Goal: Contribute content: Contribute content

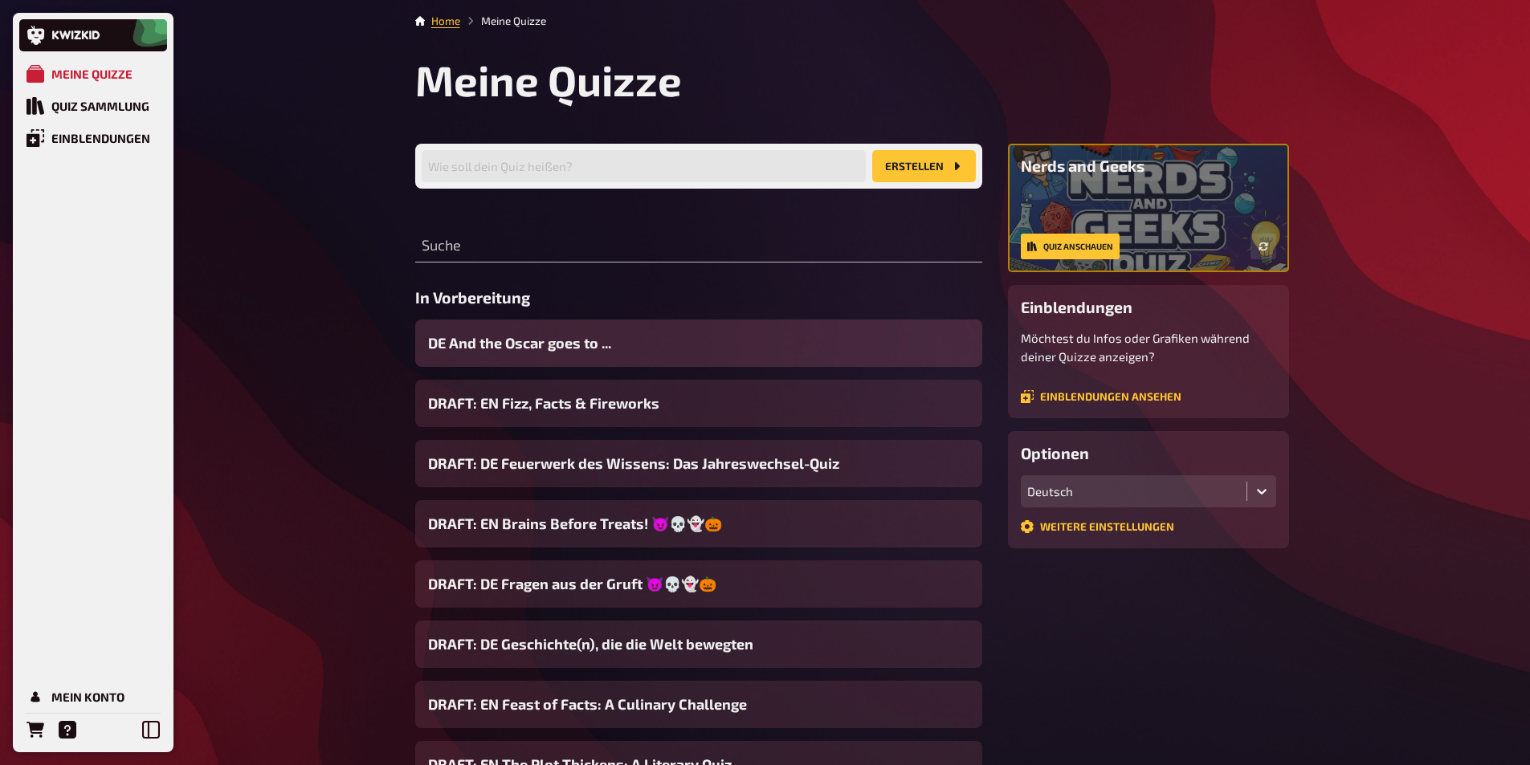
click at [502, 352] on span "DE And the Oscar goes to ..." at bounding box center [519, 344] width 183 height 22
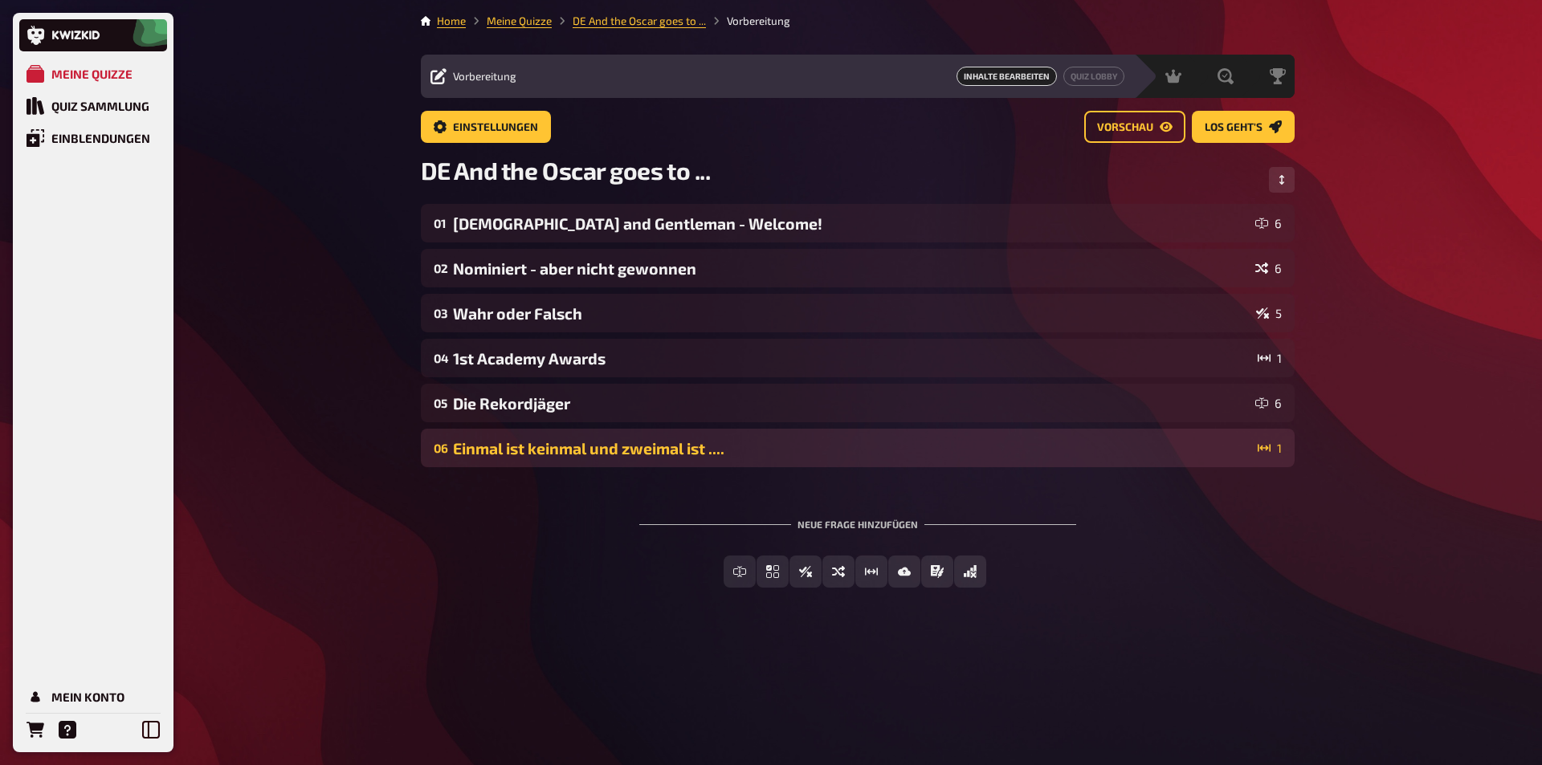
click at [551, 447] on div "Einmal ist keinmal und zweimal ist ...." at bounding box center [852, 448] width 798 height 18
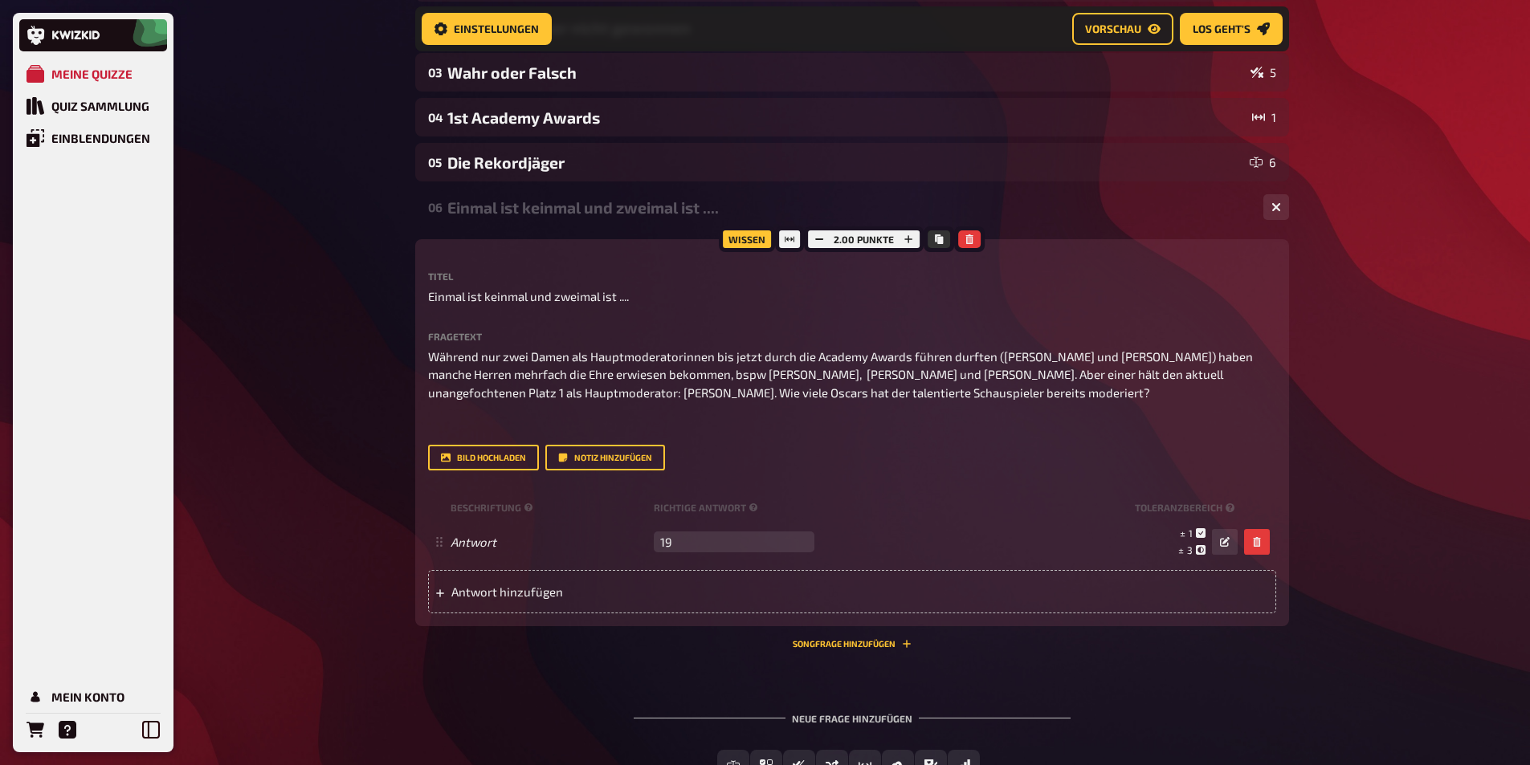
scroll to position [255, 0]
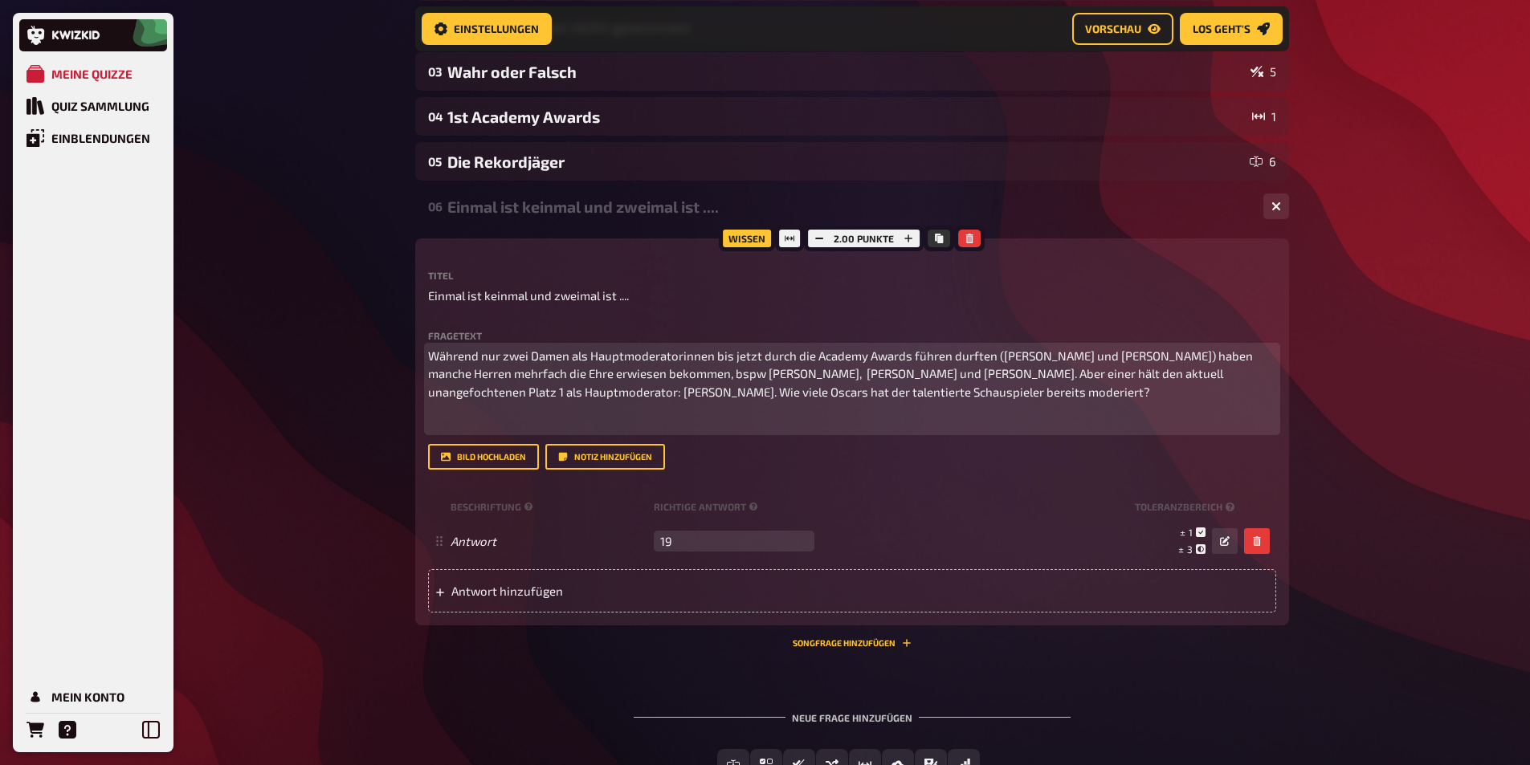
click at [762, 374] on span "Während nur zwei Damen als Hauptmoderatorinnen bis jetzt durch die Academy Awar…" at bounding box center [841, 374] width 827 height 51
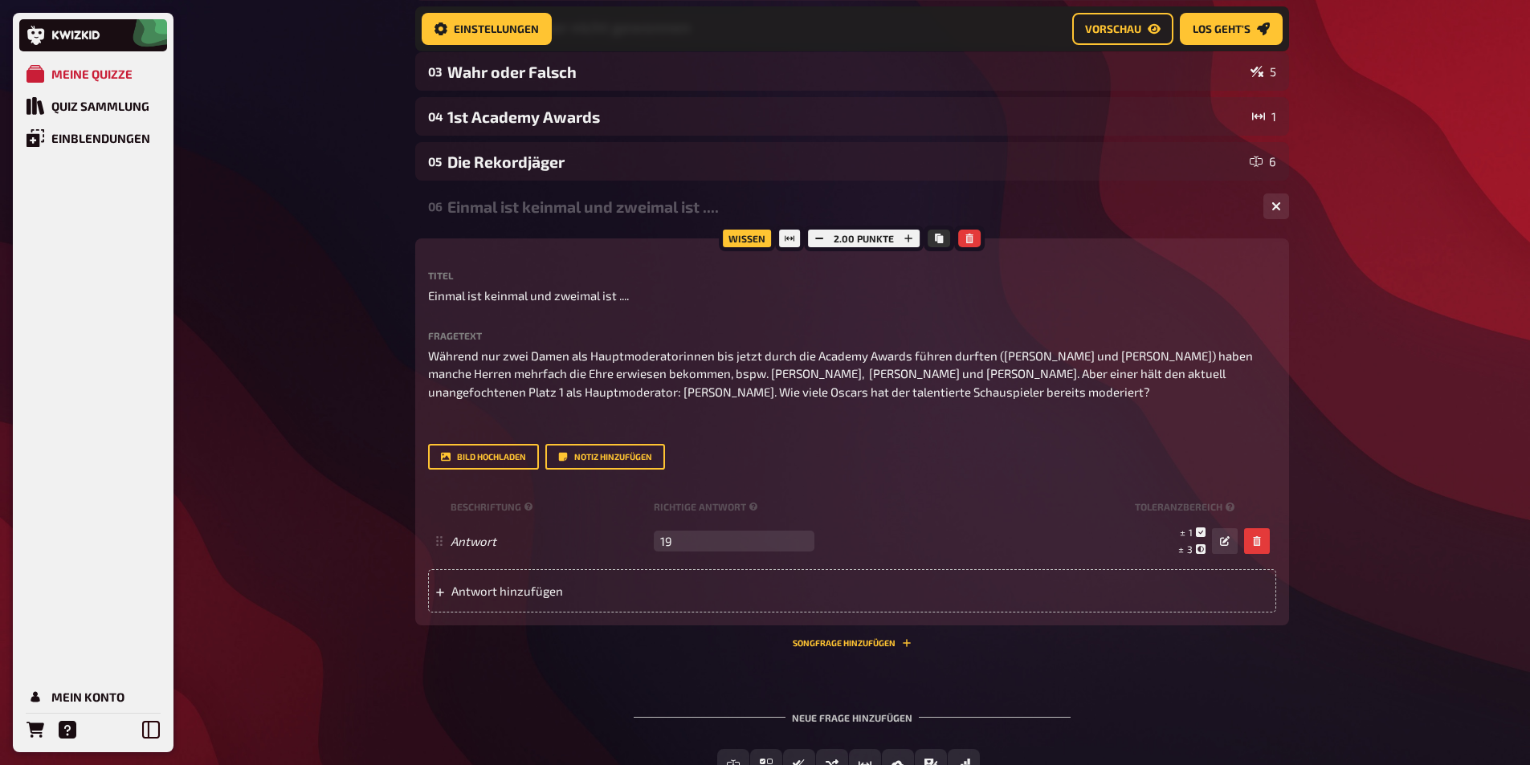
click at [295, 191] on div "Meine Quizze Quiz Sammlung Einblendungen Mein Konto Home Meine Quizze DE And th…" at bounding box center [765, 314] width 1530 height 1139
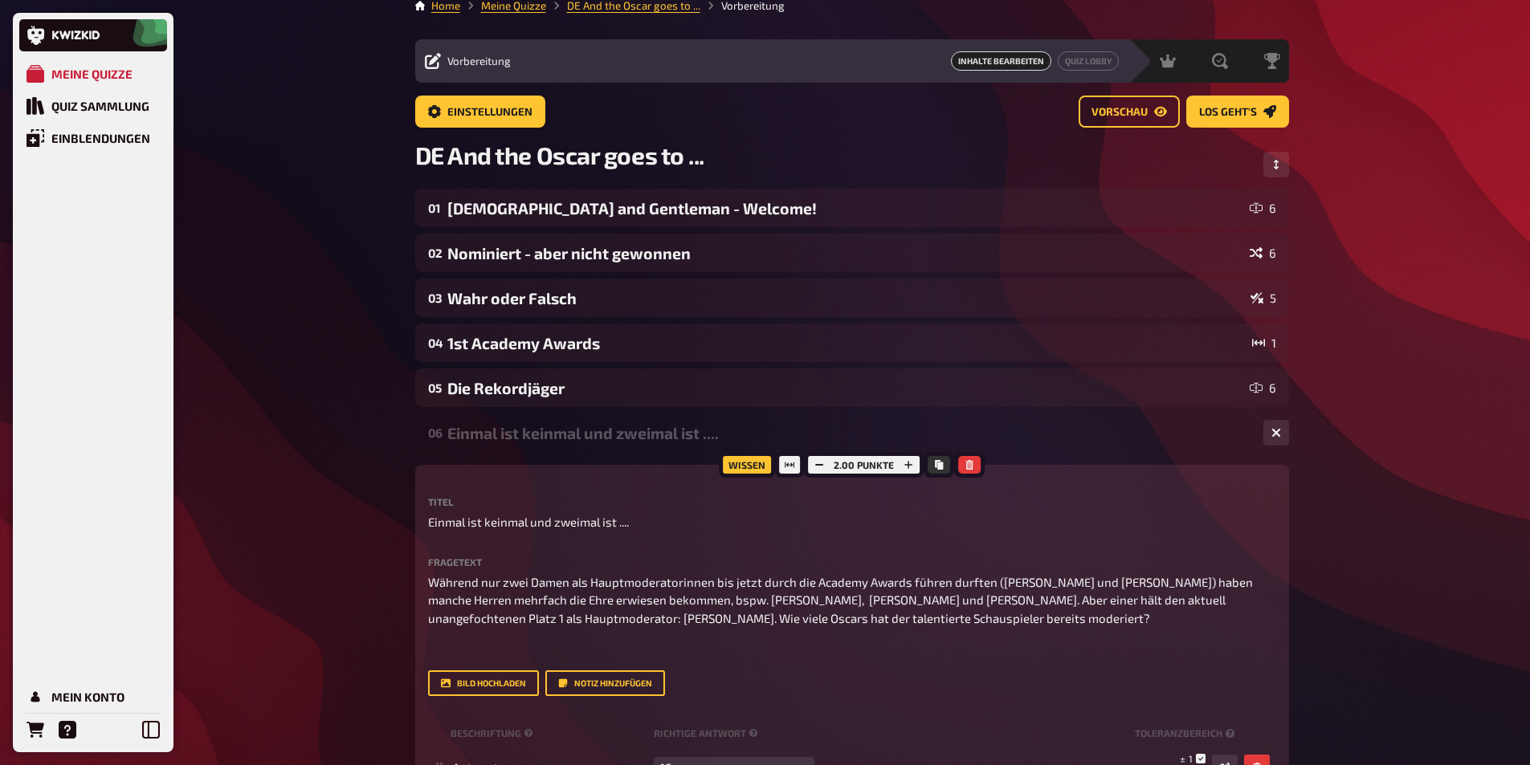
scroll to position [14, 0]
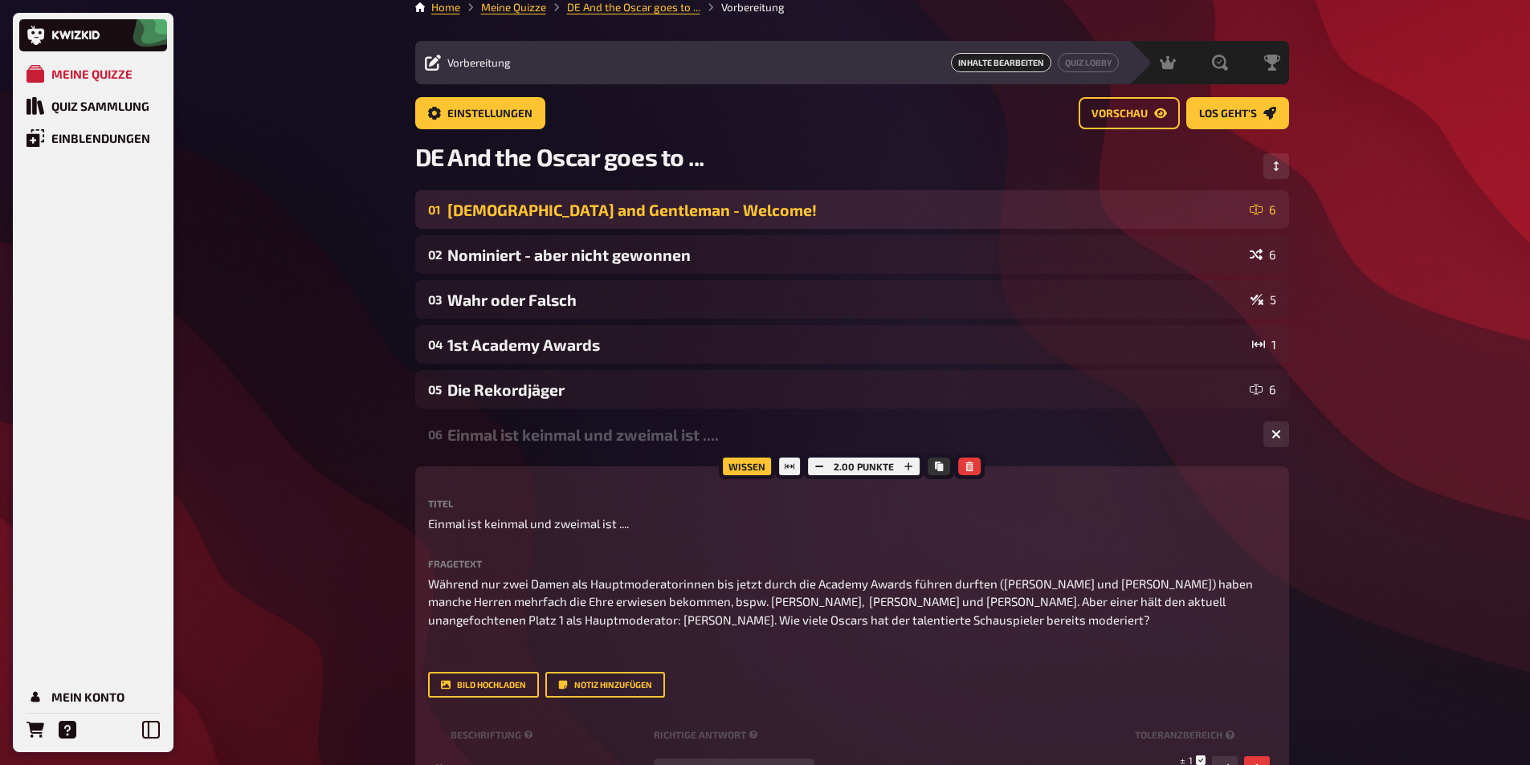
click at [583, 202] on div "[DEMOGRAPHIC_DATA] and Gentleman - Welcome!" at bounding box center [845, 210] width 796 height 18
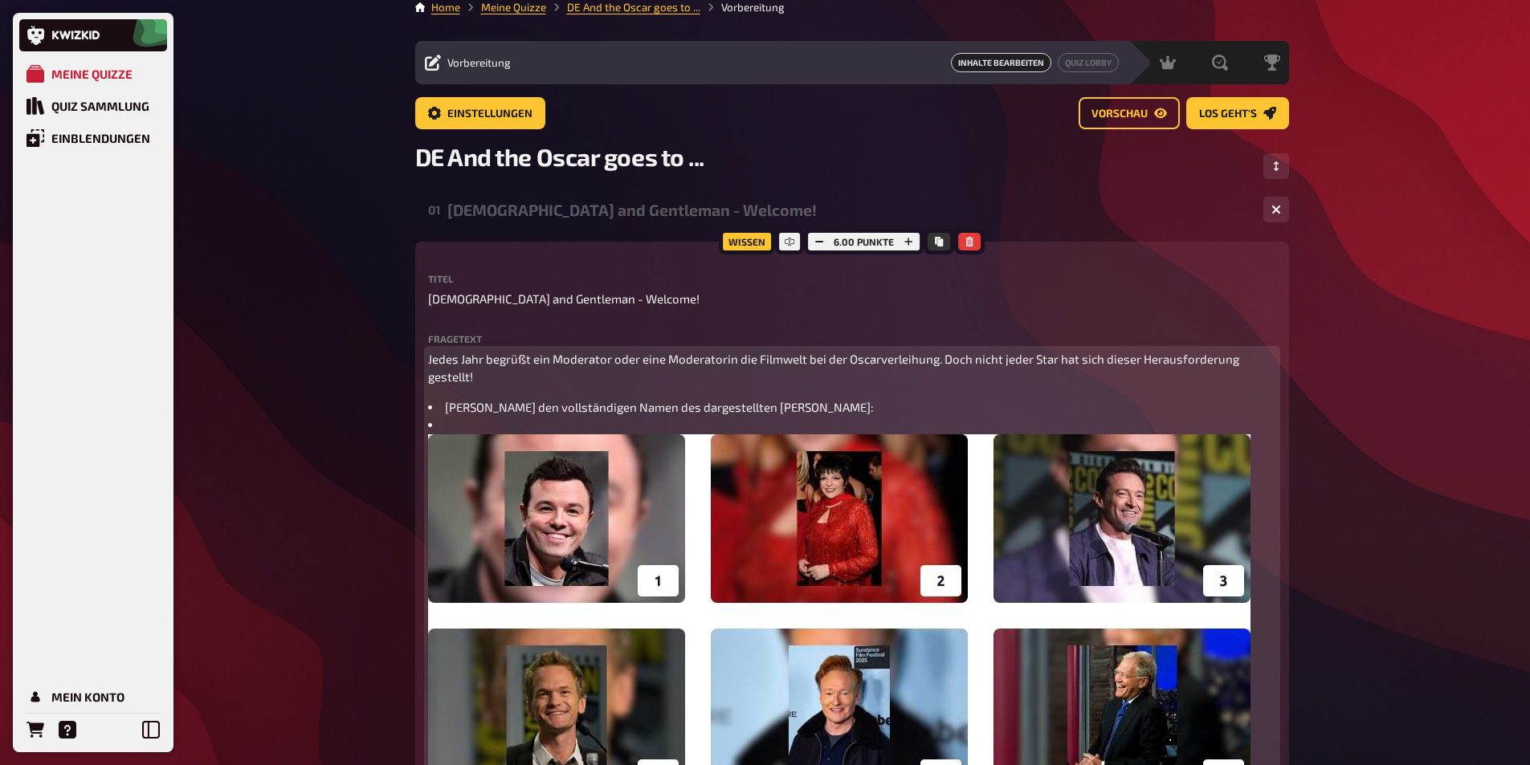
click at [970, 370] on p "Jedes Jahr begrüßt ein Moderator oder eine Moderatorin die Filmwelt bei der Osc…" at bounding box center [852, 368] width 848 height 36
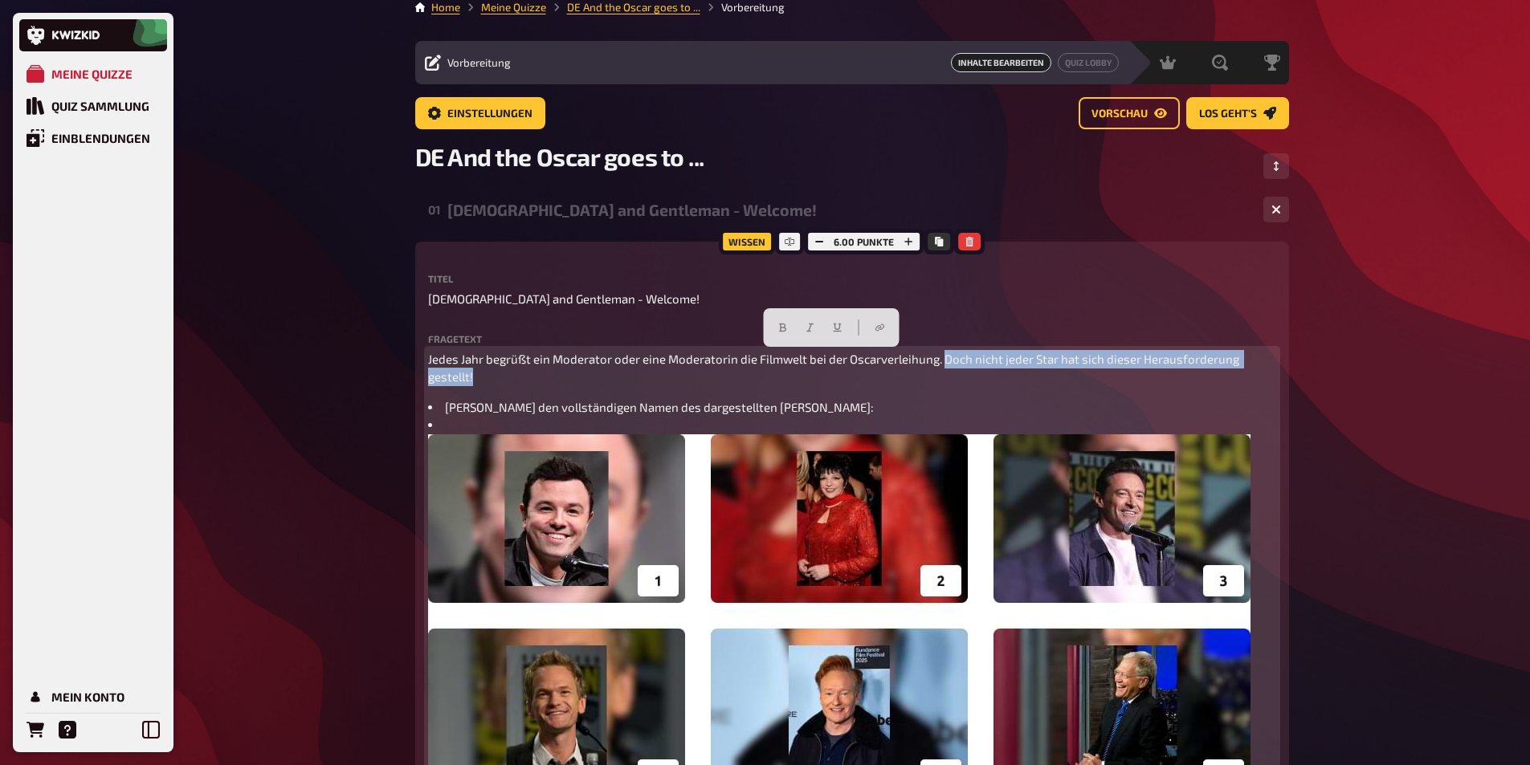
drag, startPoint x: 944, startPoint y: 355, endPoint x: 963, endPoint y: 374, distance: 26.7
click at [963, 374] on p "Jedes Jahr begrüßt ein Moderator oder eine Moderatorin die Filmwelt bei der Osc…" at bounding box center [852, 368] width 848 height 36
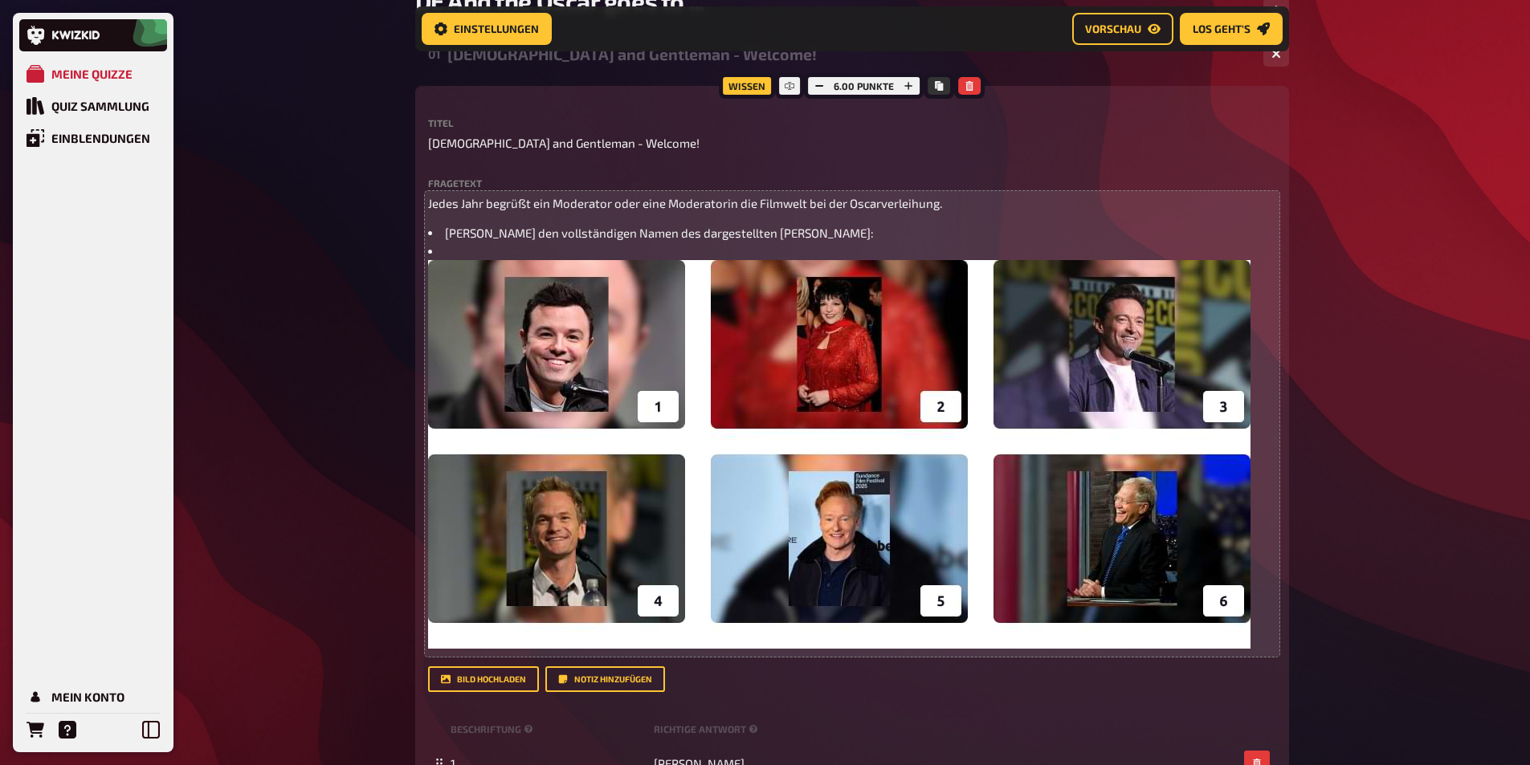
scroll to position [187, 0]
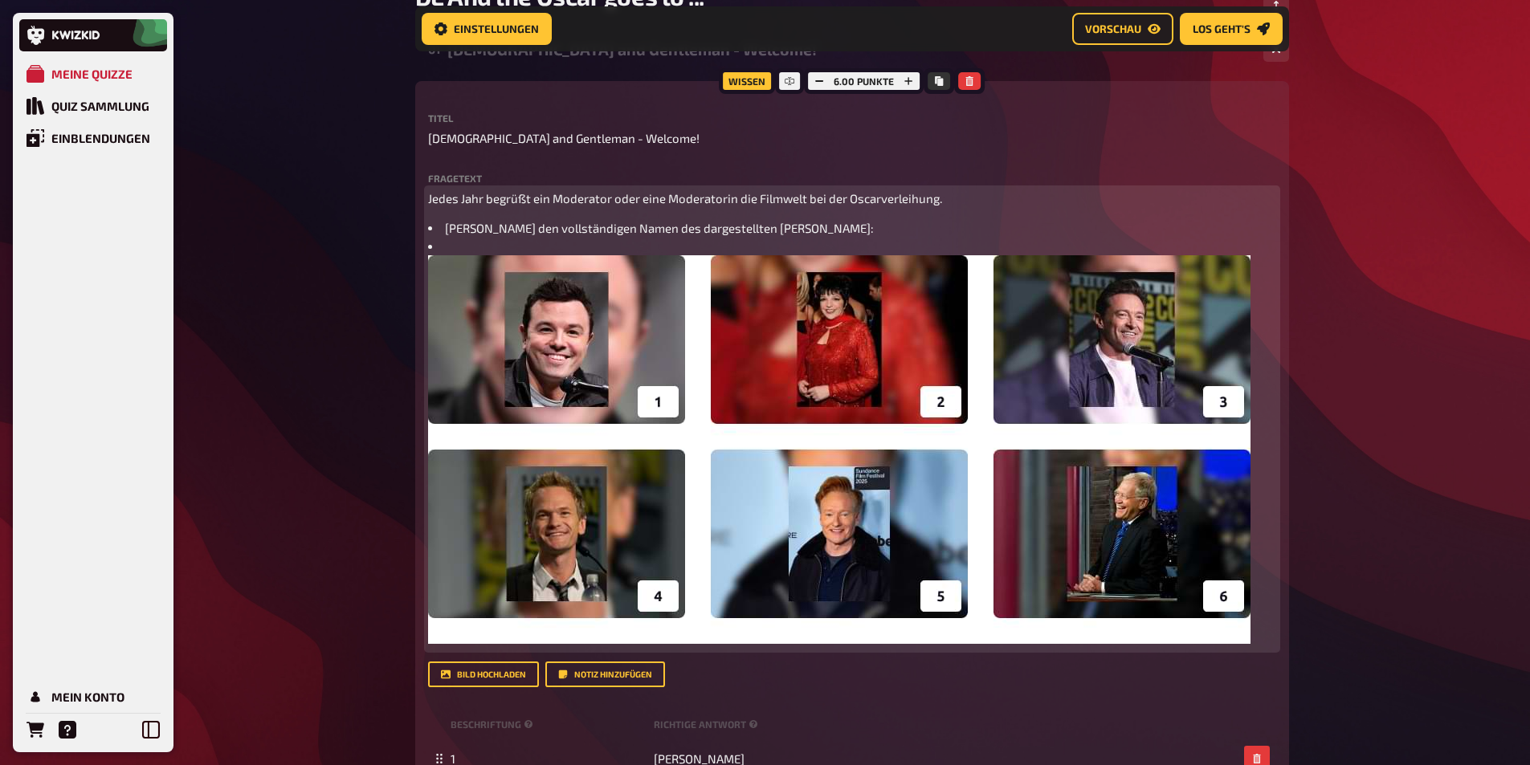
click at [428, 238] on li "﻿" at bounding box center [852, 247] width 848 height 18
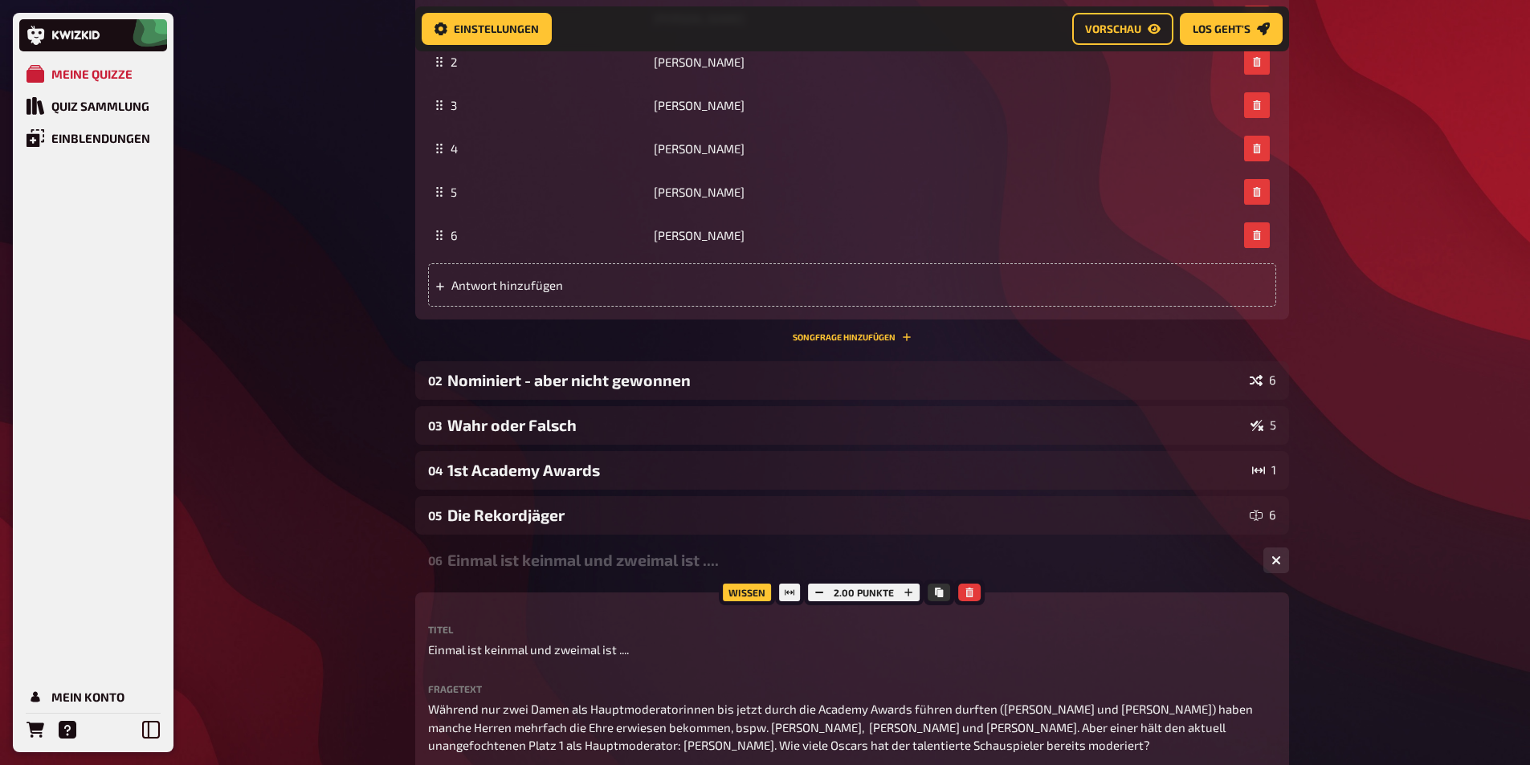
scroll to position [990, 0]
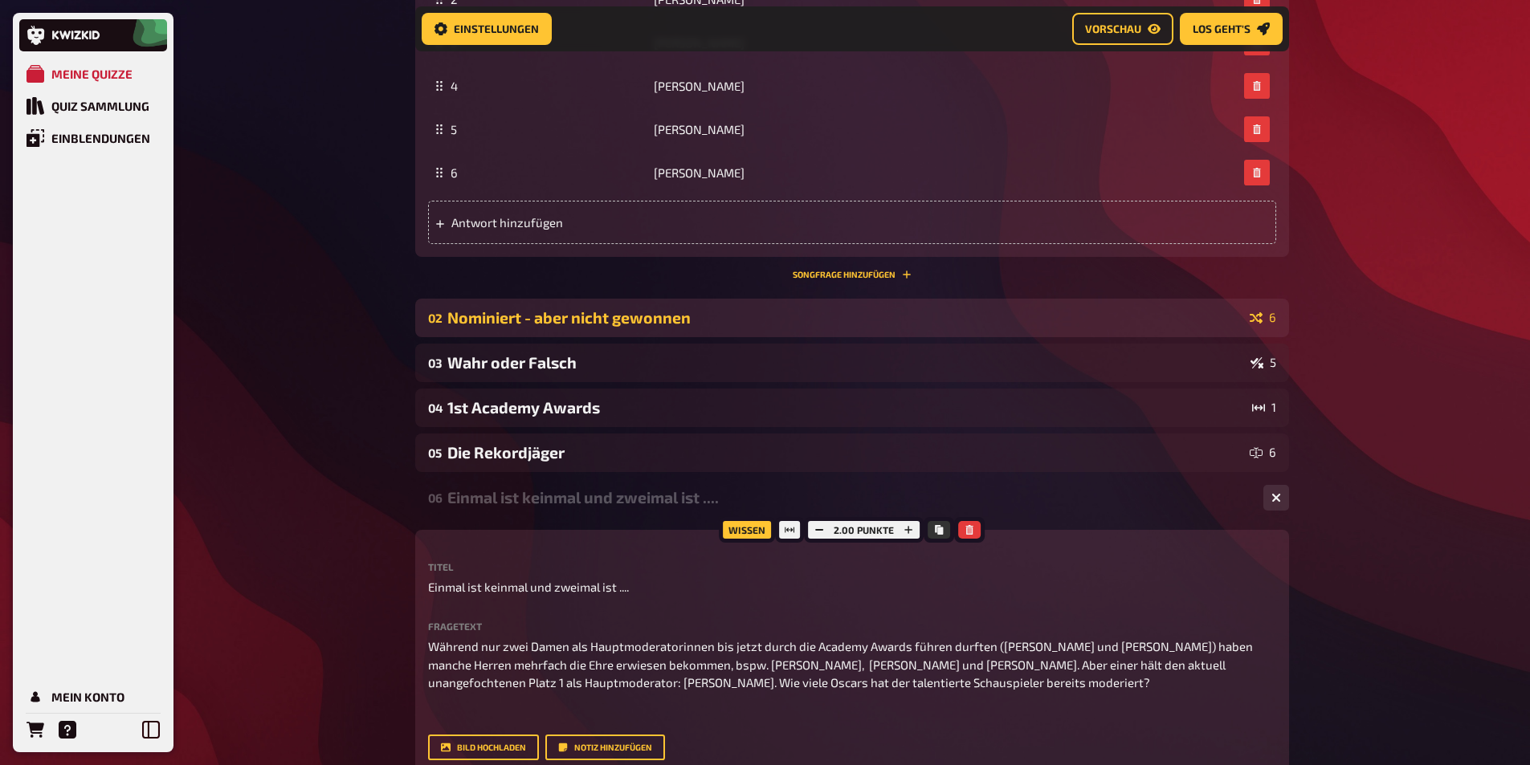
click at [537, 316] on div "Nominiert - aber nicht gewonnen" at bounding box center [845, 317] width 796 height 18
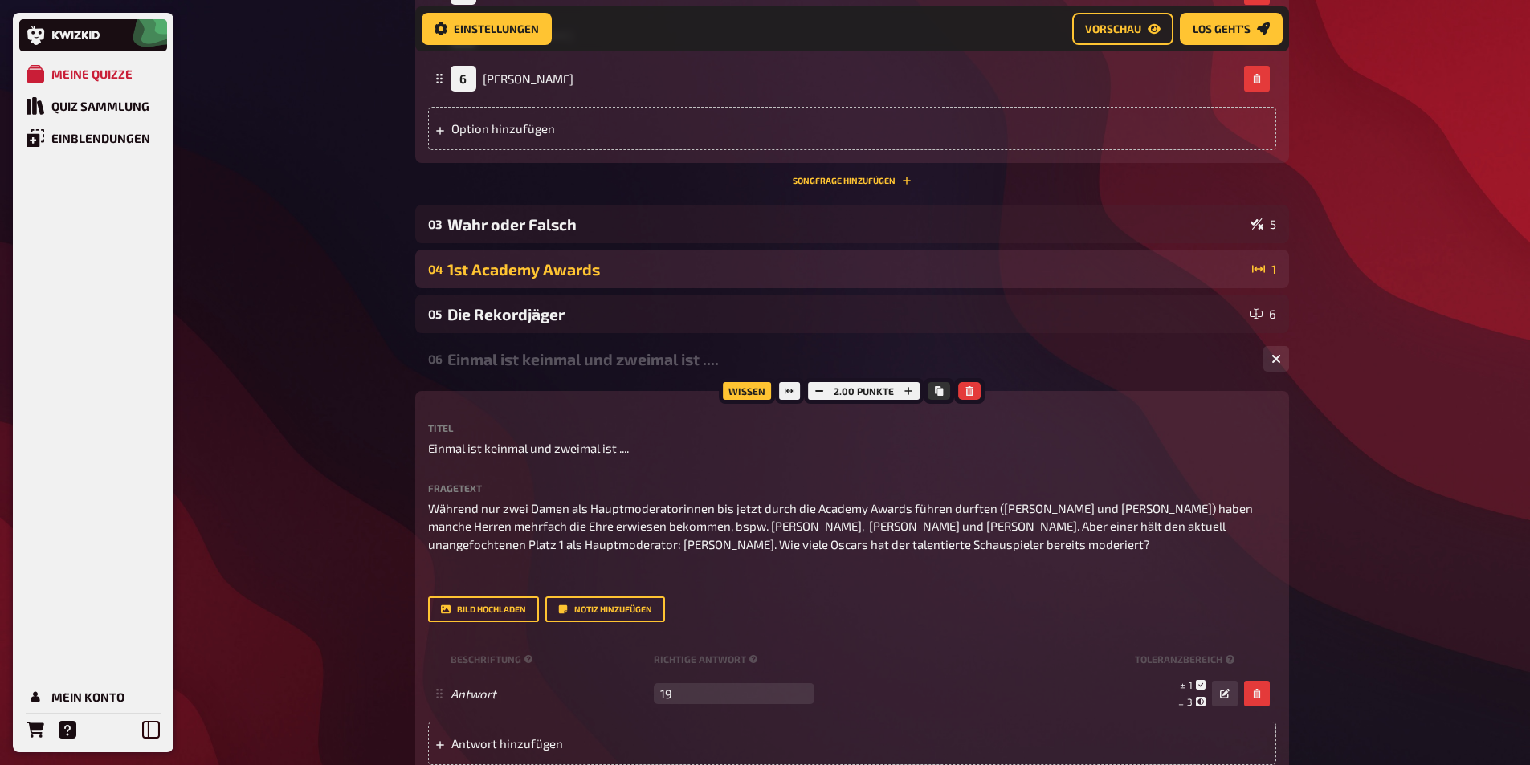
scroll to position [1794, 0]
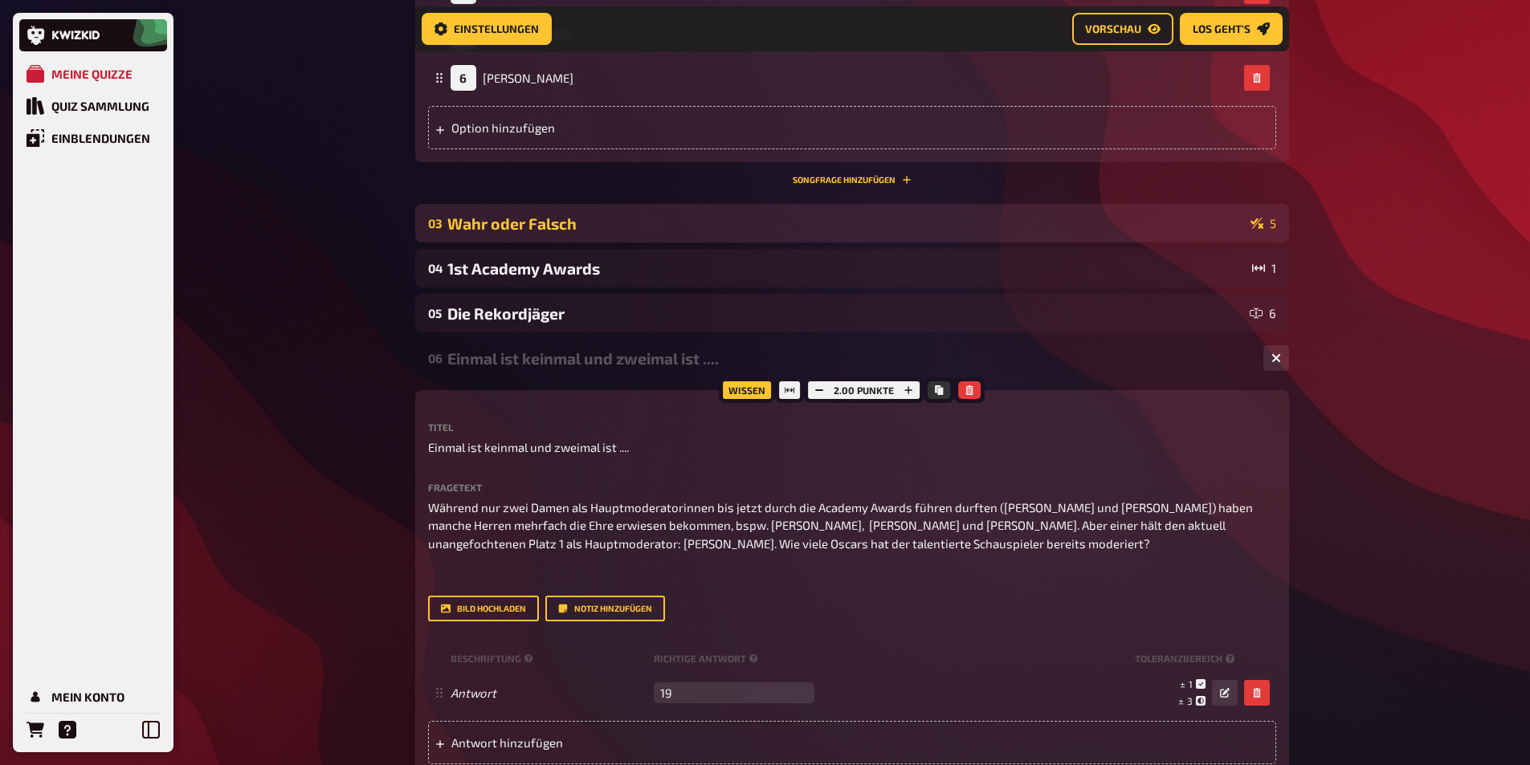
click at [497, 225] on div "Wahr oder Falsch" at bounding box center [845, 223] width 797 height 18
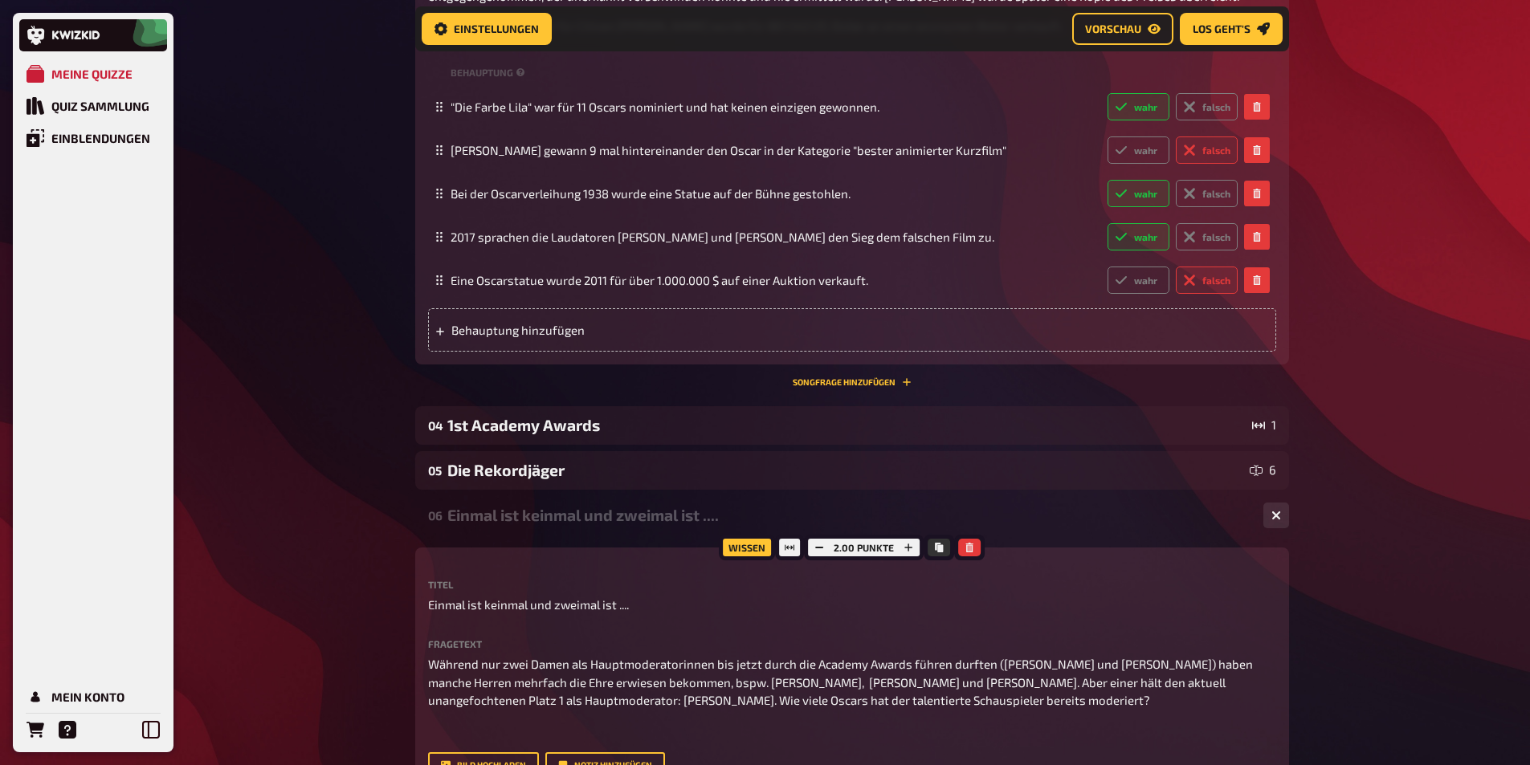
scroll to position [2436, 0]
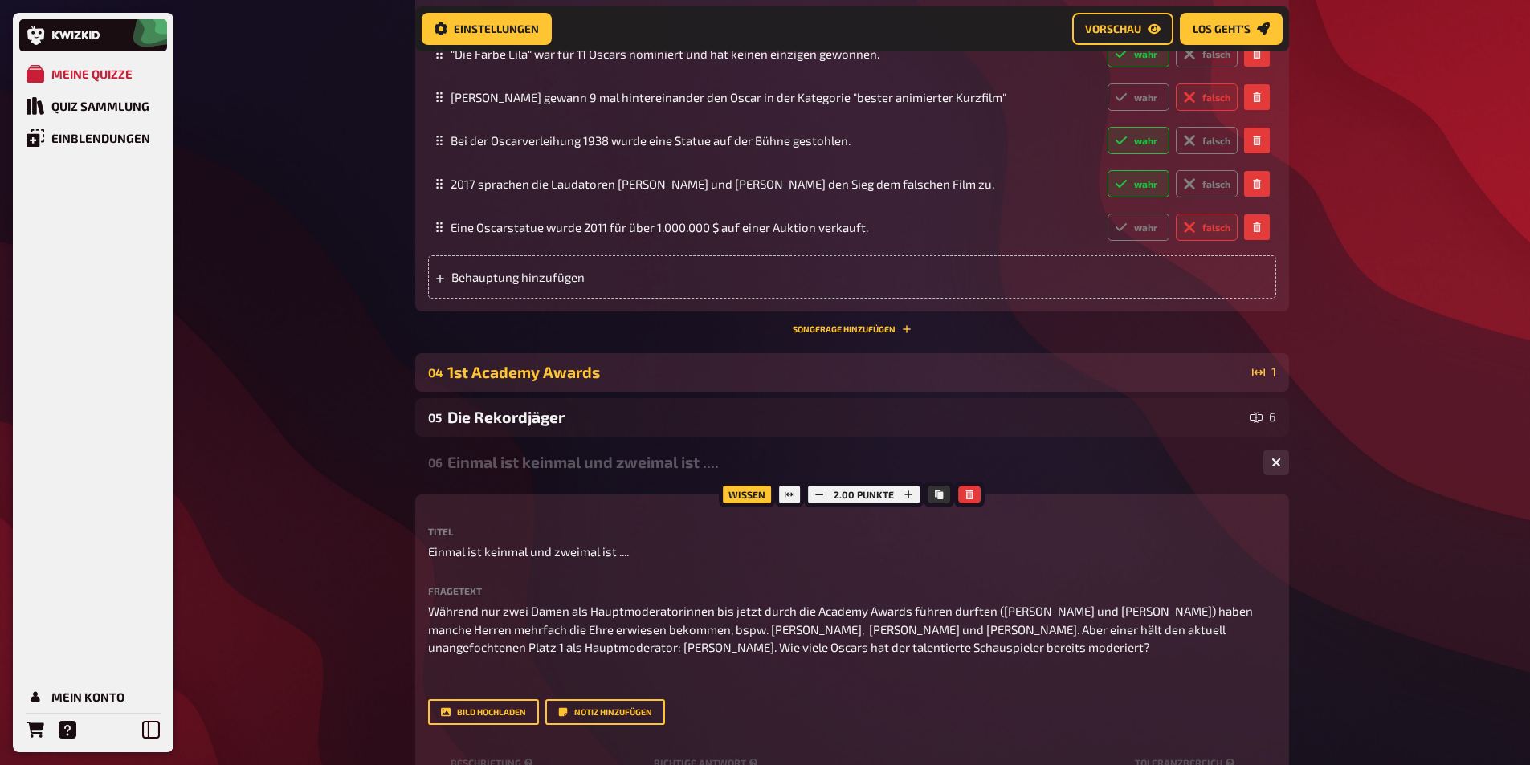
click at [459, 382] on div "1st Academy Awards" at bounding box center [846, 372] width 798 height 18
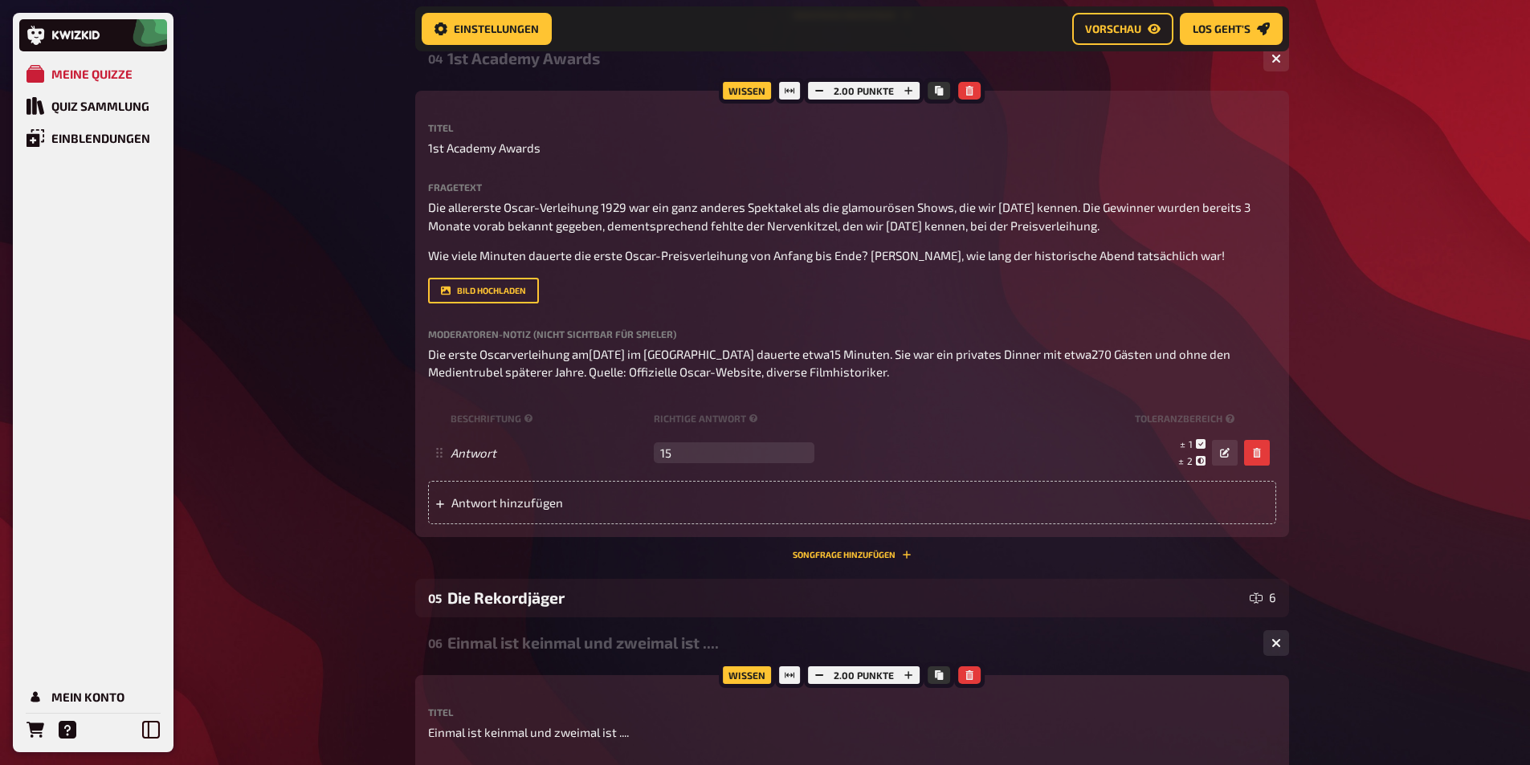
scroll to position [2757, 0]
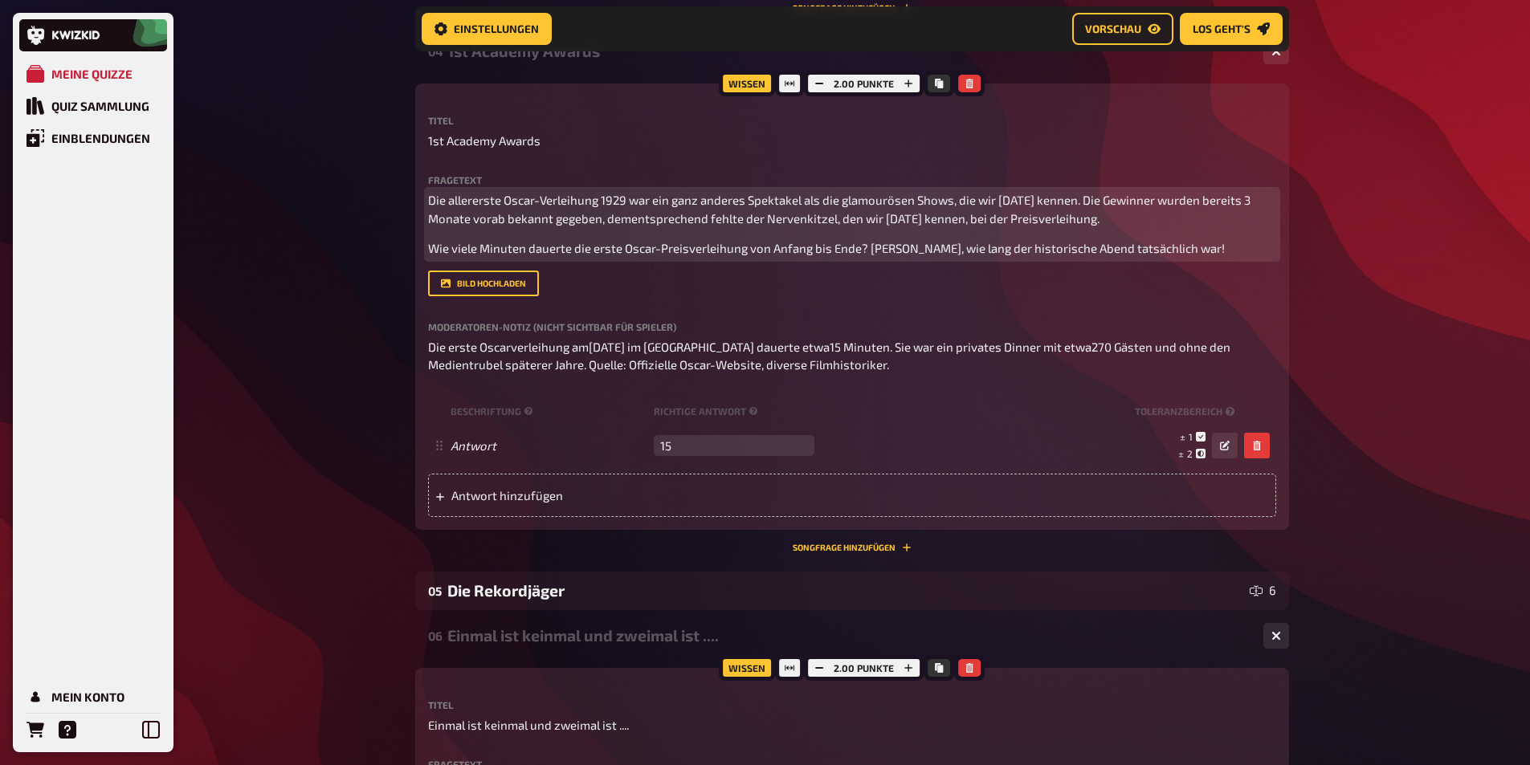
click at [837, 226] on span "Die allererste Oscar-Verleihung 1929 war ein ganz anderes Spektakel als die gla…" at bounding box center [840, 209] width 825 height 33
drag, startPoint x: 954, startPoint y: 255, endPoint x: 836, endPoint y: 255, distance: 118.1
click at [836, 226] on span "Die allererste Oscar-Verleihung 1929 war ein ganz anderes Spektakel als die gla…" at bounding box center [840, 209] width 825 height 33
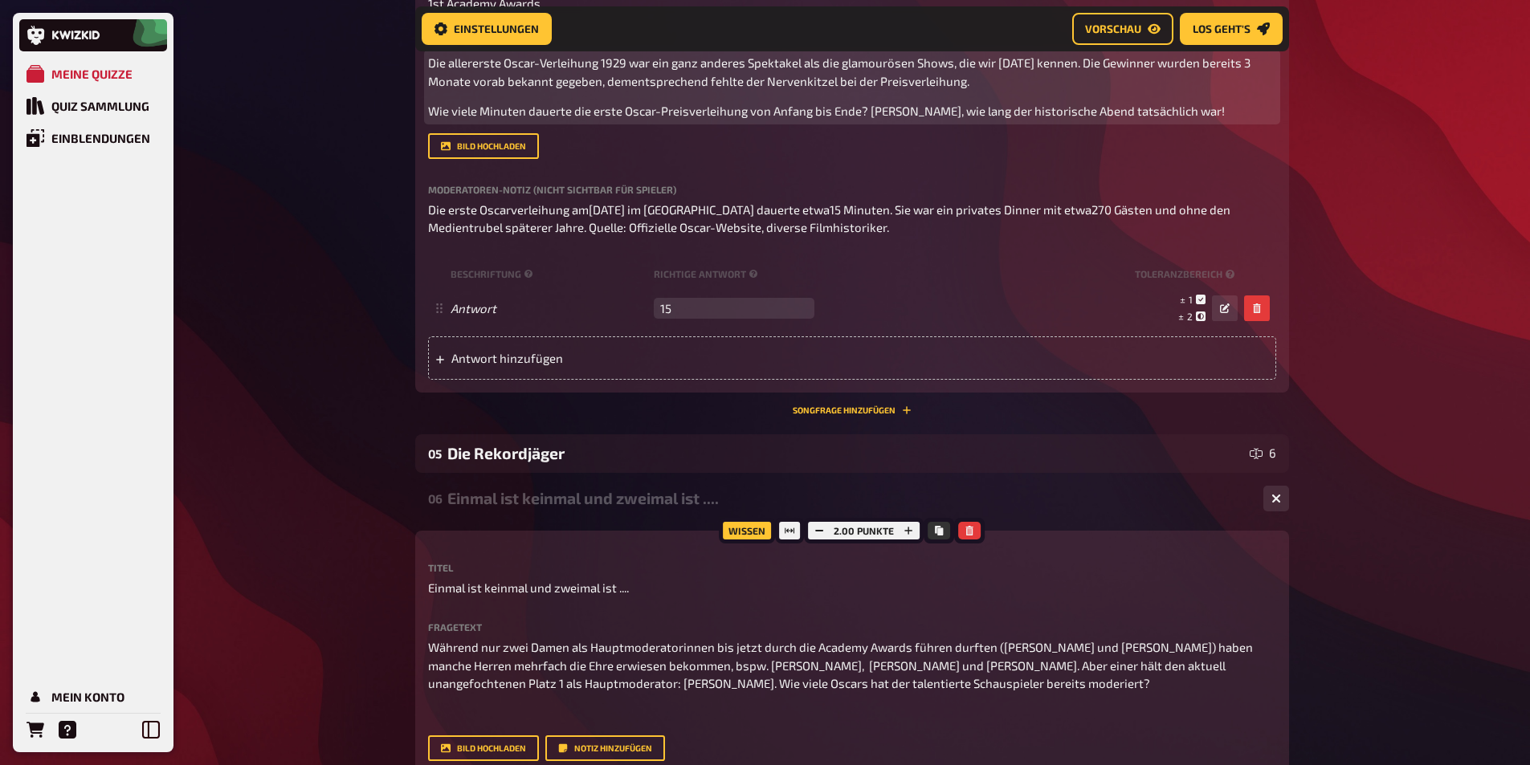
scroll to position [2918, 0]
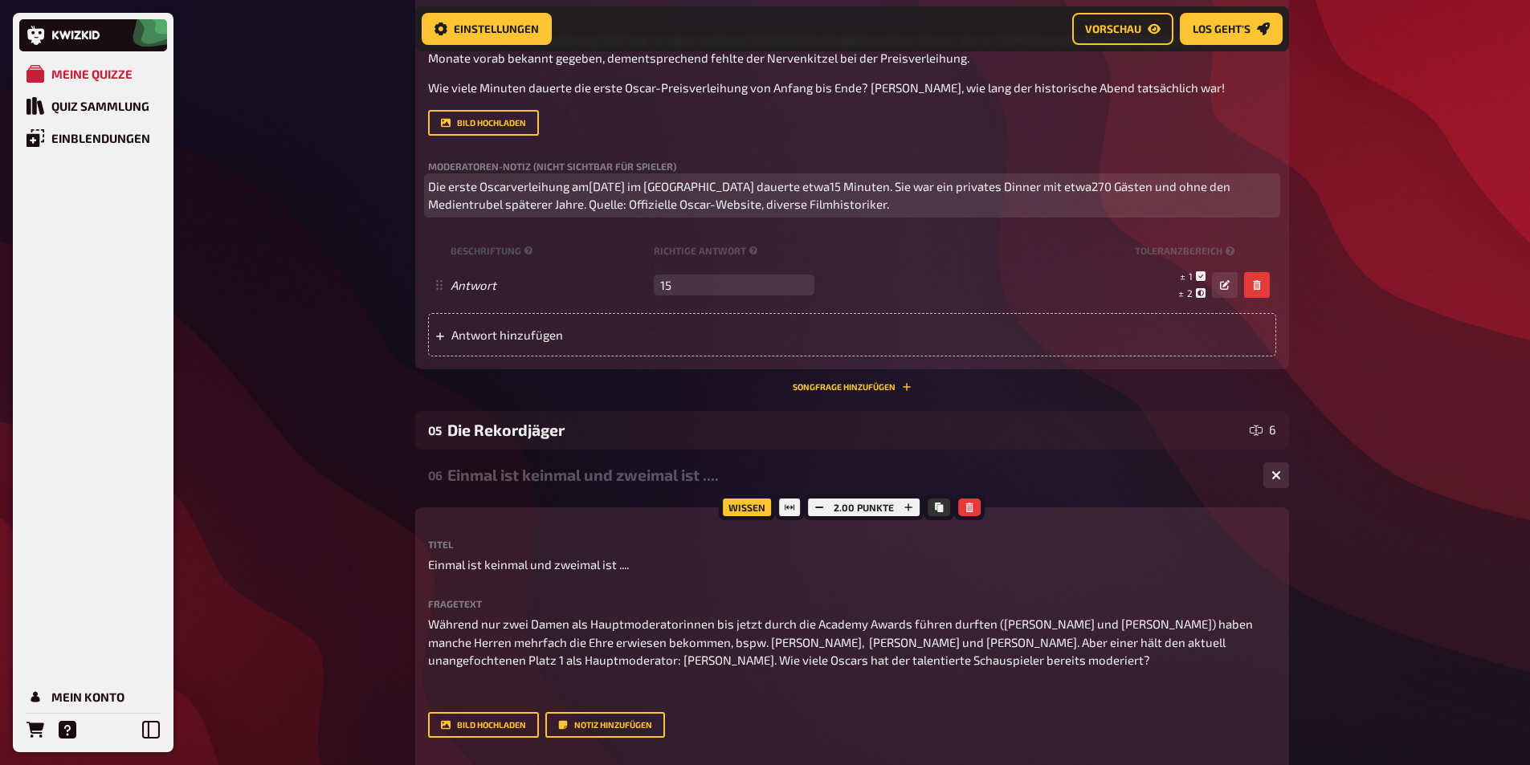
click at [895, 212] on span "Die erste Oscarverleihung am[DATE] im [GEOGRAPHIC_DATA] dauerte etwa15 Minuten.…" at bounding box center [830, 195] width 805 height 33
click at [631, 212] on span "Die erste Oscarverleihung am[DATE] im [GEOGRAPHIC_DATA] dauerte etwa 15 Minuten…" at bounding box center [831, 195] width 807 height 33
click at [586, 212] on span "Die erste Oscarverleihung am[DATE] im [GEOGRAPHIC_DATA] dauerte etwa 15 Minuten…" at bounding box center [831, 195] width 807 height 33
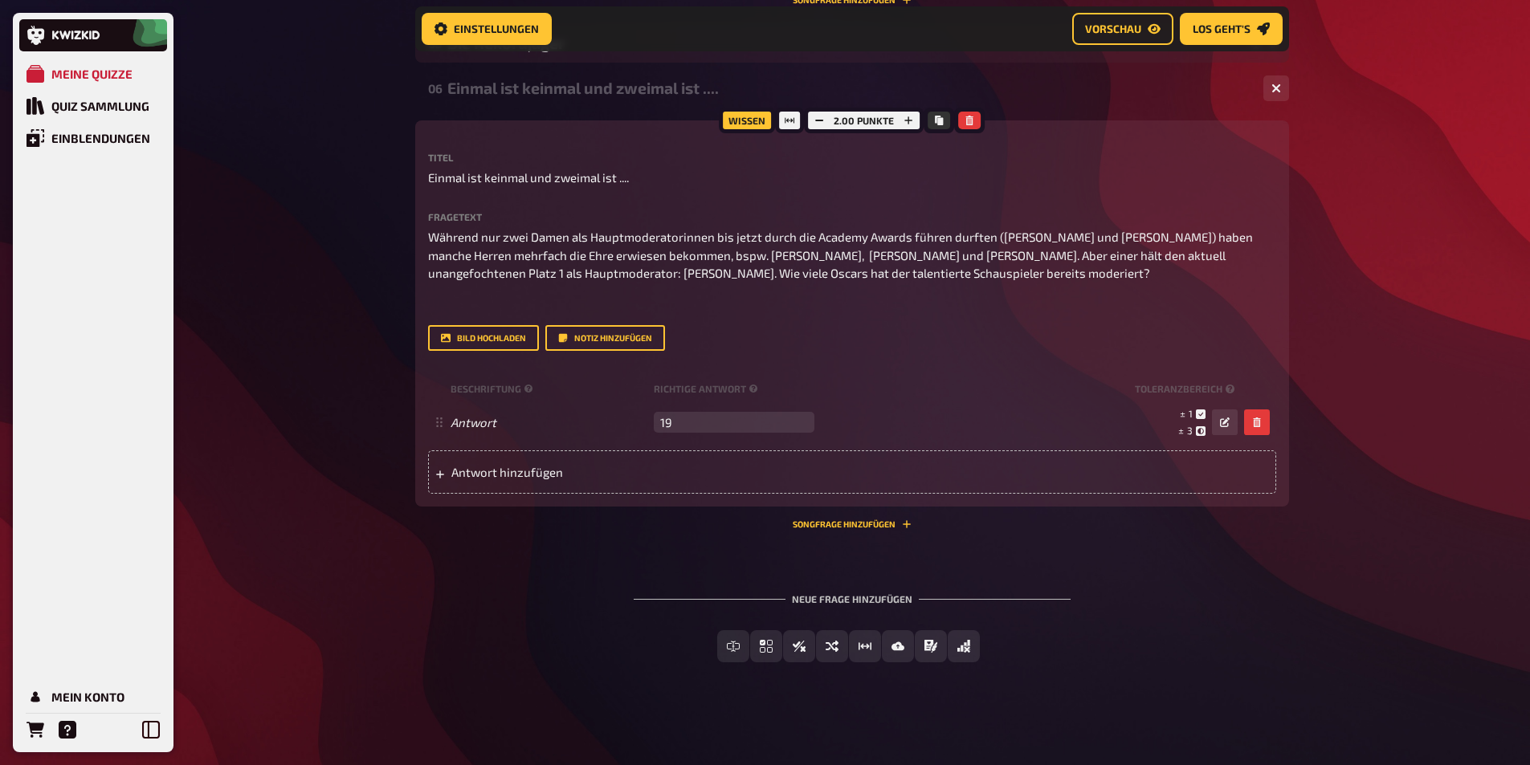
scroll to position [3320, 0]
click at [478, 52] on div "Die Rekordjäger" at bounding box center [845, 43] width 796 height 18
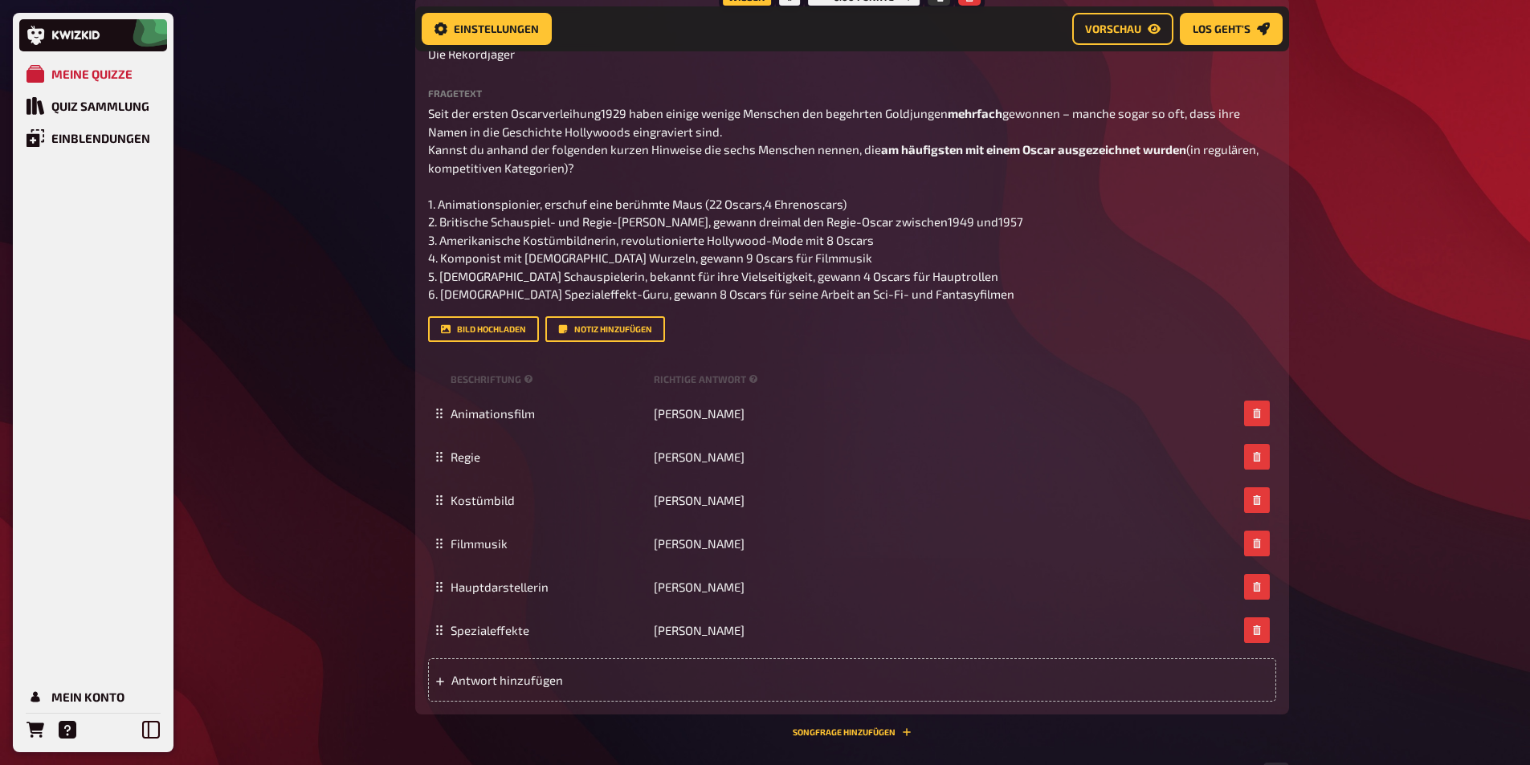
scroll to position [3480, 0]
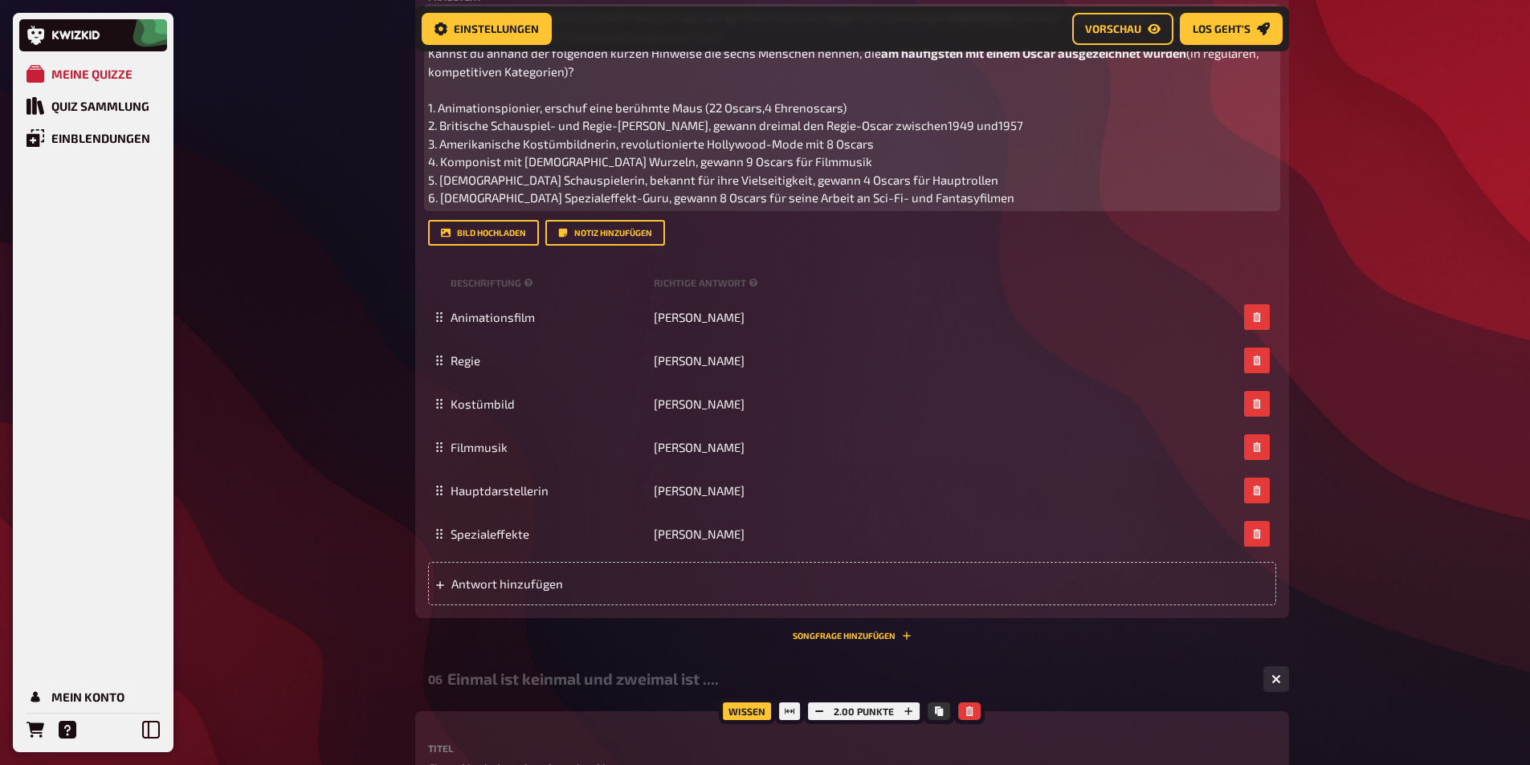
click at [884, 178] on span "(in regulären, kompetitiven Kategorien)? 1. Animationspionier, erschuf eine ber…" at bounding box center [844, 125] width 833 height 159
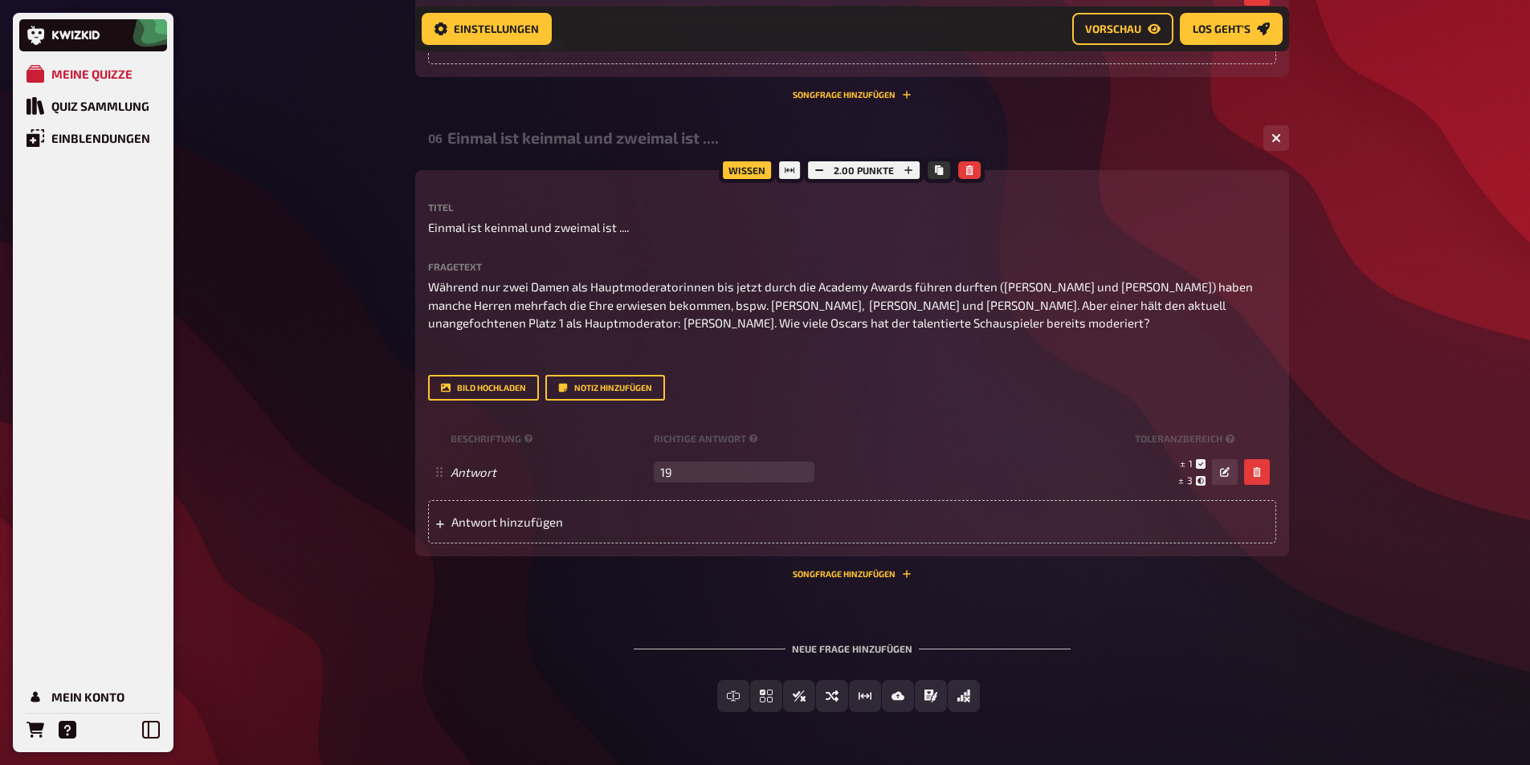
scroll to position [4144, 0]
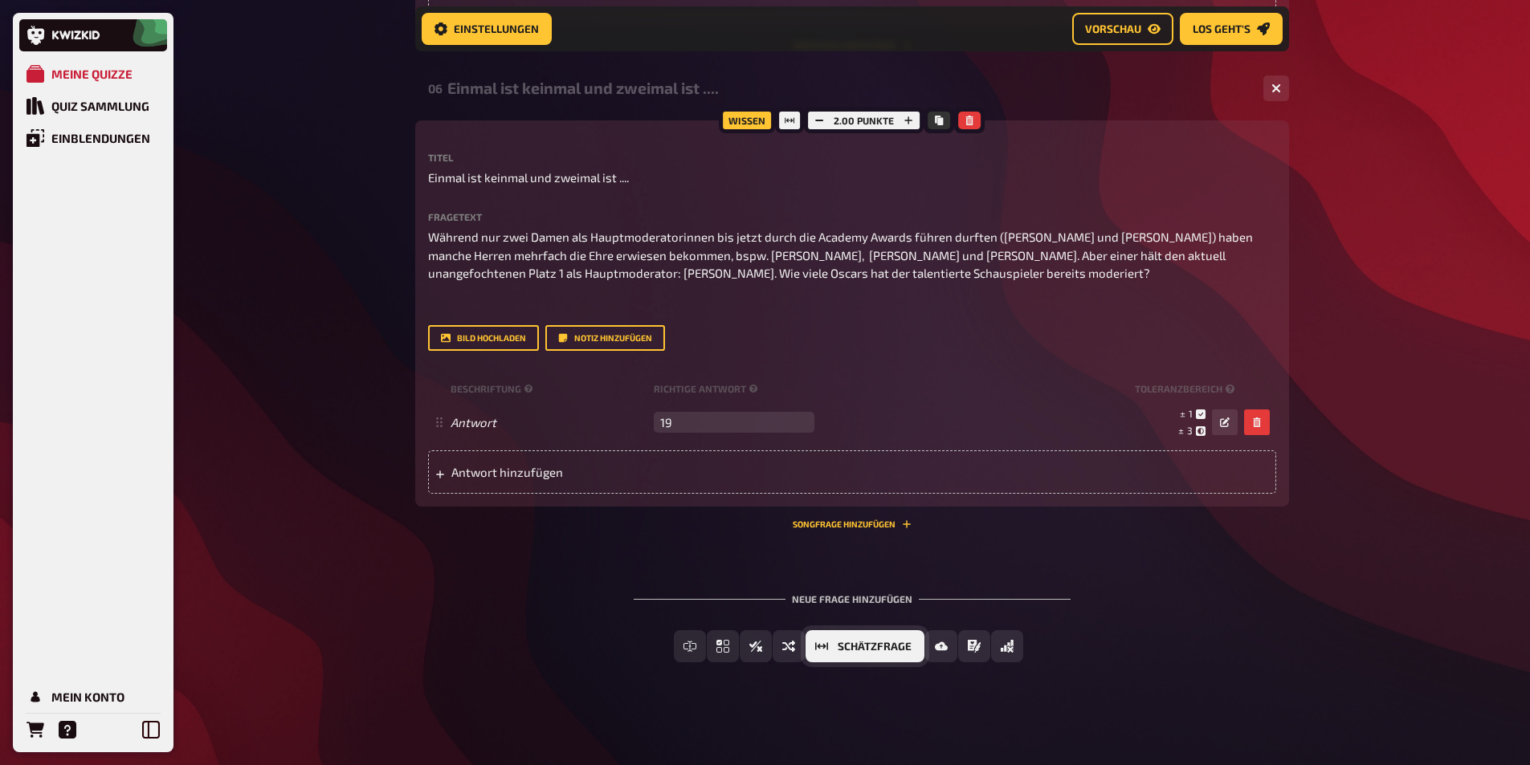
click at [871, 647] on span "Schätzfrage" at bounding box center [875, 647] width 74 height 11
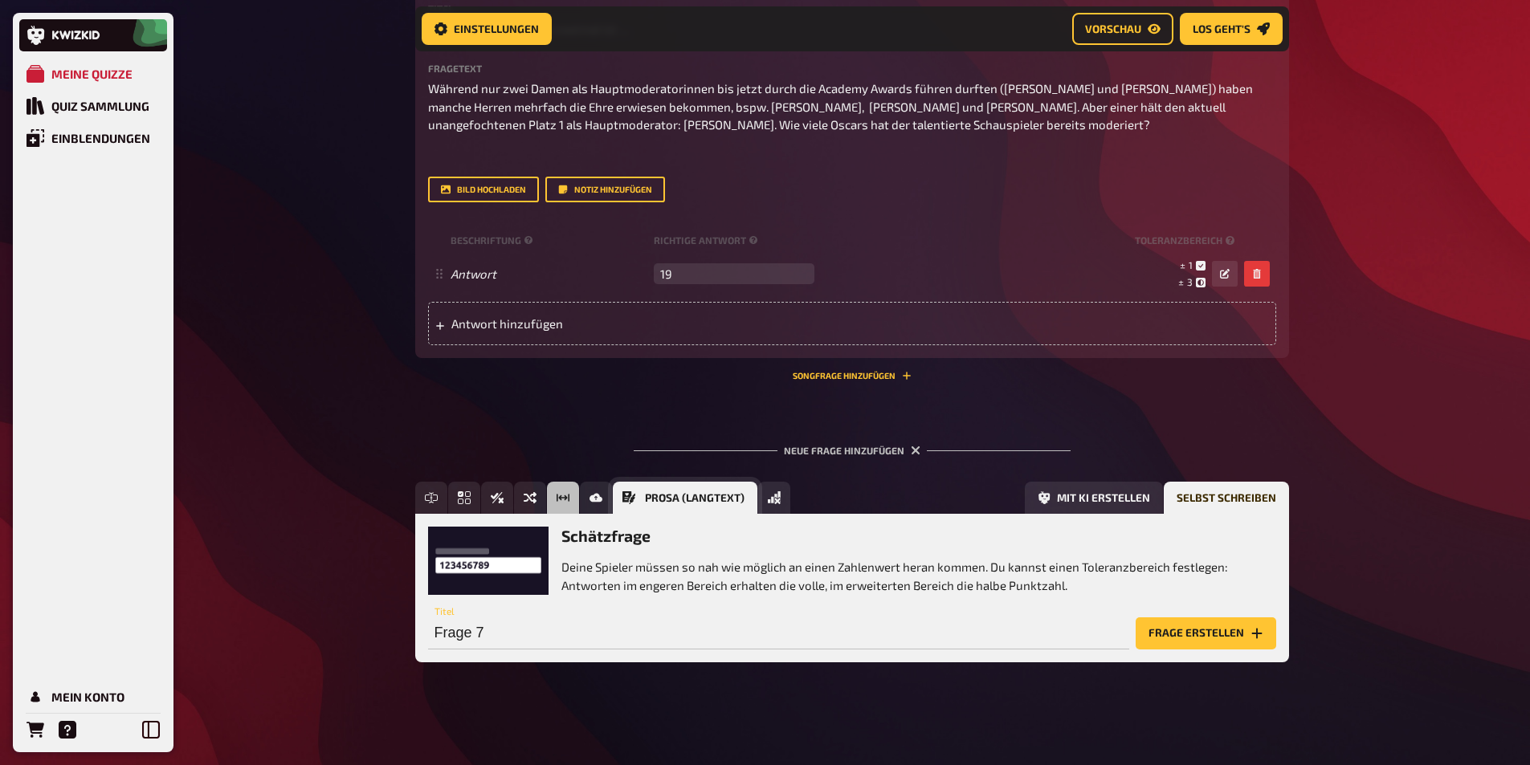
scroll to position [4292, 0]
type input "B"
type input "[DEMOGRAPHIC_DATA]"
click at [1176, 629] on button "Frage erstellen" at bounding box center [1206, 634] width 141 height 32
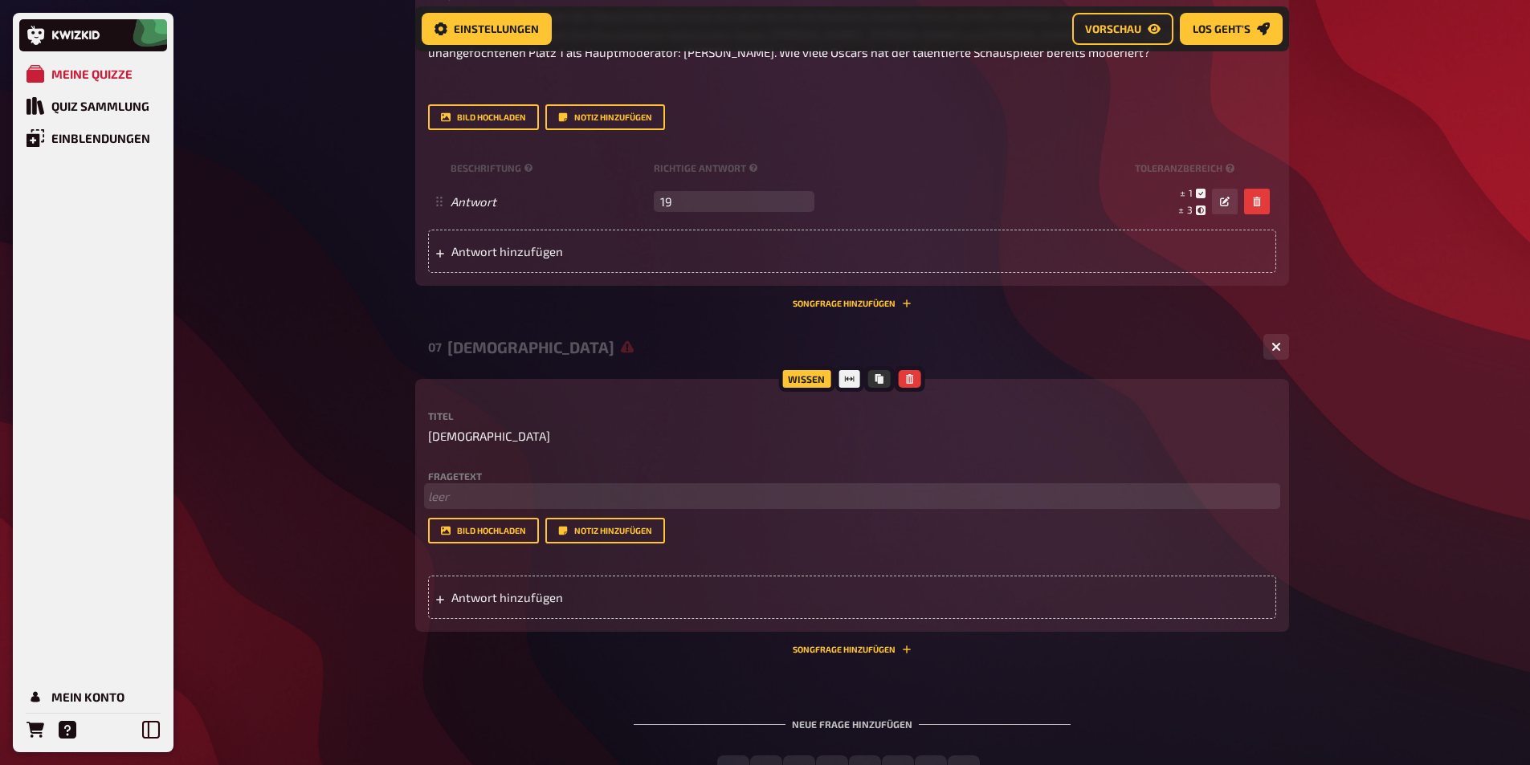
click at [451, 506] on p "﻿ leer" at bounding box center [852, 497] width 848 height 18
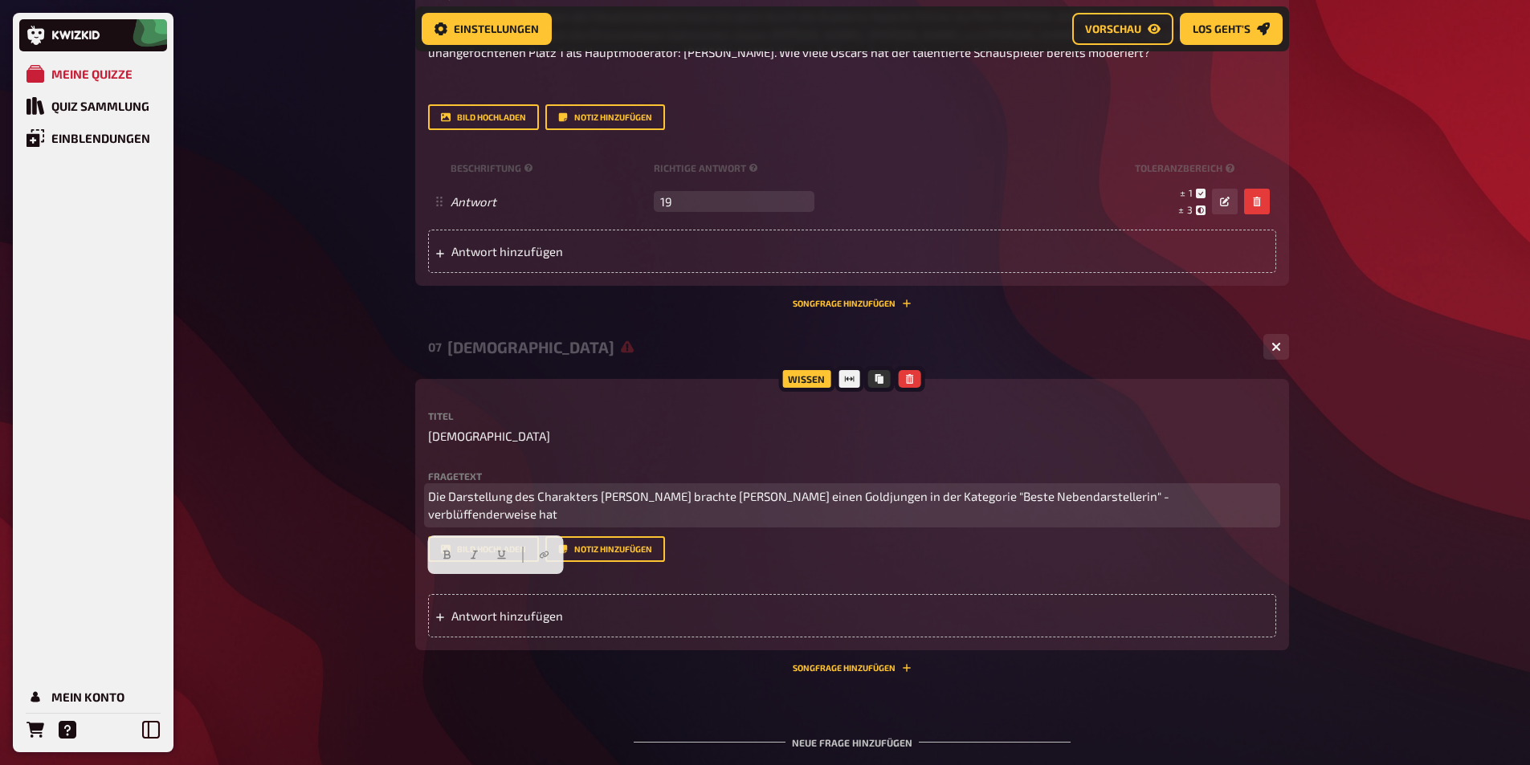
click at [594, 524] on p "Die Darstellung des Charakters [PERSON_NAME] brachte [PERSON_NAME] einen Goldju…" at bounding box center [852, 506] width 848 height 36
click at [584, 524] on p "Die Darstellung des Charakters [PERSON_NAME] brachte [PERSON_NAME] einen Goldju…" at bounding box center [852, 506] width 848 height 36
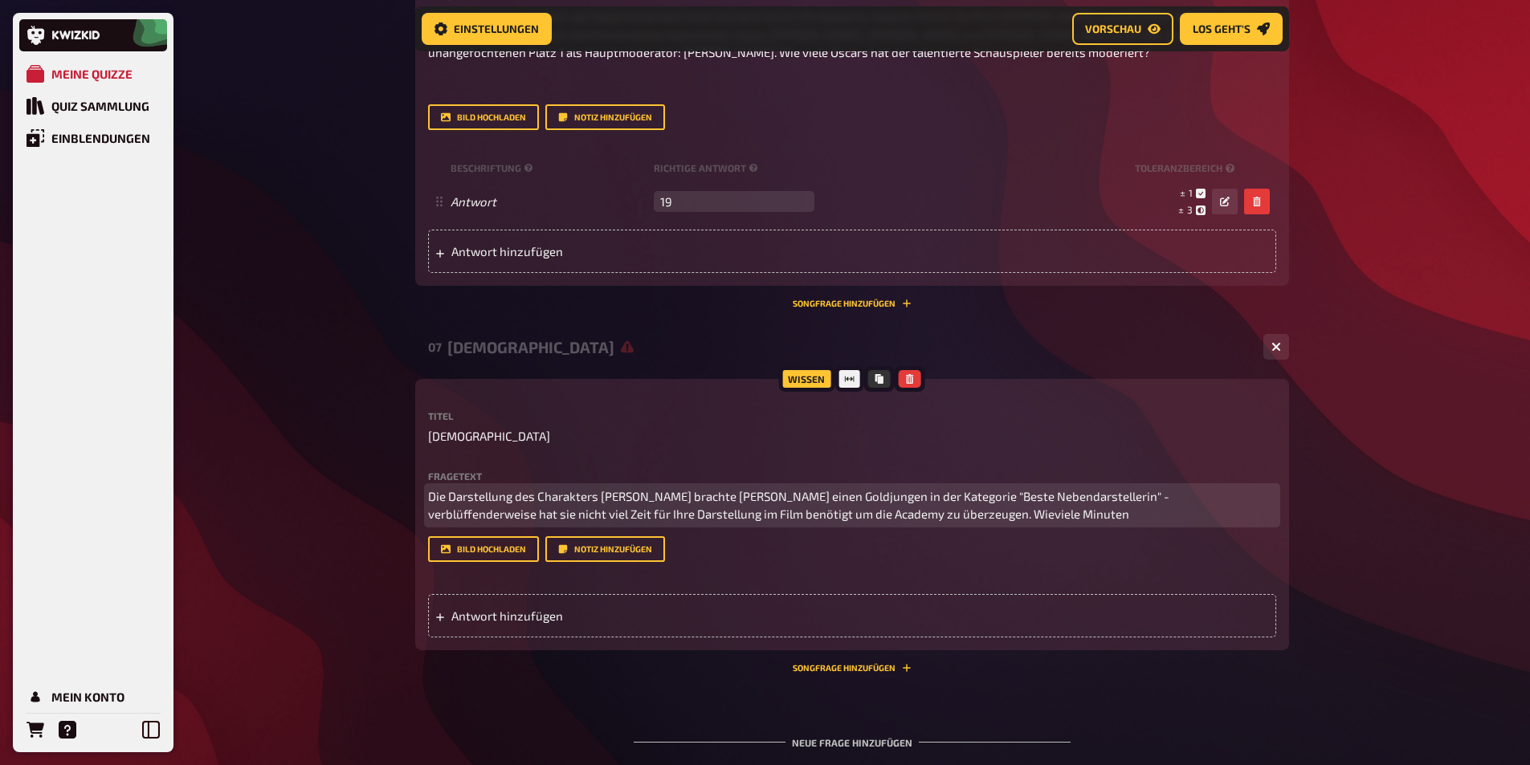
click at [1051, 522] on span "Die Darstellung des Charakters [PERSON_NAME] brachte [PERSON_NAME] einen Goldju…" at bounding box center [800, 505] width 744 height 33
click at [1153, 524] on p "Die Darstellung des Charakters [PERSON_NAME] brachte [PERSON_NAME] einen Goldju…" at bounding box center [852, 506] width 848 height 36
click at [1030, 522] on span "Die Darstellung des Charakters [PERSON_NAME] brachte [PERSON_NAME] einen Goldju…" at bounding box center [851, 505] width 846 height 33
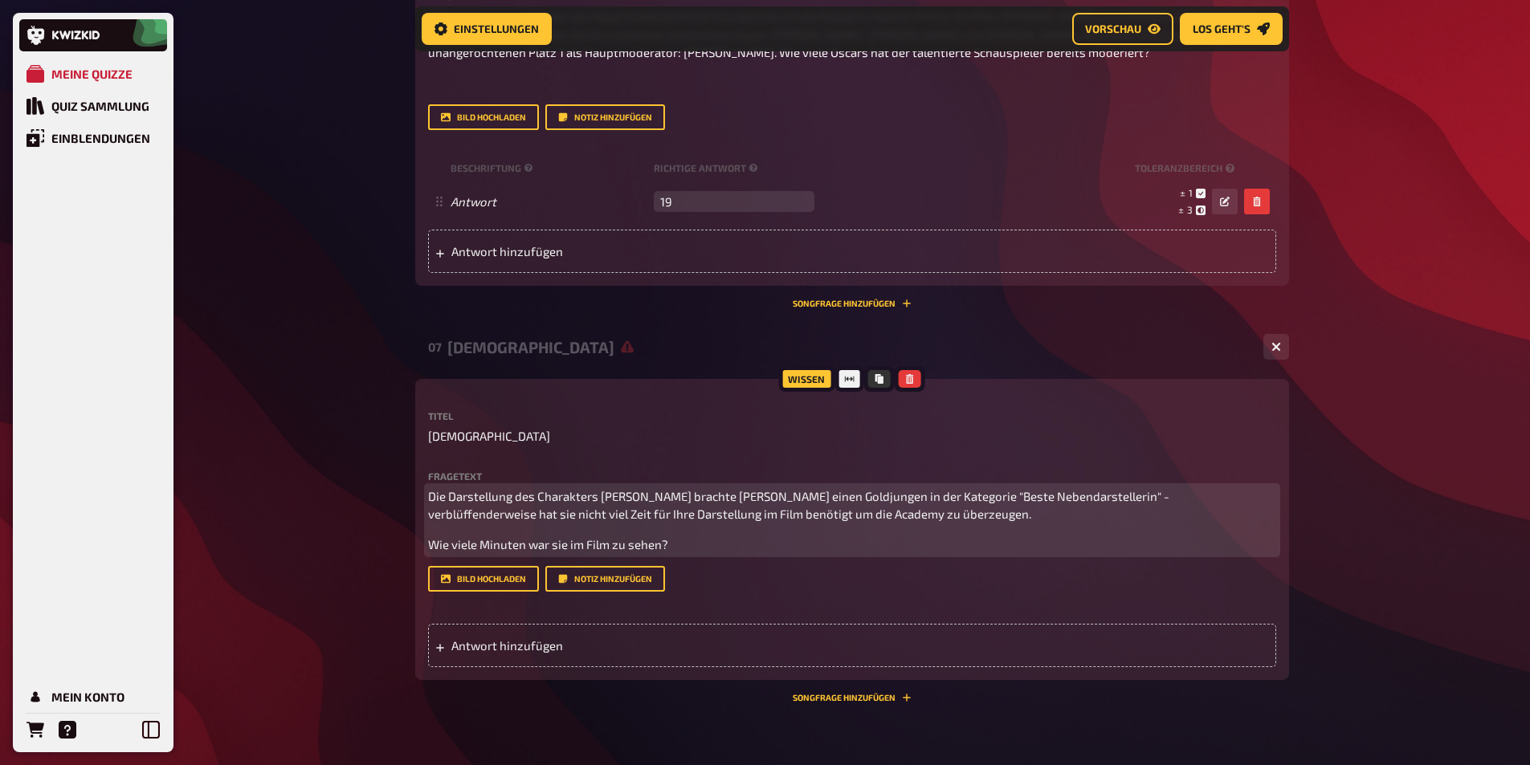
click at [713, 554] on p "Wie viele Minuten war sie im Film zu sehen?" at bounding box center [852, 545] width 848 height 18
drag, startPoint x: 672, startPoint y: 618, endPoint x: 830, endPoint y: 623, distance: 158.3
click at [830, 552] on span "Wie viele Minuten war sie im Film zu sehen? (auf ganze Minuten gerundet)" at bounding box center [631, 544] width 406 height 14
click at [733, 584] on icon "button" at bounding box center [731, 586] width 10 height 10
drag, startPoint x: 668, startPoint y: 618, endPoint x: 682, endPoint y: 618, distance: 13.7
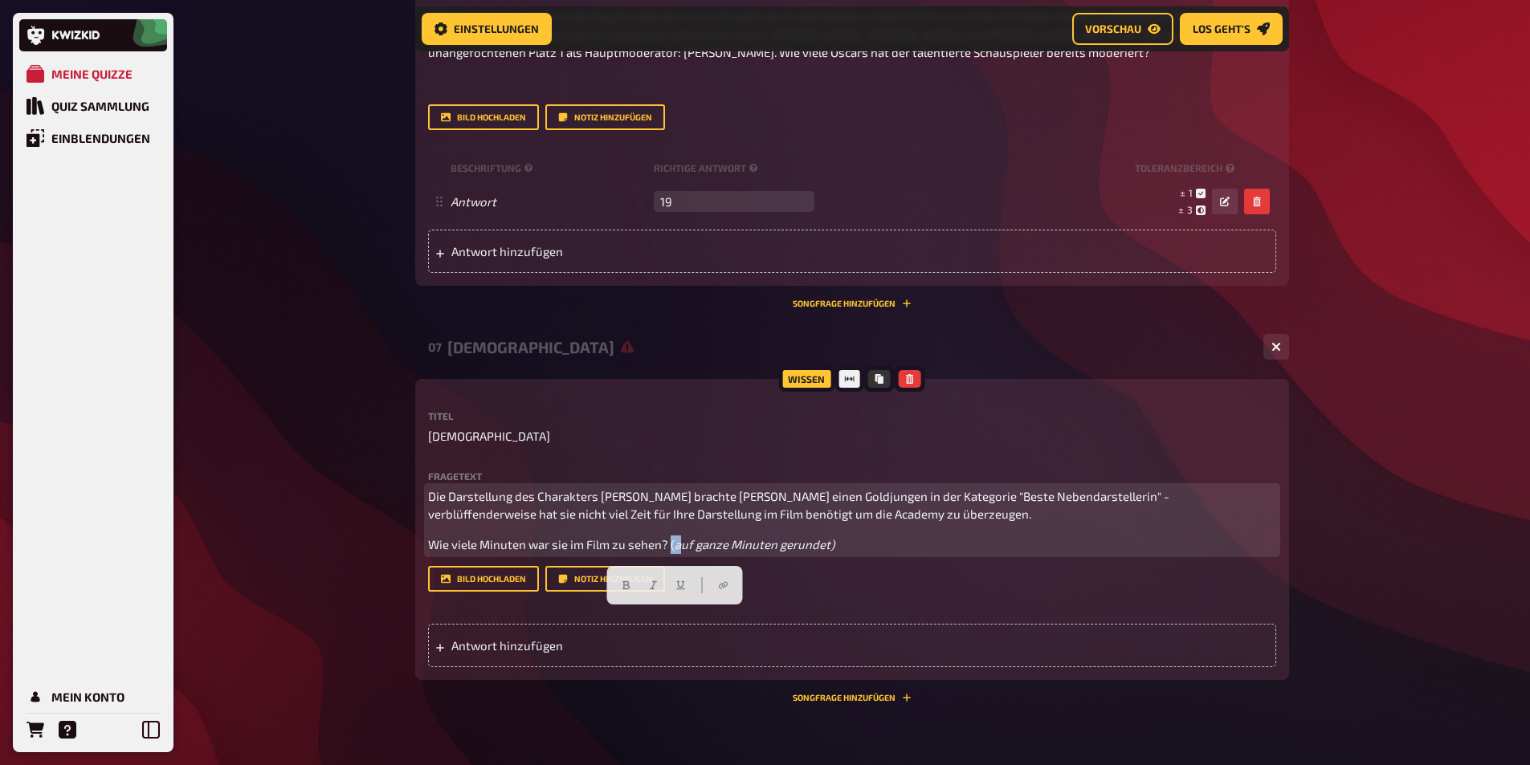
click at [682, 554] on p "Wie viele Minuten war sie im Film zu sehen? ( auf ganze Minuten gerundet)" at bounding box center [852, 545] width 848 height 18
click at [655, 582] on icon "button" at bounding box center [653, 586] width 7 height 9
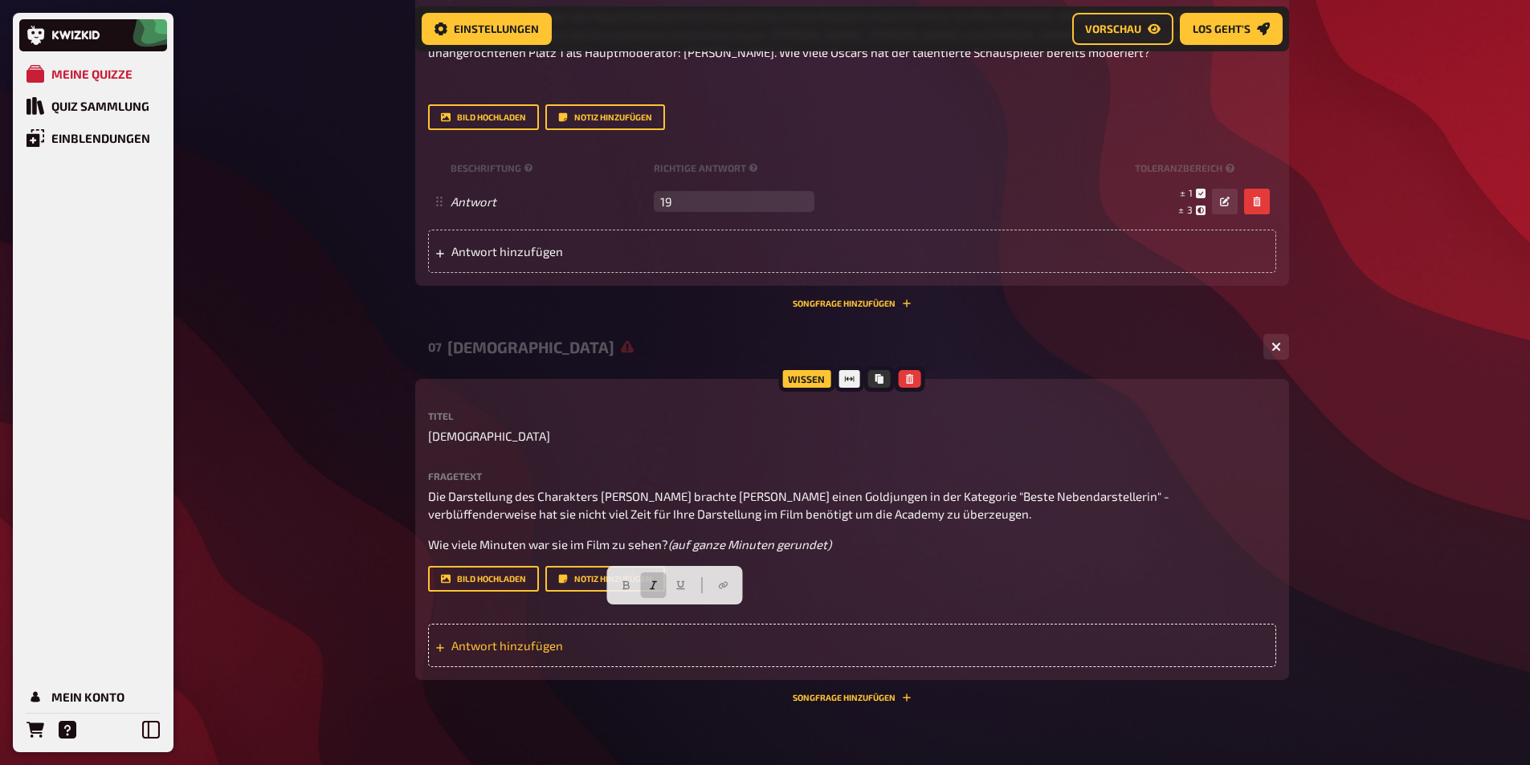
click at [488, 653] on span "Antwort hinzufügen" at bounding box center [576, 646] width 250 height 14
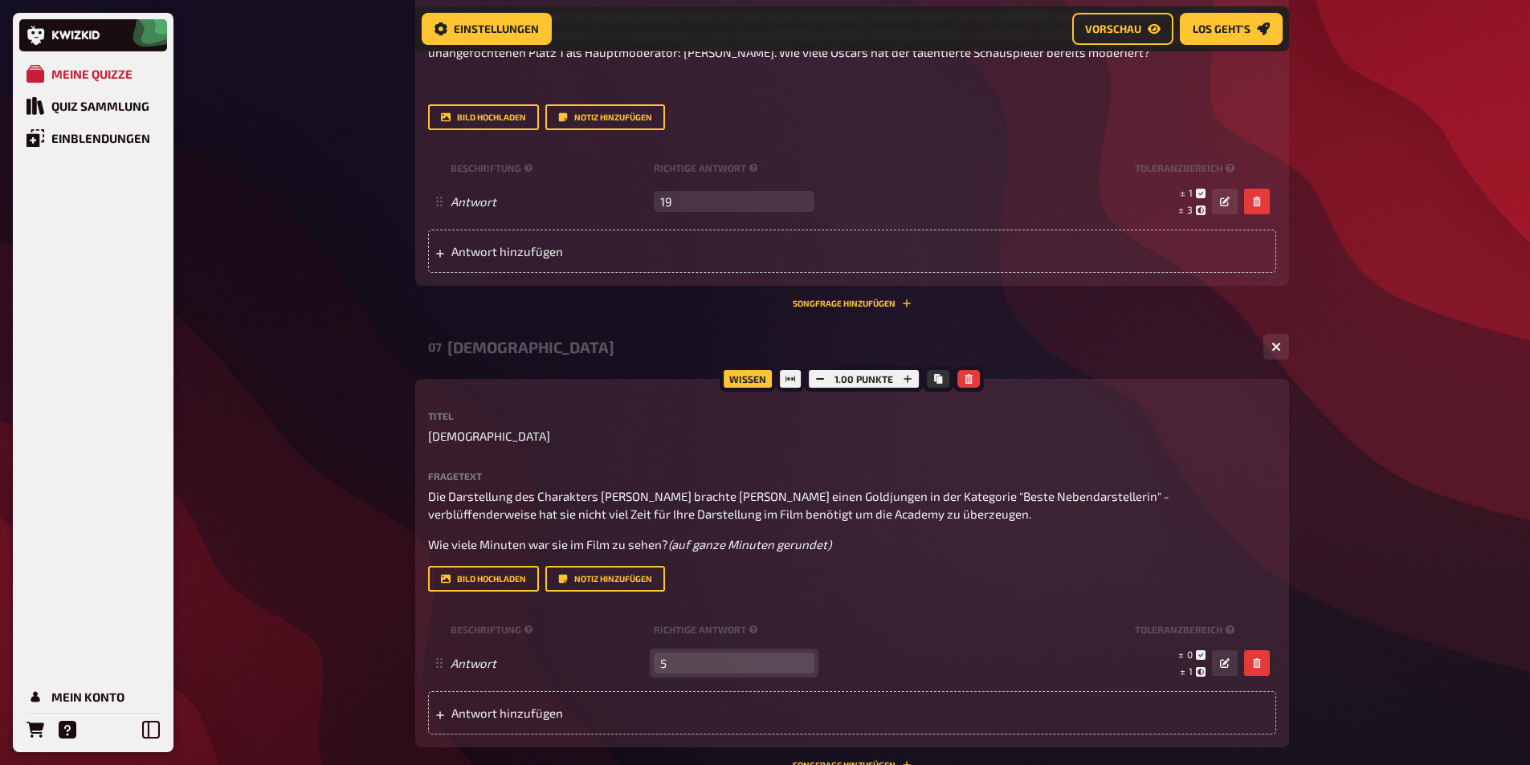
type input "5"
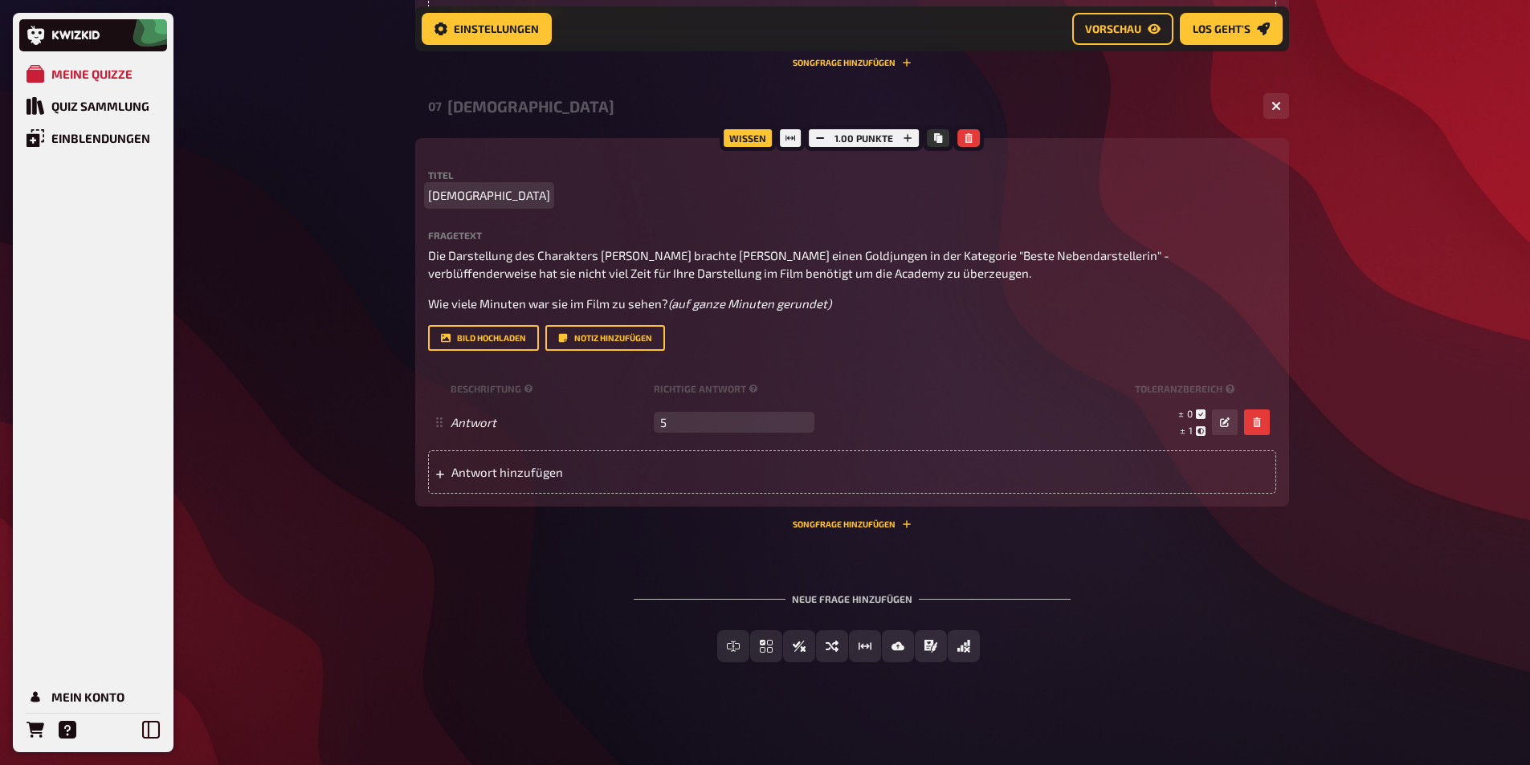
scroll to position [4606, 0]
click at [733, 632] on button "Freitext Eingabe" at bounding box center [733, 647] width 143 height 32
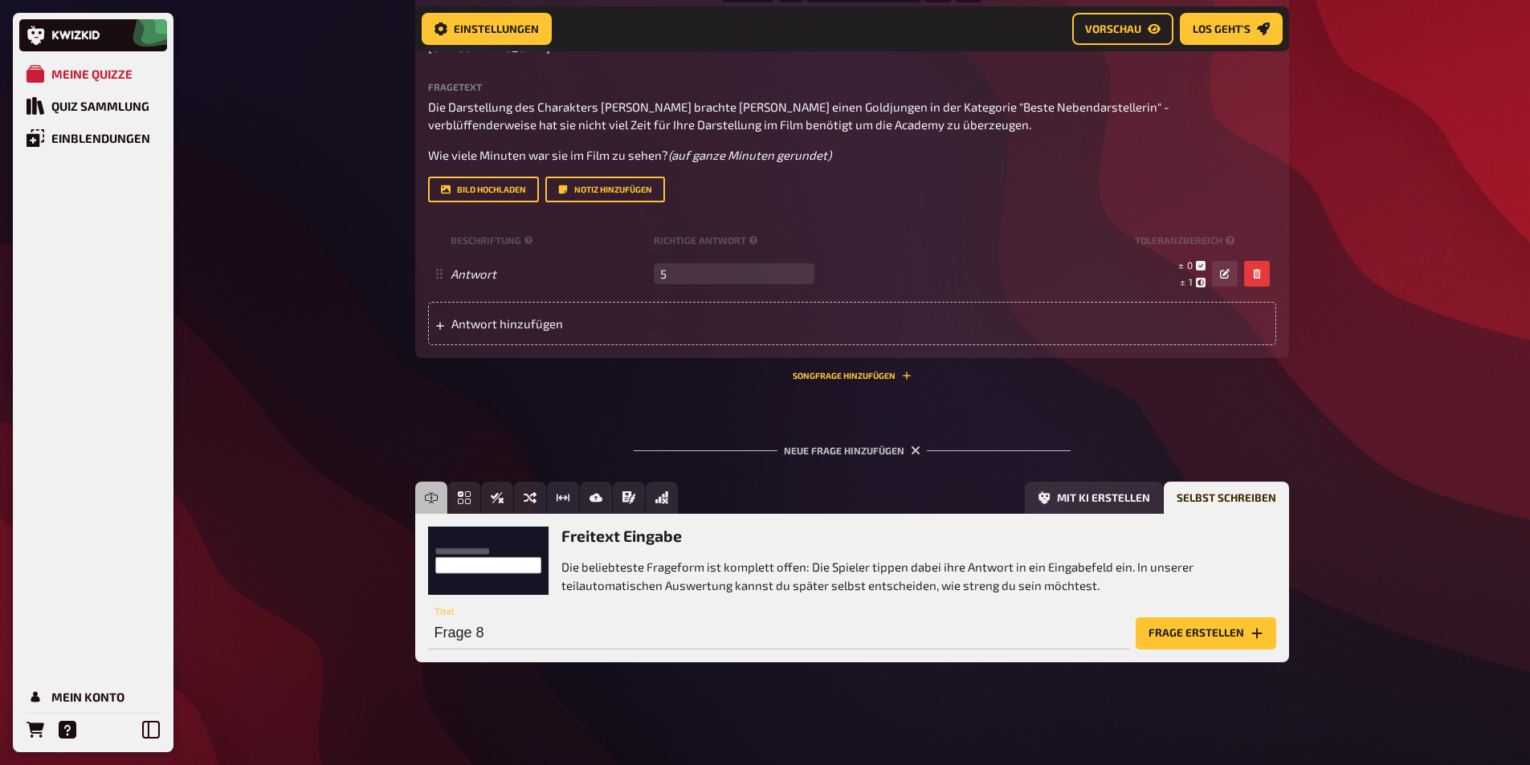
scroll to position [4754, 0]
type input "Same same but different"
click at [1209, 627] on button "Frage erstellen" at bounding box center [1206, 634] width 141 height 32
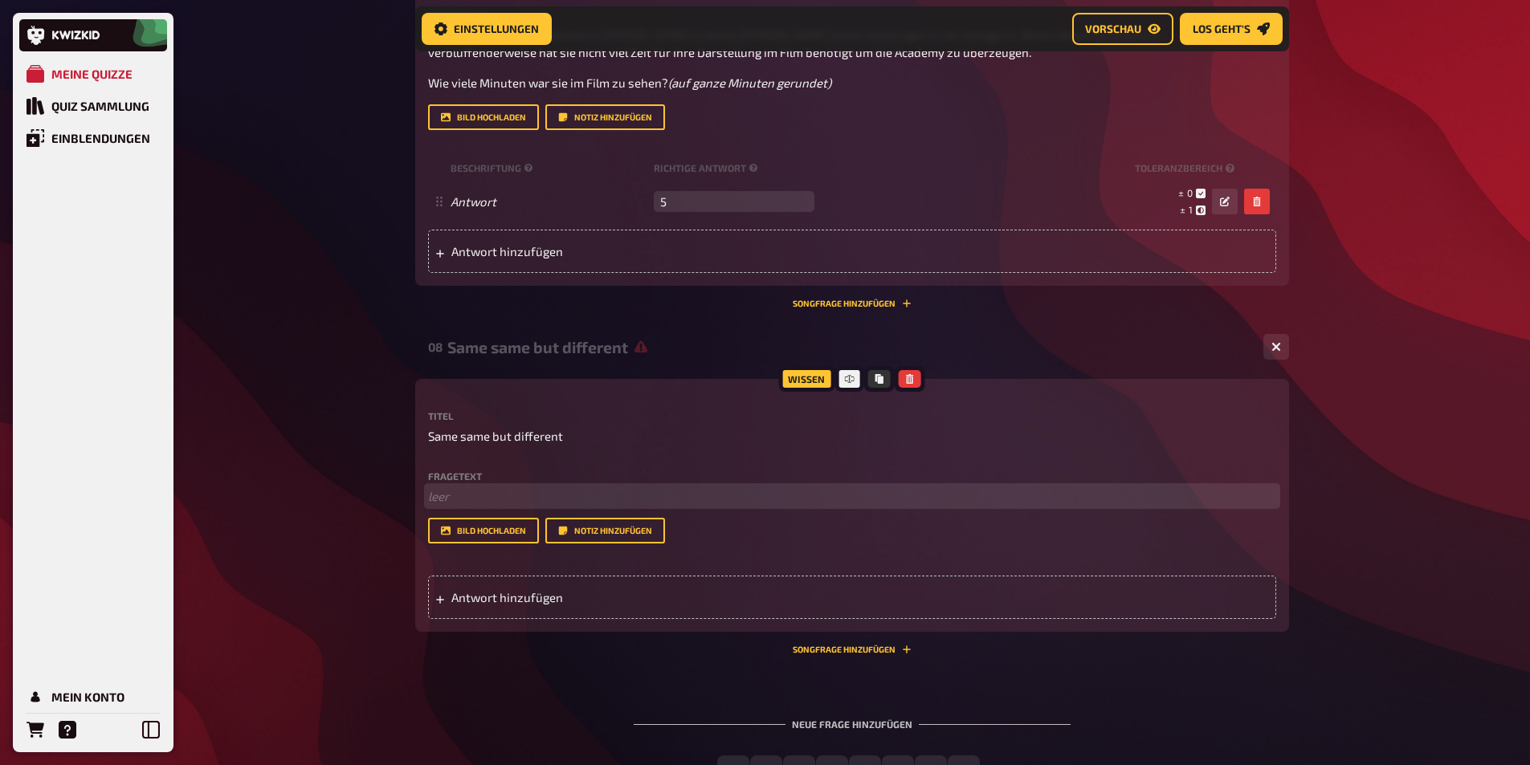
click at [442, 506] on p "﻿ leer" at bounding box center [852, 497] width 848 height 18
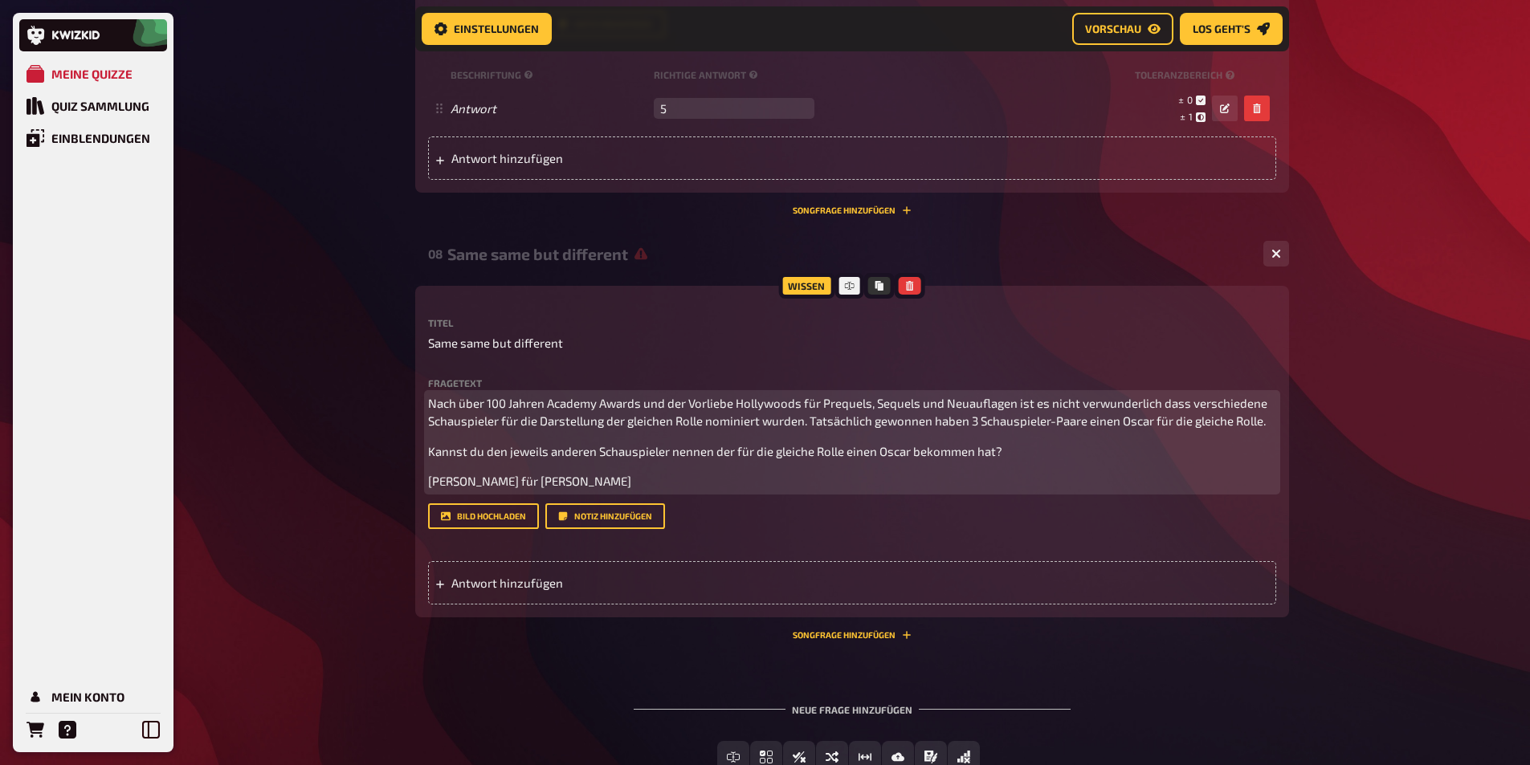
scroll to position [4995, 0]
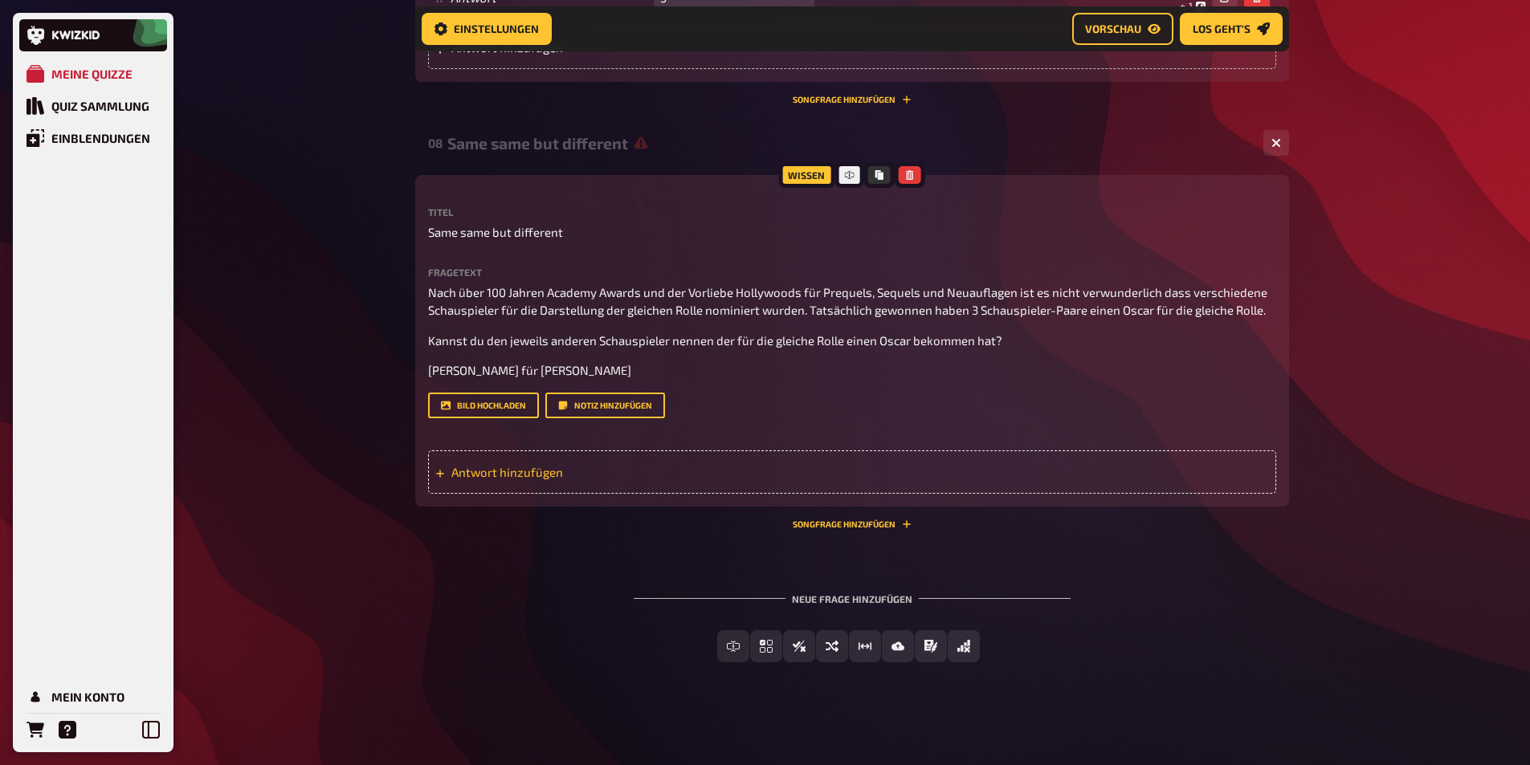
click at [565, 480] on span "Antwort hinzufügen" at bounding box center [576, 472] width 250 height 14
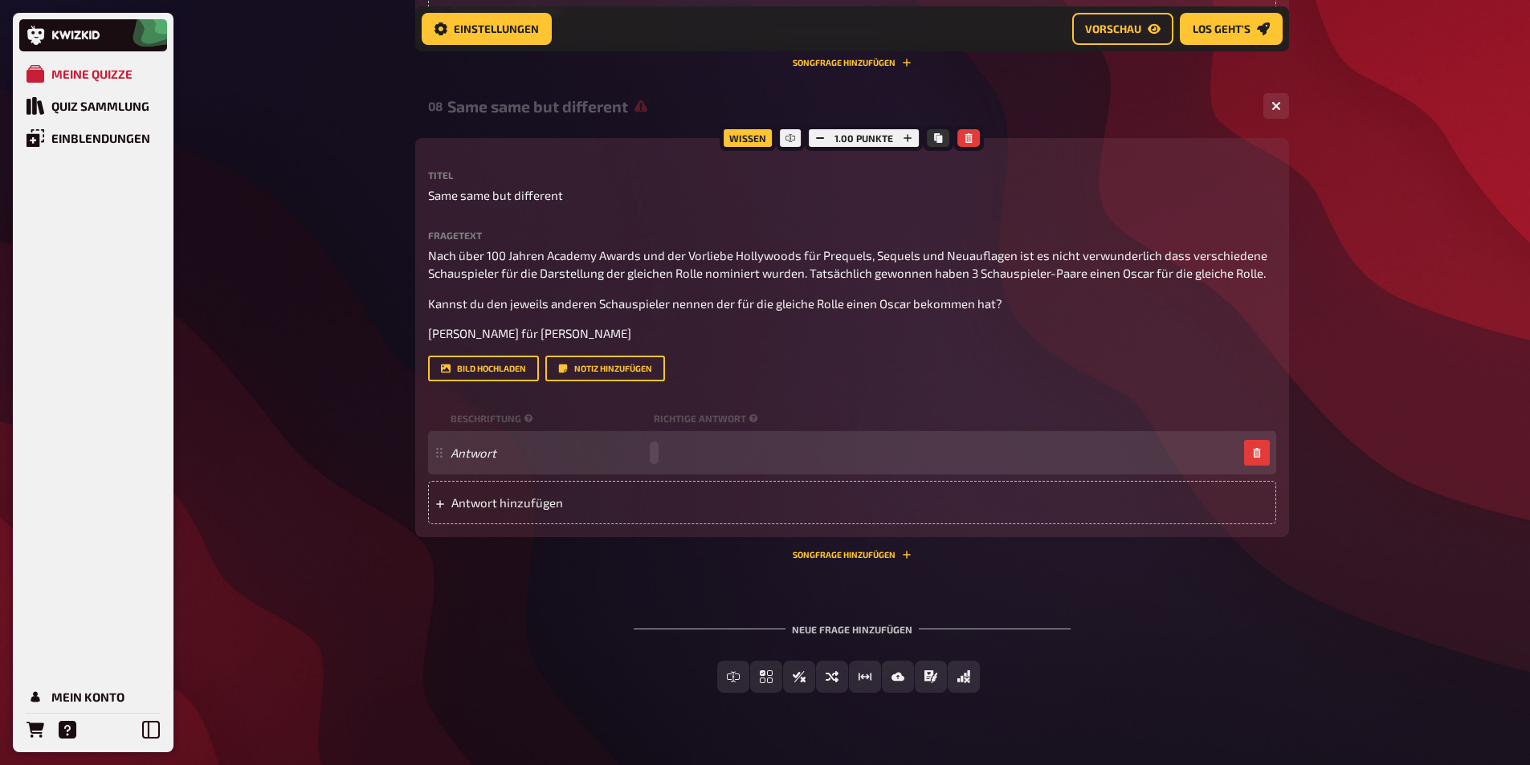
click at [657, 460] on div "Antwort" at bounding box center [844, 453] width 787 height 14
paste span
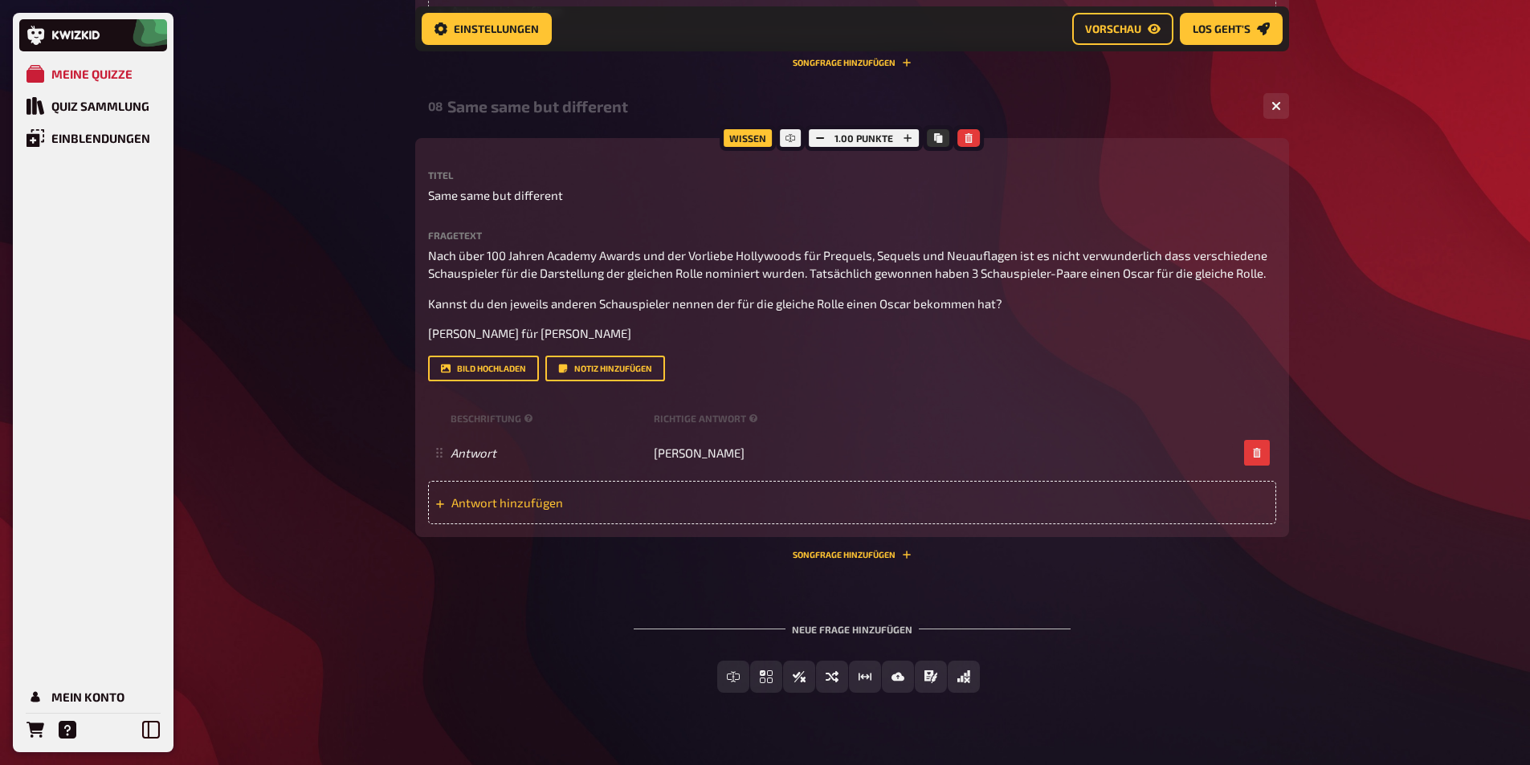
click at [499, 510] on span "Antwort hinzufügen" at bounding box center [576, 503] width 250 height 14
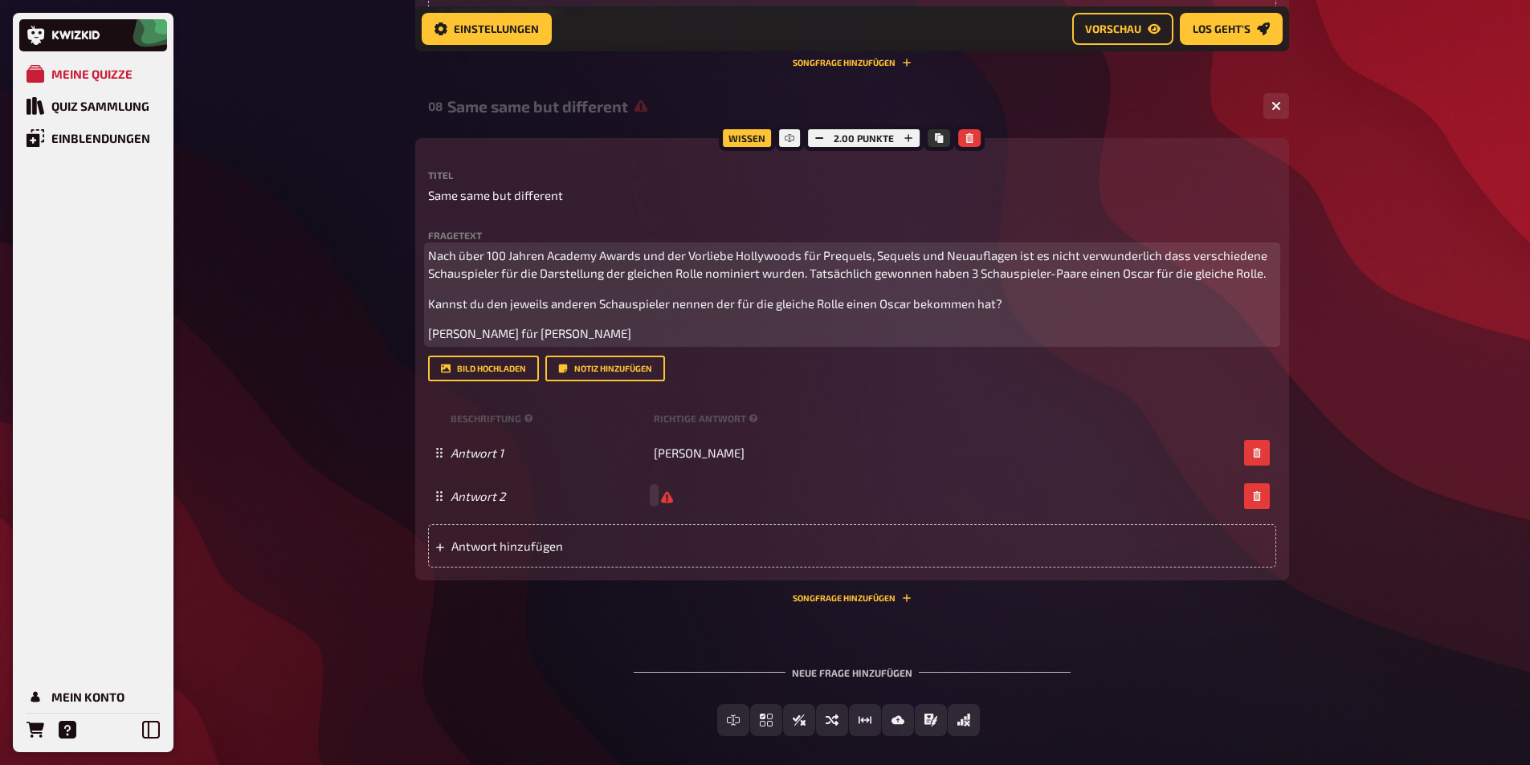
click at [649, 343] on p "[PERSON_NAME] für [PERSON_NAME]" at bounding box center [852, 334] width 848 height 18
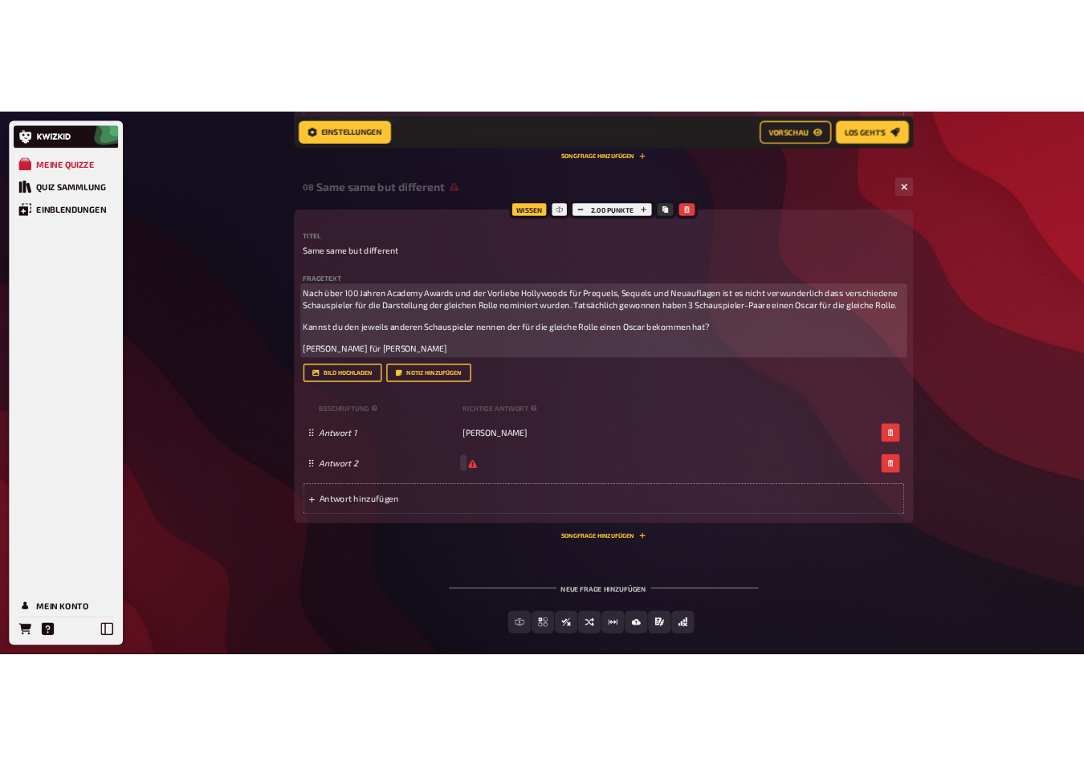
scroll to position [4994, 0]
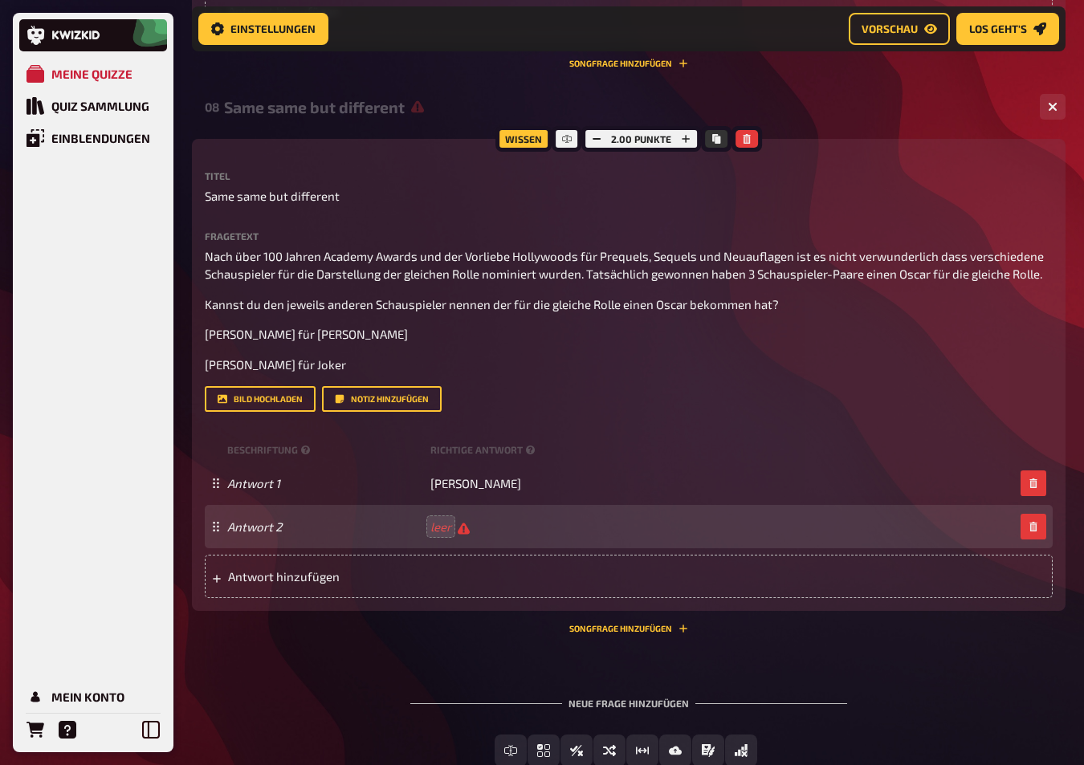
click at [656, 535] on div "Antwort 2 leer" at bounding box center [620, 527] width 787 height 15
click at [428, 535] on div "Antwort 2" at bounding box center [620, 527] width 787 height 15
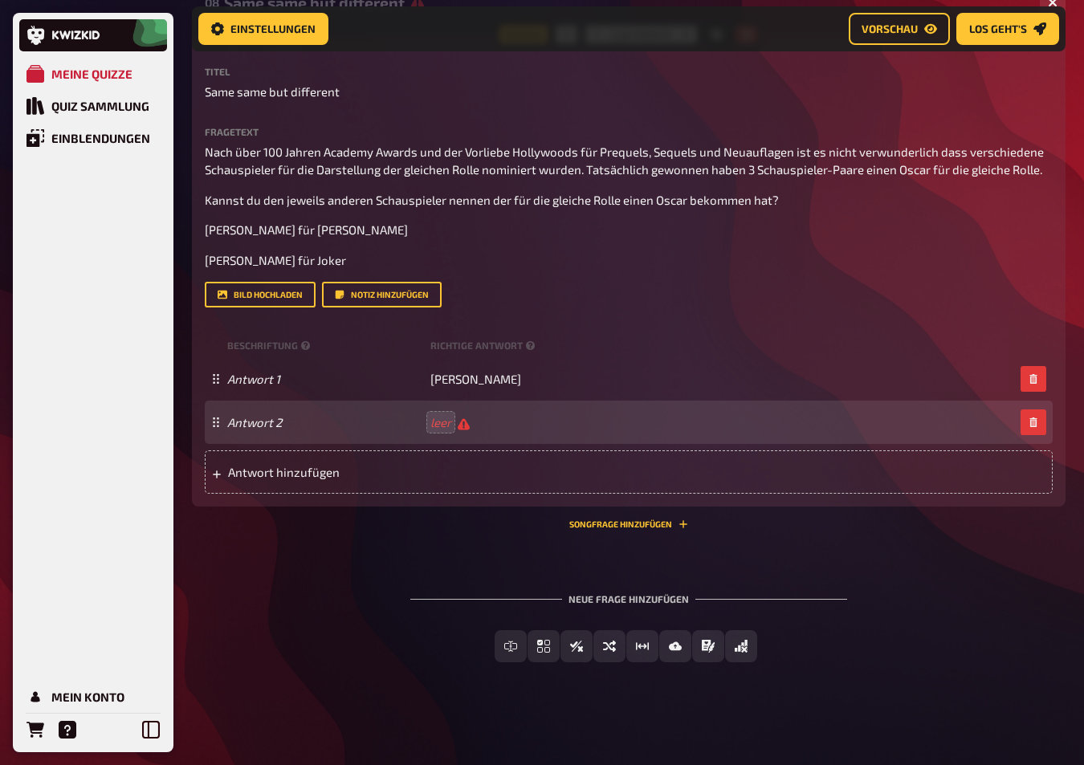
scroll to position [5171, 0]
click at [429, 425] on div "Antwort 2 leer" at bounding box center [620, 422] width 787 height 15
click at [433, 425] on span at bounding box center [436, 422] width 10 height 14
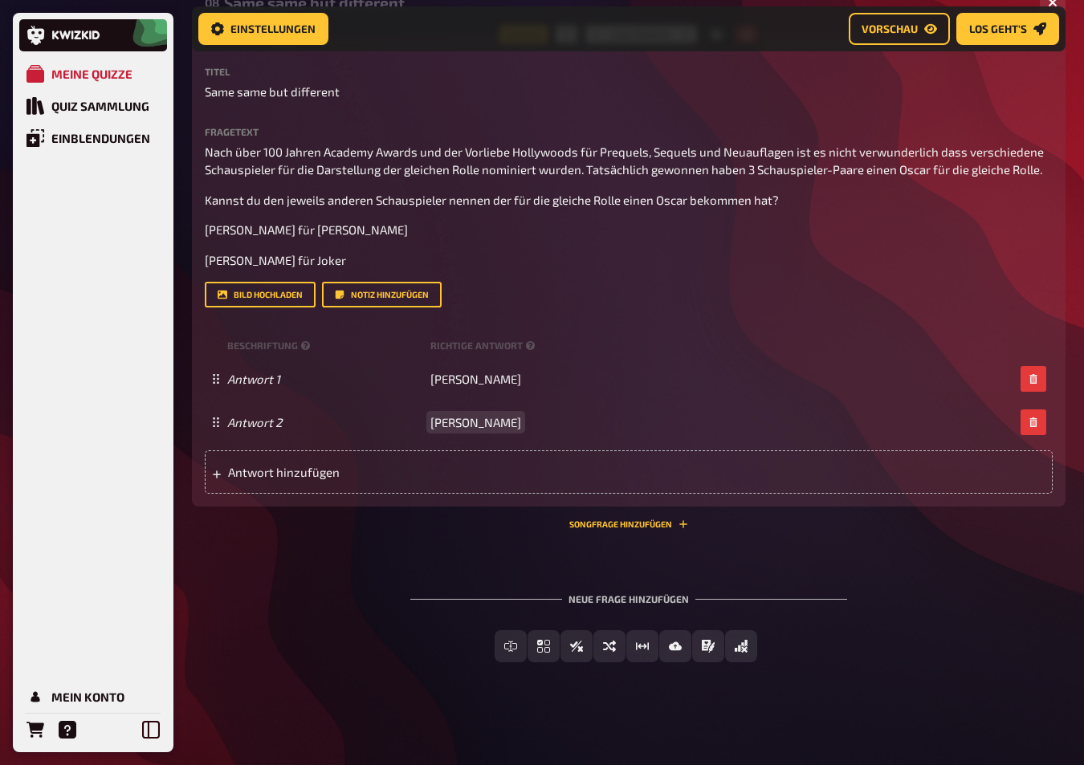
click at [433, 422] on span "[PERSON_NAME]" at bounding box center [476, 422] width 91 height 14
click at [521, 417] on span "[PERSON_NAME]" at bounding box center [476, 422] width 91 height 14
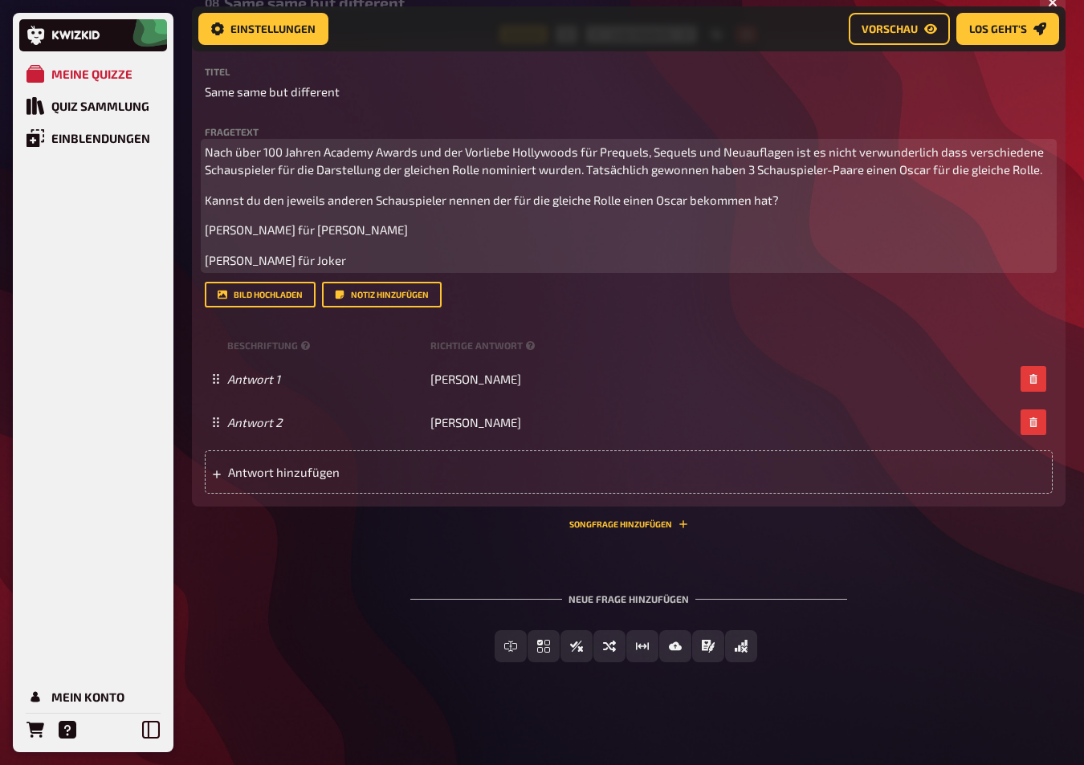
click at [379, 259] on p "[PERSON_NAME] für Joker" at bounding box center [629, 260] width 848 height 18
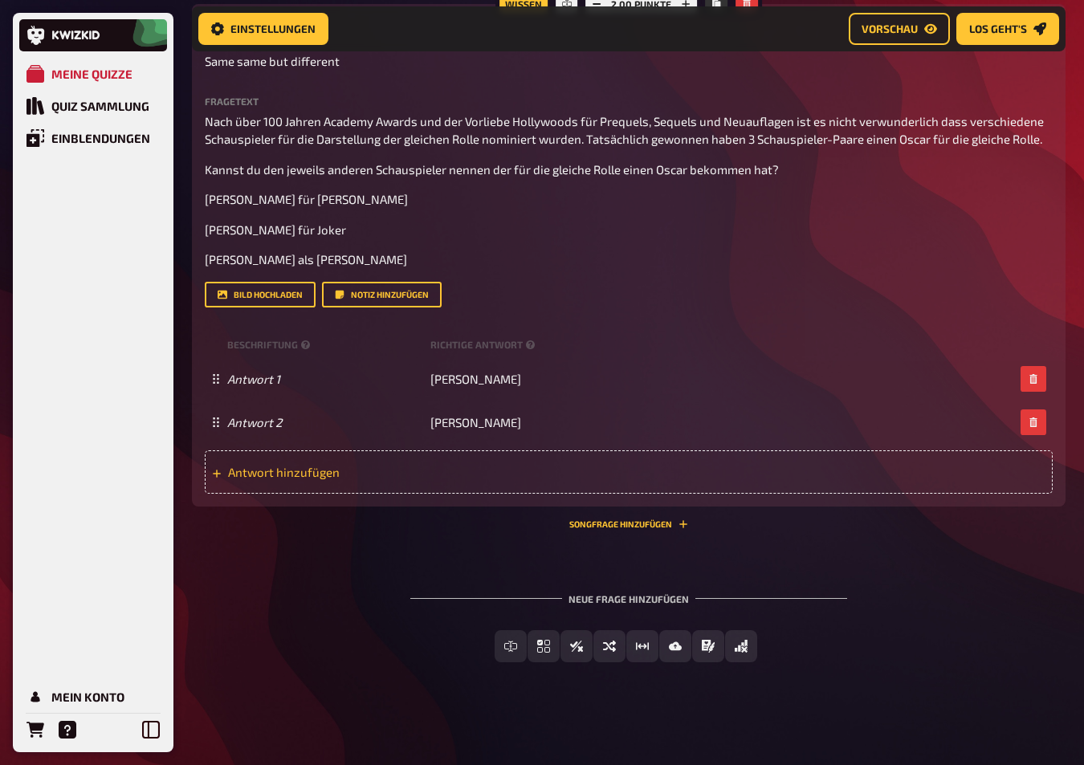
click at [255, 480] on span "Antwort hinzufügen" at bounding box center [353, 472] width 250 height 14
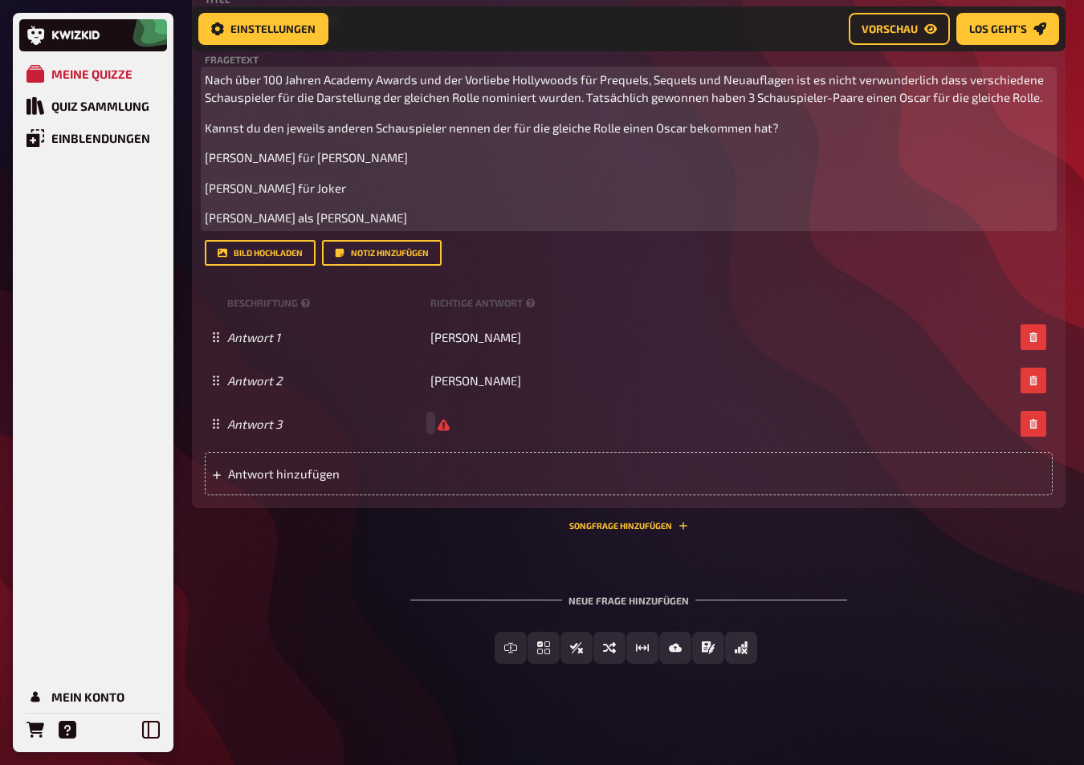
click at [207, 165] on span "[PERSON_NAME] für [PERSON_NAME]" at bounding box center [306, 157] width 203 height 14
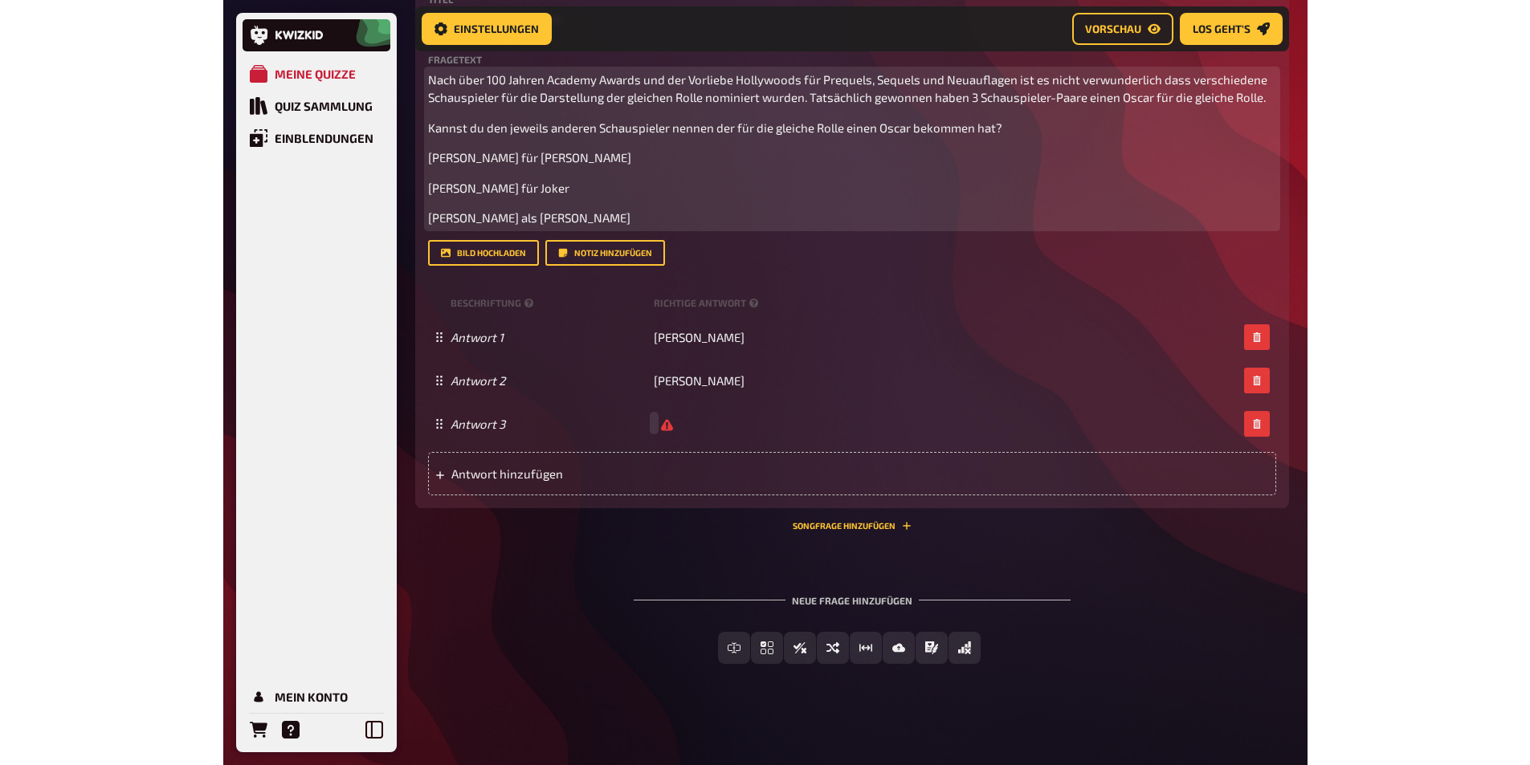
scroll to position [5170, 0]
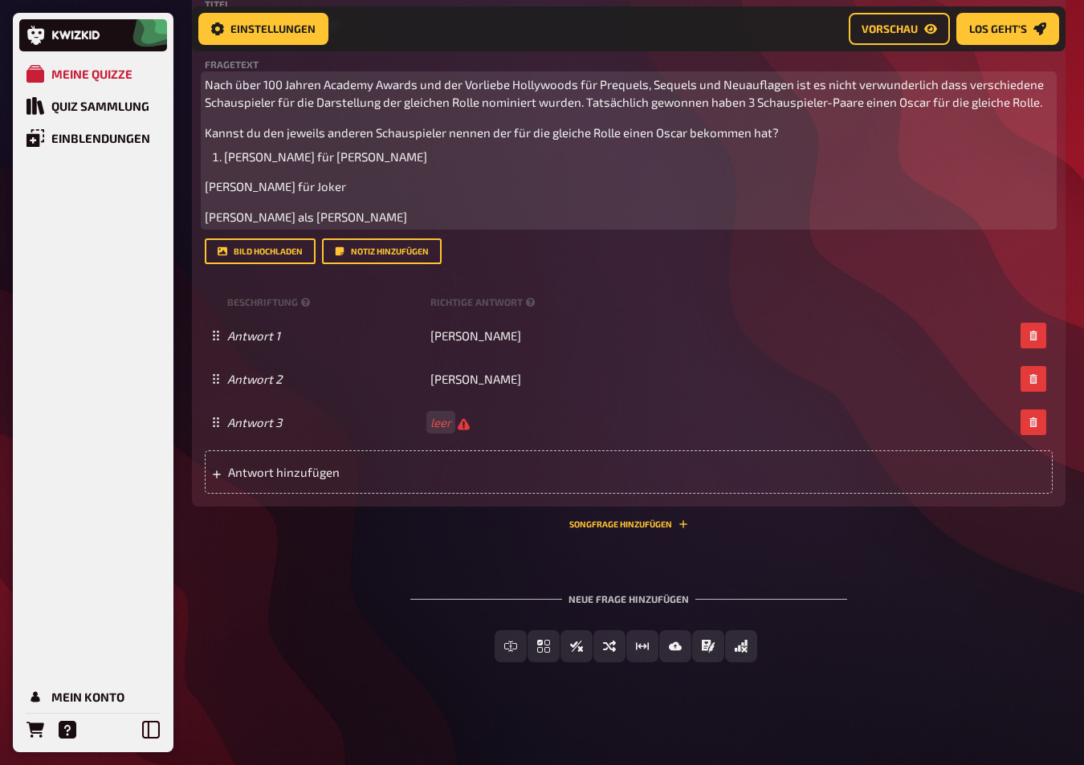
click at [434, 166] on li "[PERSON_NAME] für [PERSON_NAME]" at bounding box center [638, 157] width 829 height 18
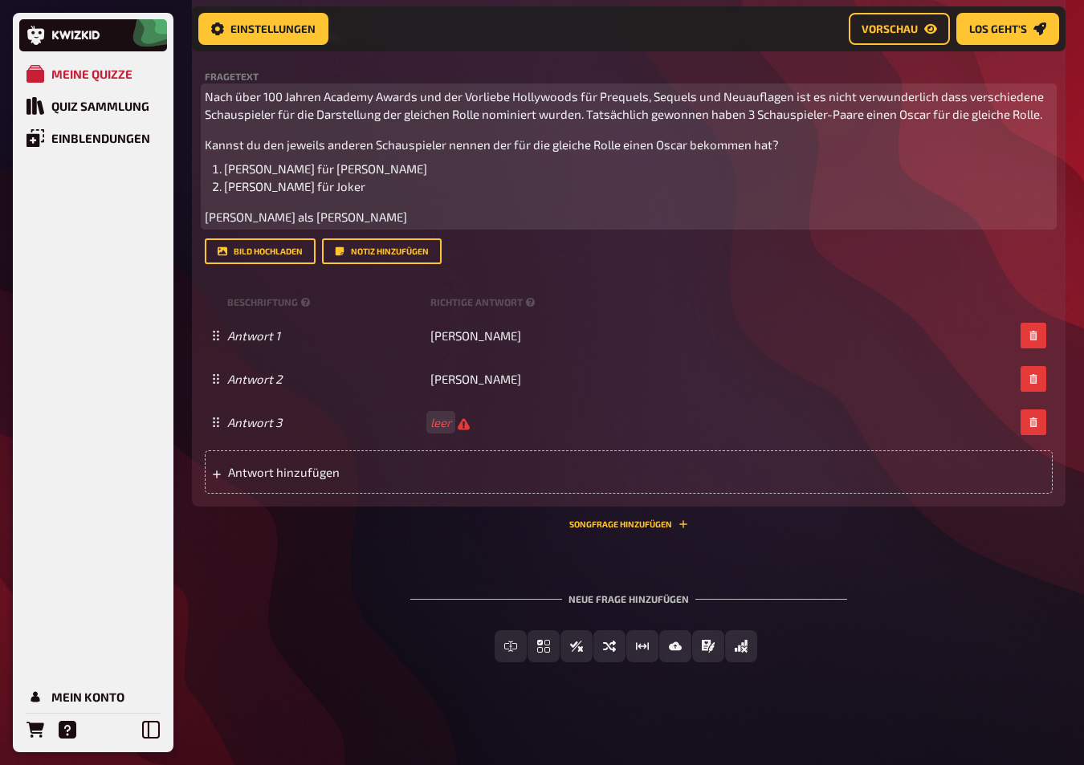
click at [410, 196] on li "[PERSON_NAME] für Joker" at bounding box center [638, 187] width 829 height 18
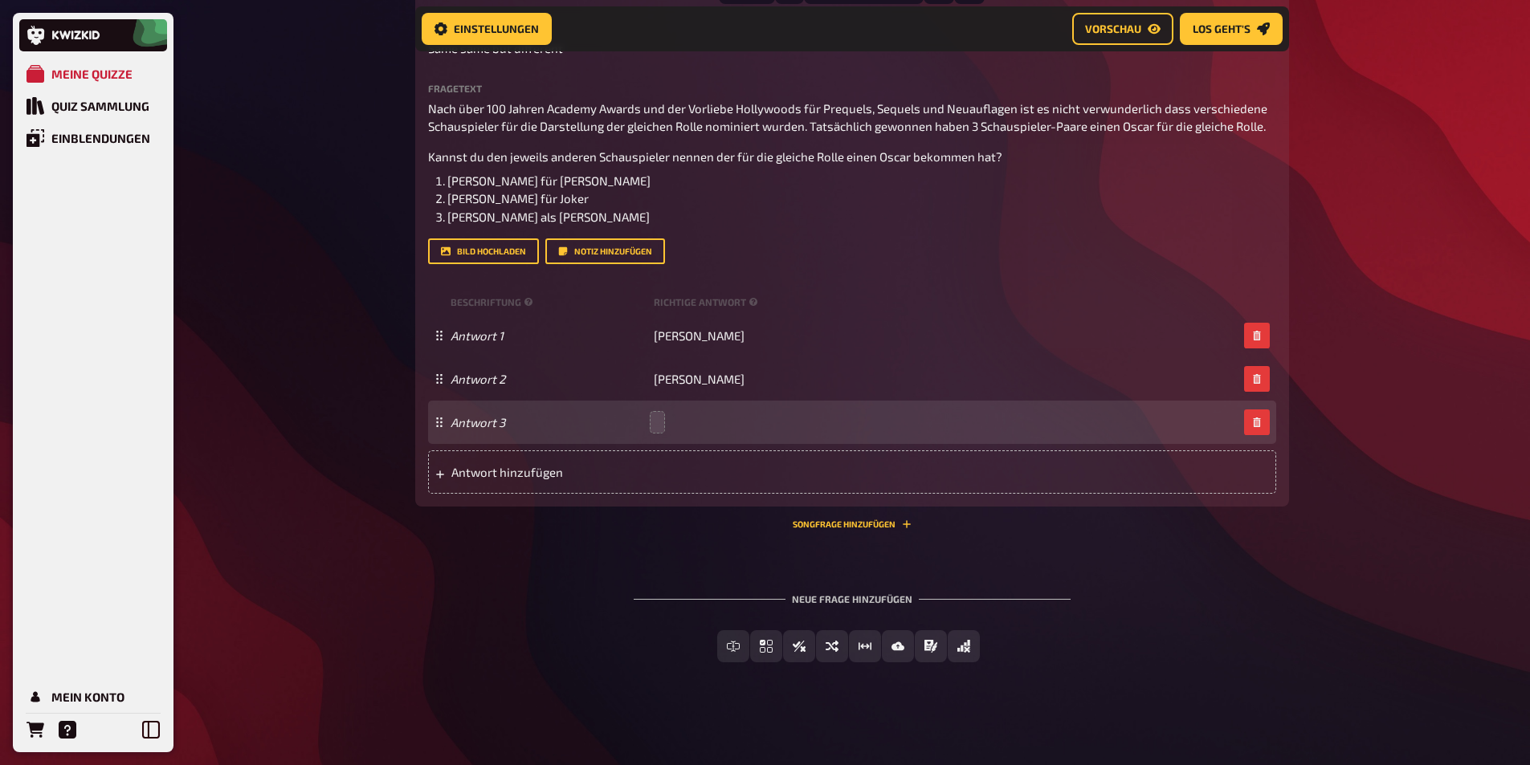
click at [652, 430] on div "Antwort 3" at bounding box center [844, 422] width 787 height 14
click at [652, 431] on div "Antwort 3" at bounding box center [844, 422] width 787 height 15
click at [655, 430] on div "Antwort 3" at bounding box center [844, 422] width 787 height 14
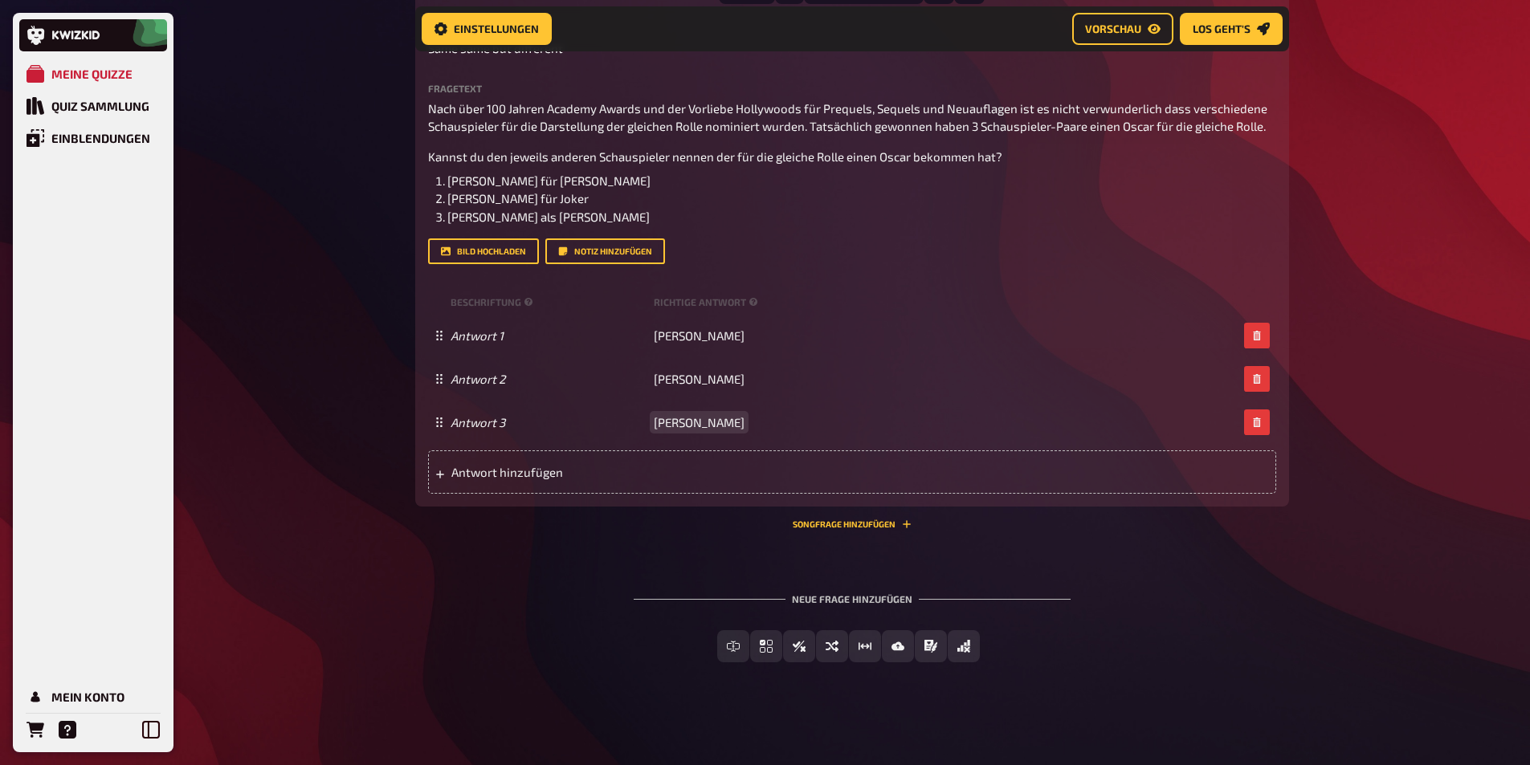
click at [656, 430] on span "[PERSON_NAME]" at bounding box center [699, 422] width 91 height 14
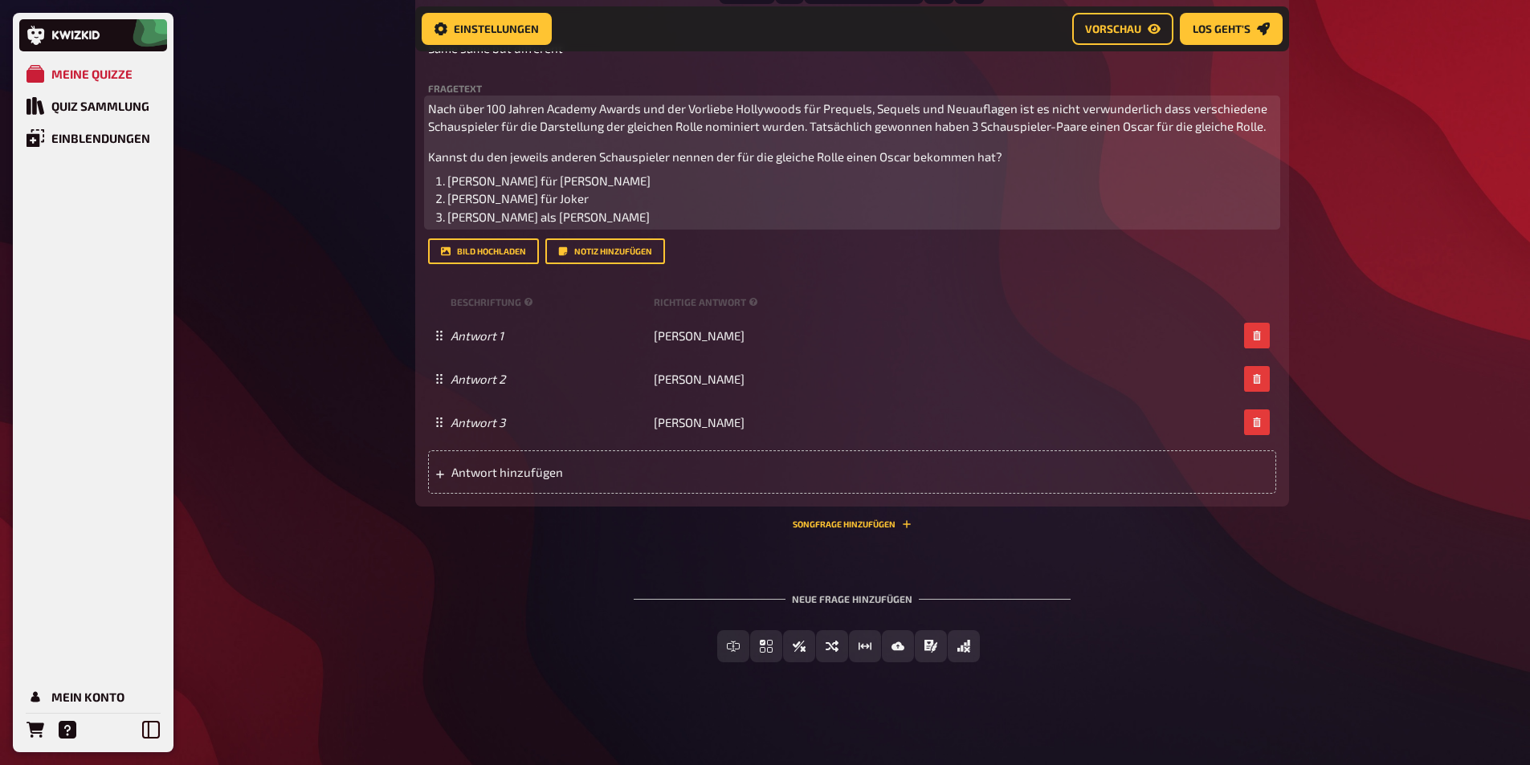
click at [809, 134] on span "Nach über 100 Jahren Academy Awards und der Vorliebe Hollywoods für Prequels, S…" at bounding box center [849, 117] width 842 height 33
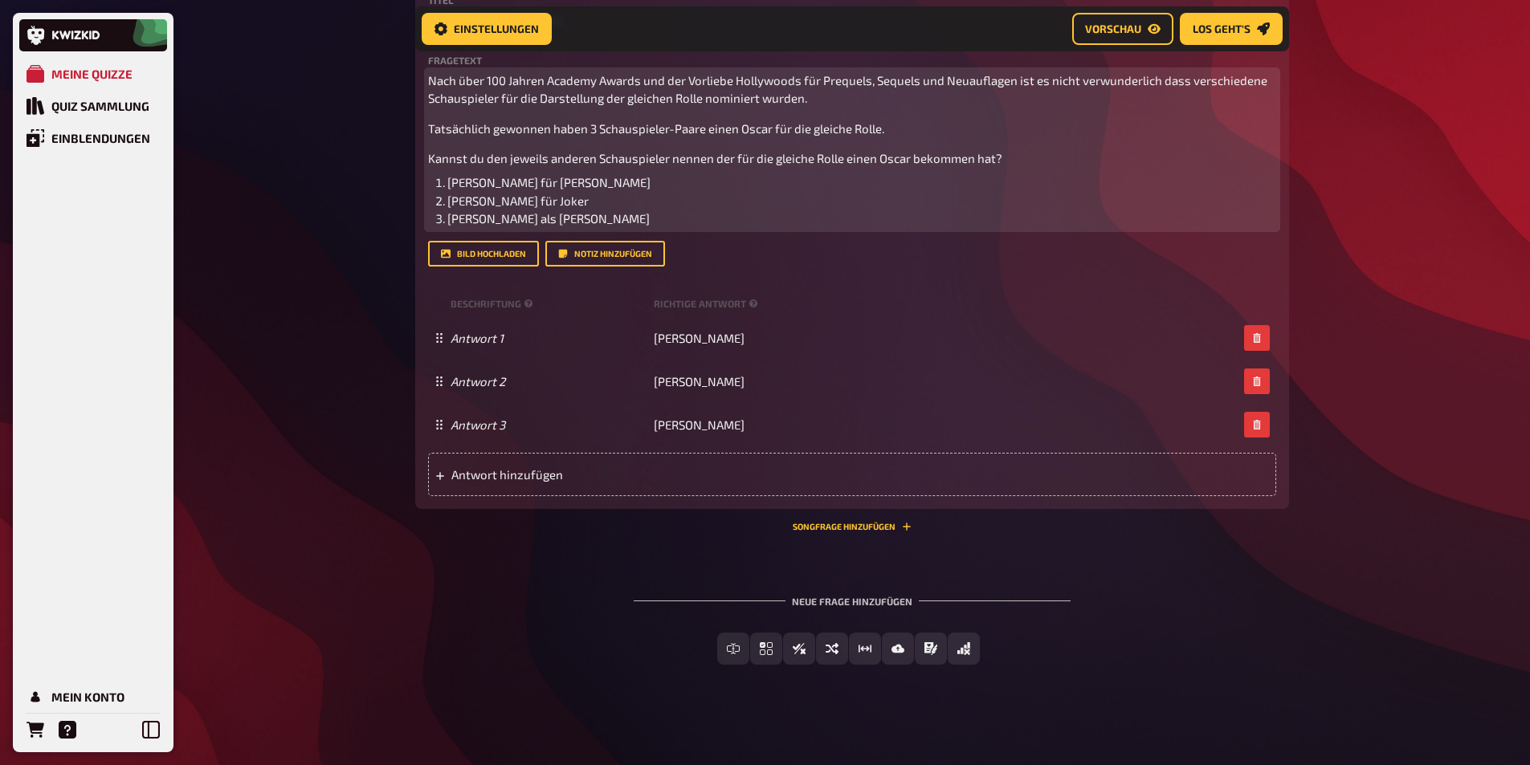
click at [588, 136] on span "Tatsächlich gewonnen haben 3 Schauspieler-Paare einen Oscar für die gleiche Rol…" at bounding box center [656, 128] width 456 height 14
click at [527, 208] on span "[PERSON_NAME] für Joker" at bounding box center [517, 201] width 141 height 14
click at [536, 190] on span "[PERSON_NAME] für [PERSON_NAME]" at bounding box center [548, 182] width 203 height 14
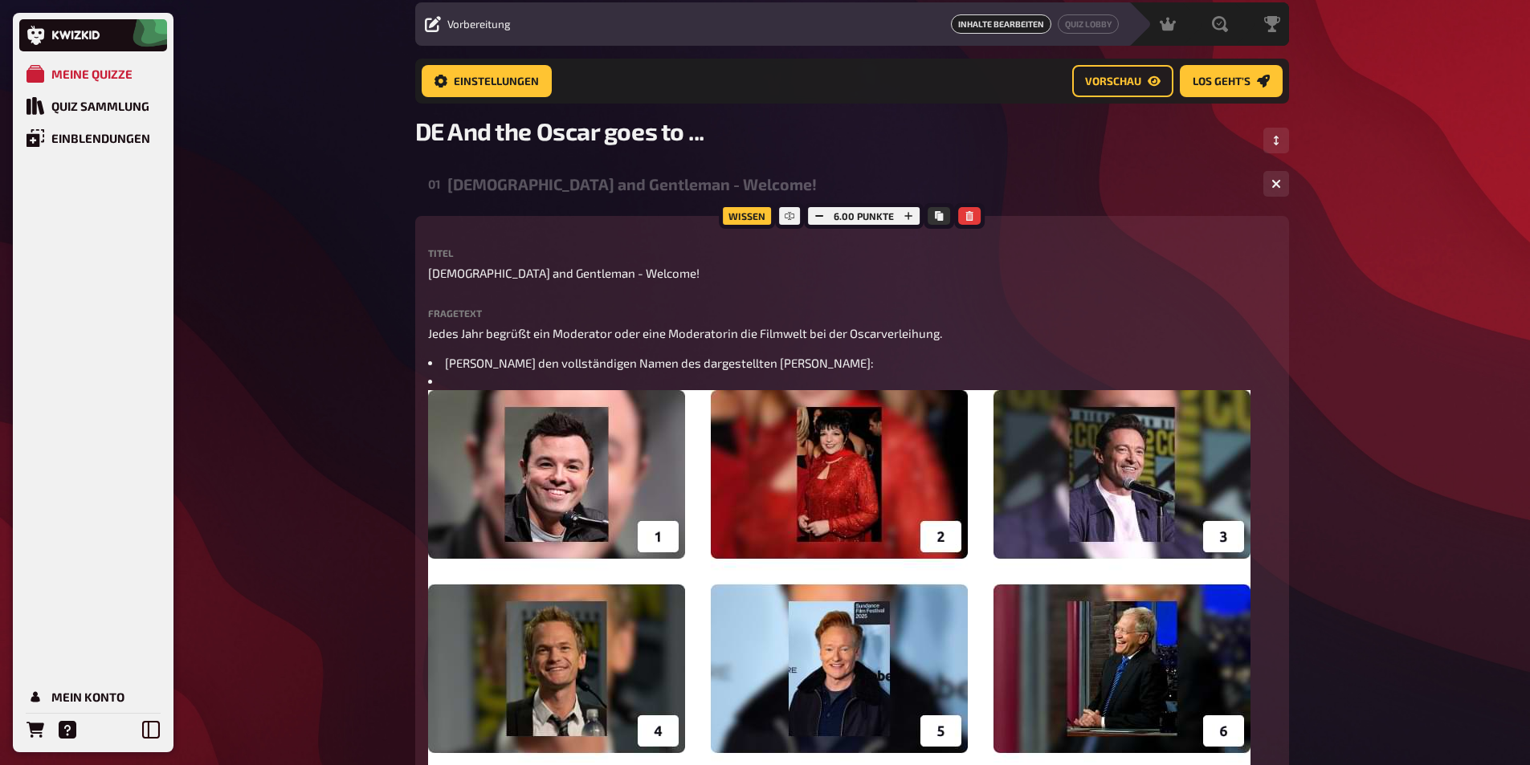
scroll to position [0, 0]
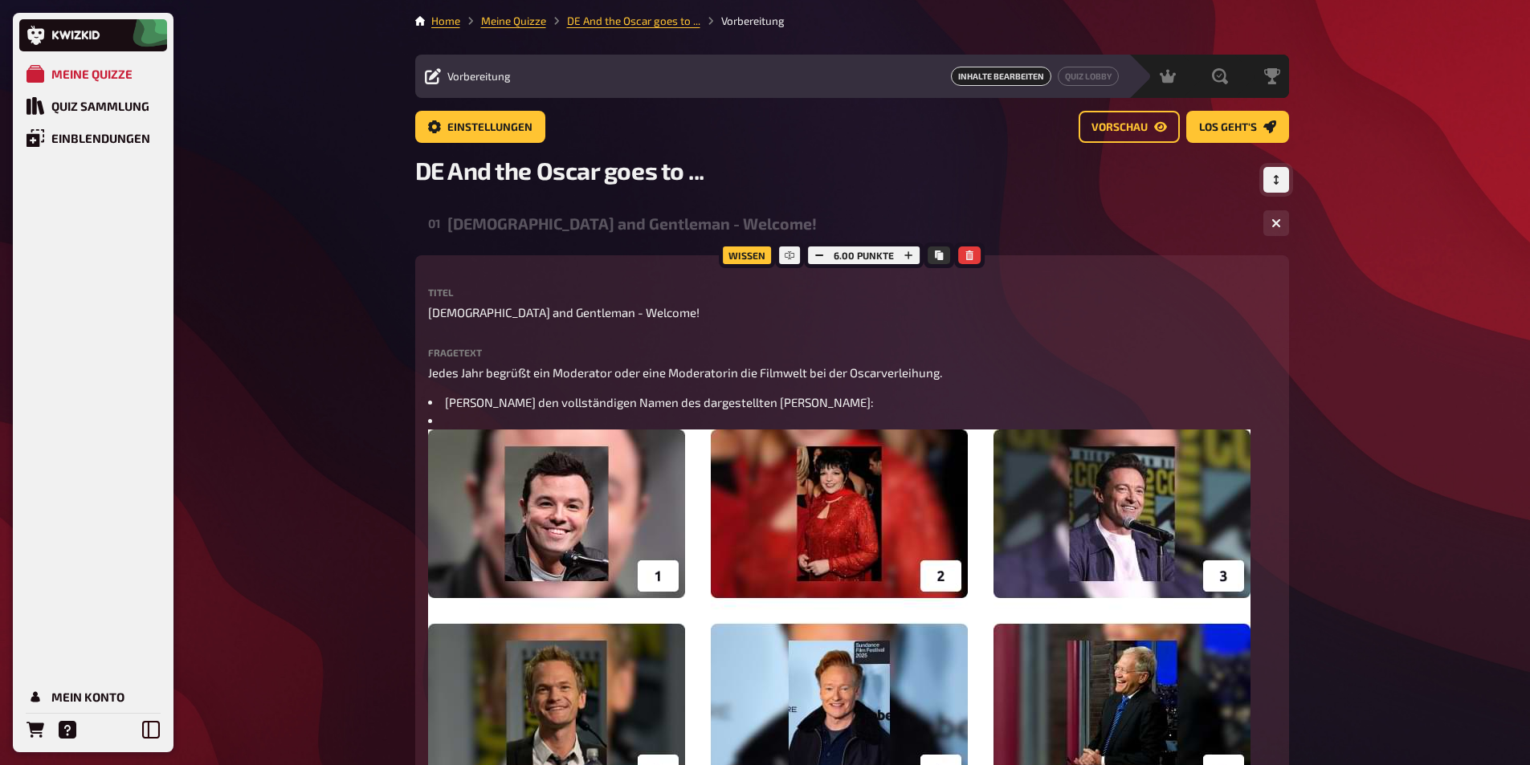
click at [1275, 178] on icon "Reihenfolge anpassen" at bounding box center [1277, 180] width 10 height 10
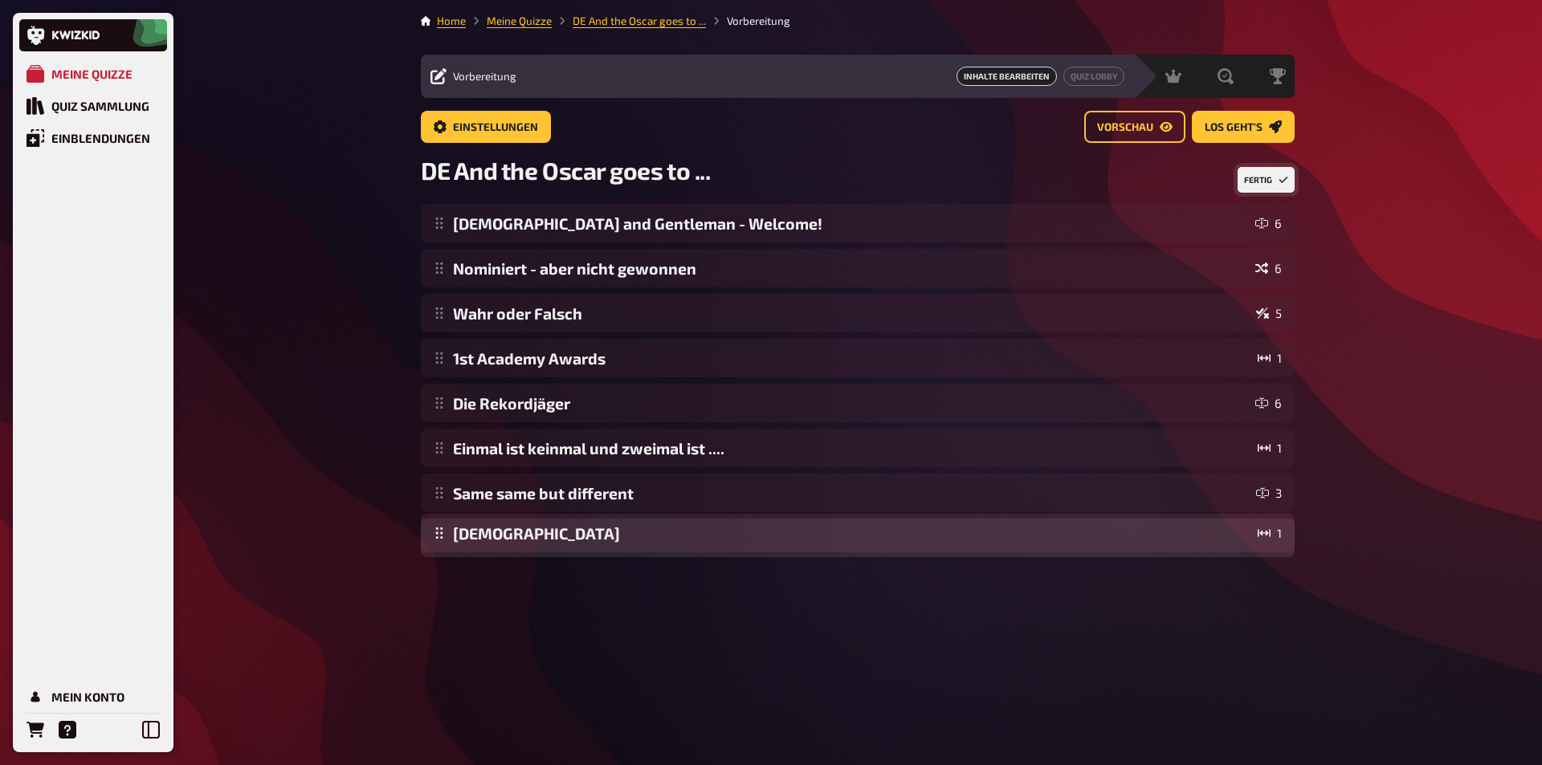
drag, startPoint x: 439, startPoint y: 499, endPoint x: 443, endPoint y: 539, distance: 40.4
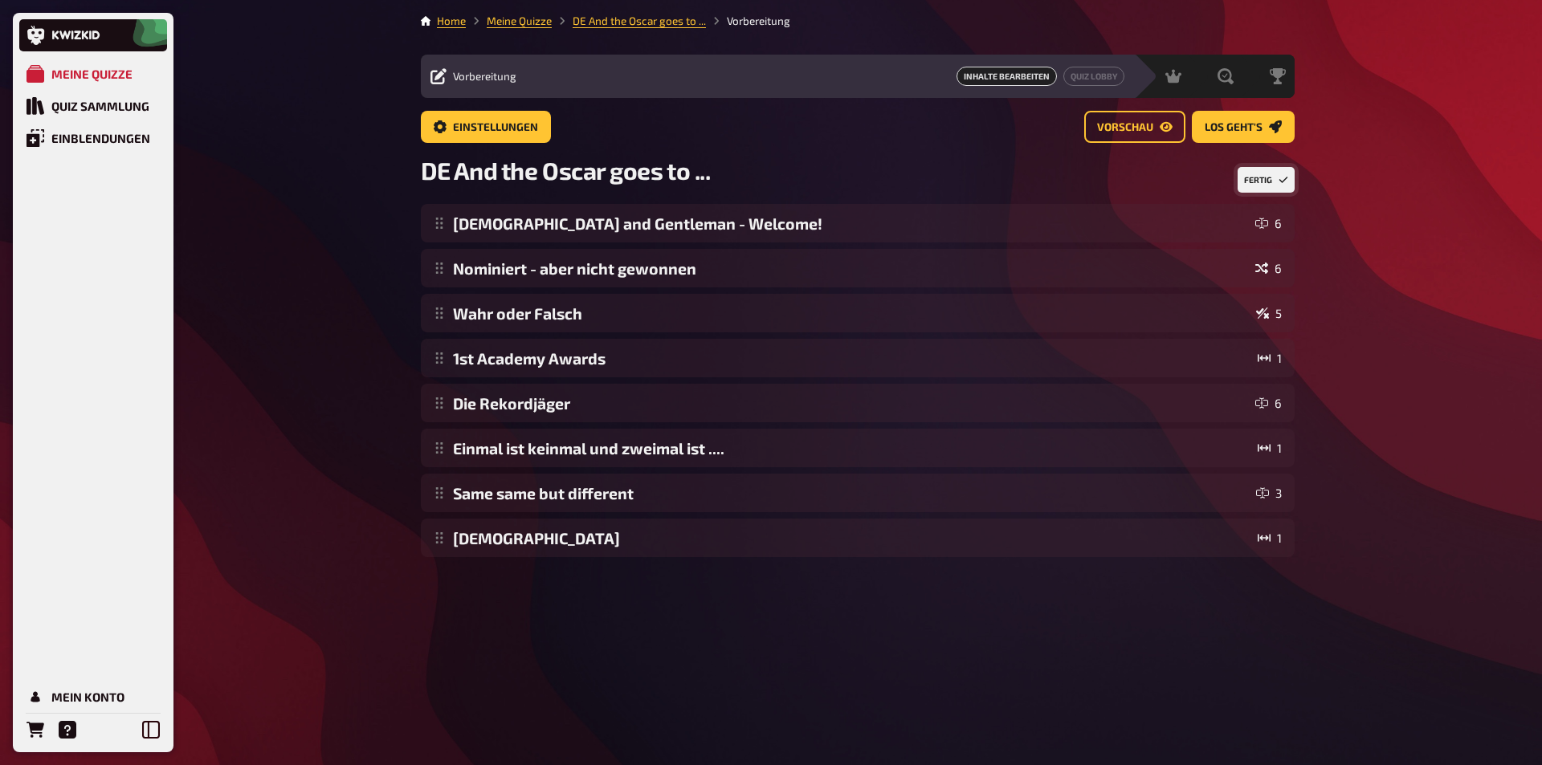
click at [1274, 176] on button "Fertig" at bounding box center [1266, 180] width 57 height 26
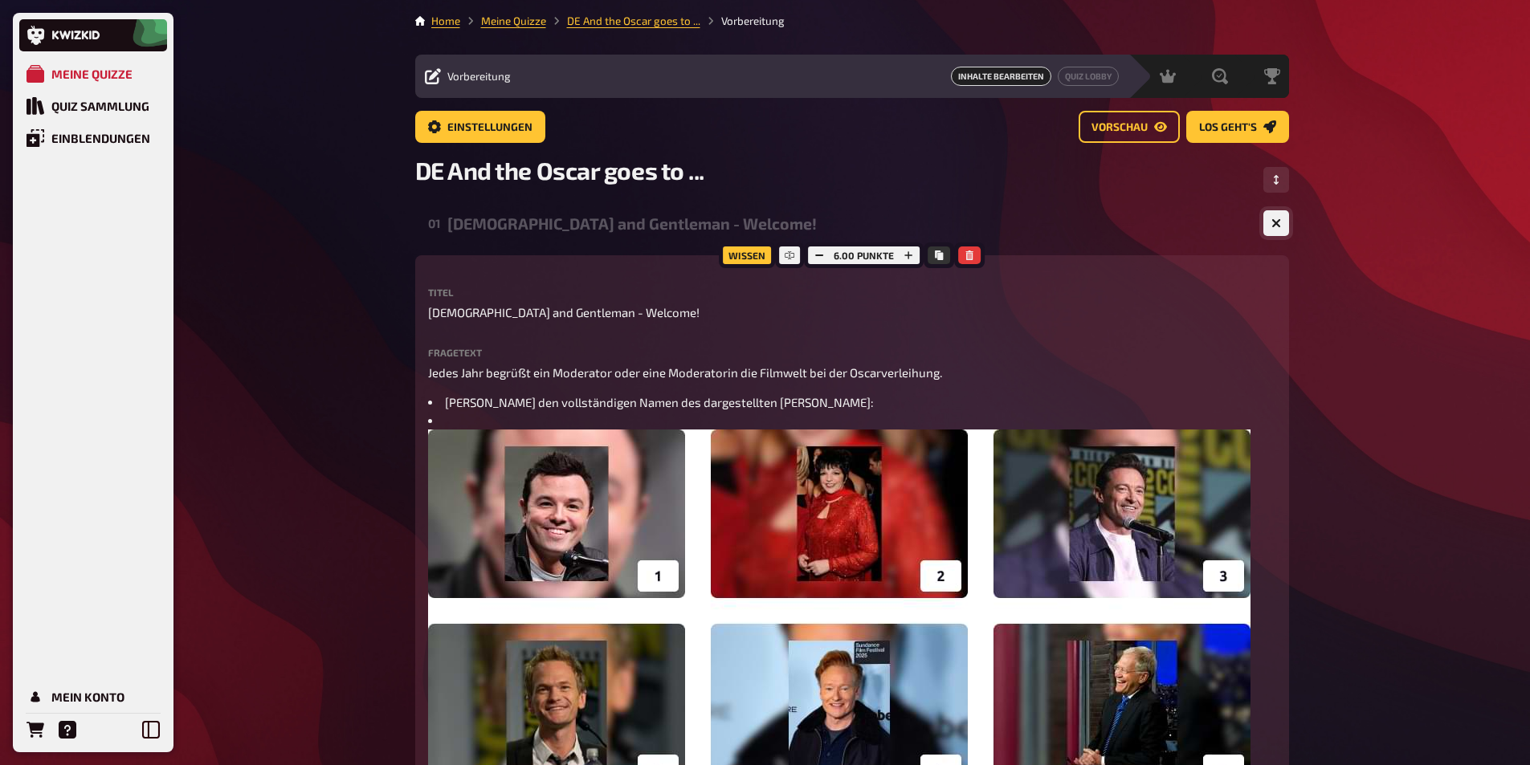
click at [1280, 227] on icon "button" at bounding box center [1275, 223] width 15 height 15
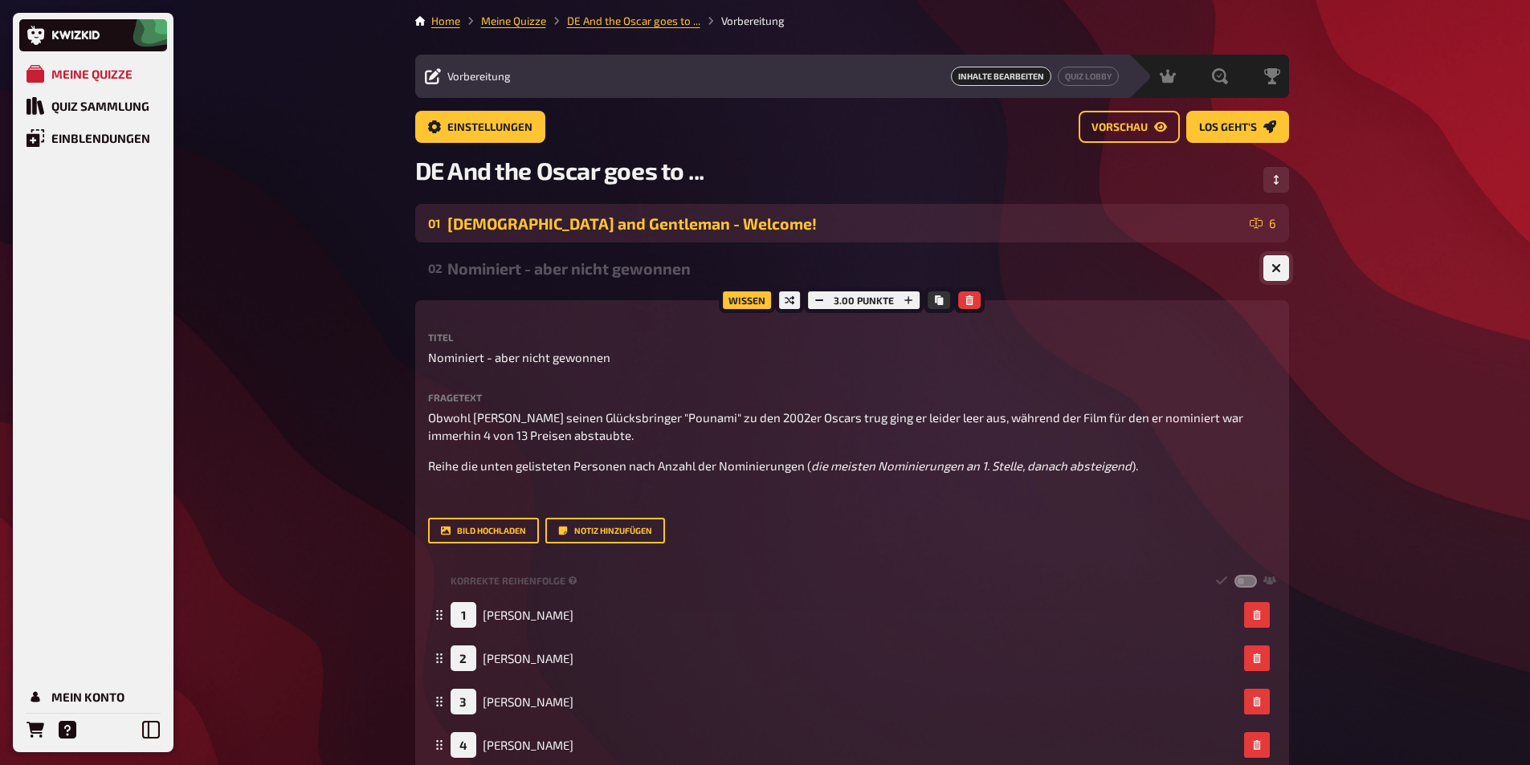
click at [1276, 270] on icon "button" at bounding box center [1275, 268] width 15 height 15
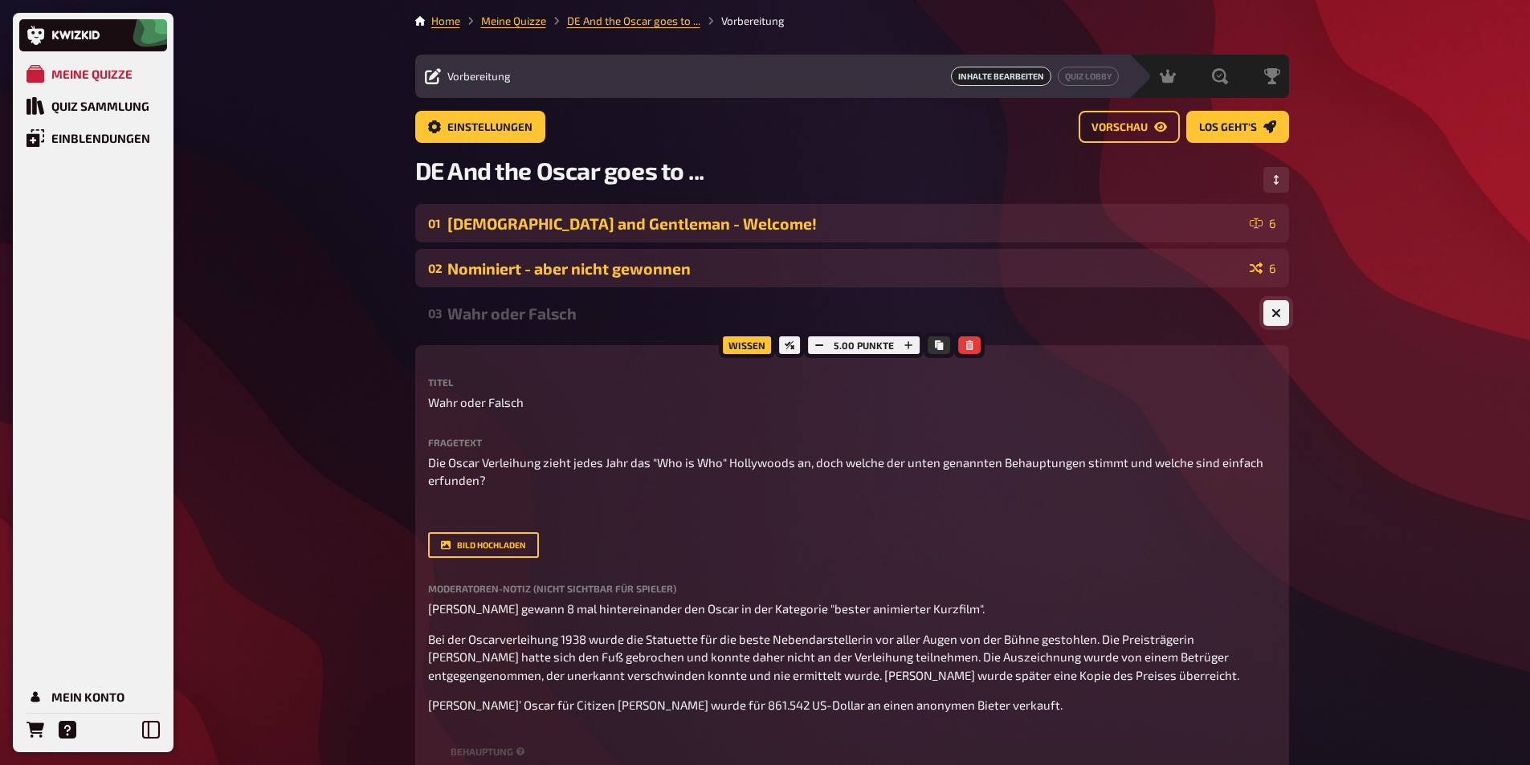
click at [1283, 313] on button "button" at bounding box center [1276, 313] width 26 height 26
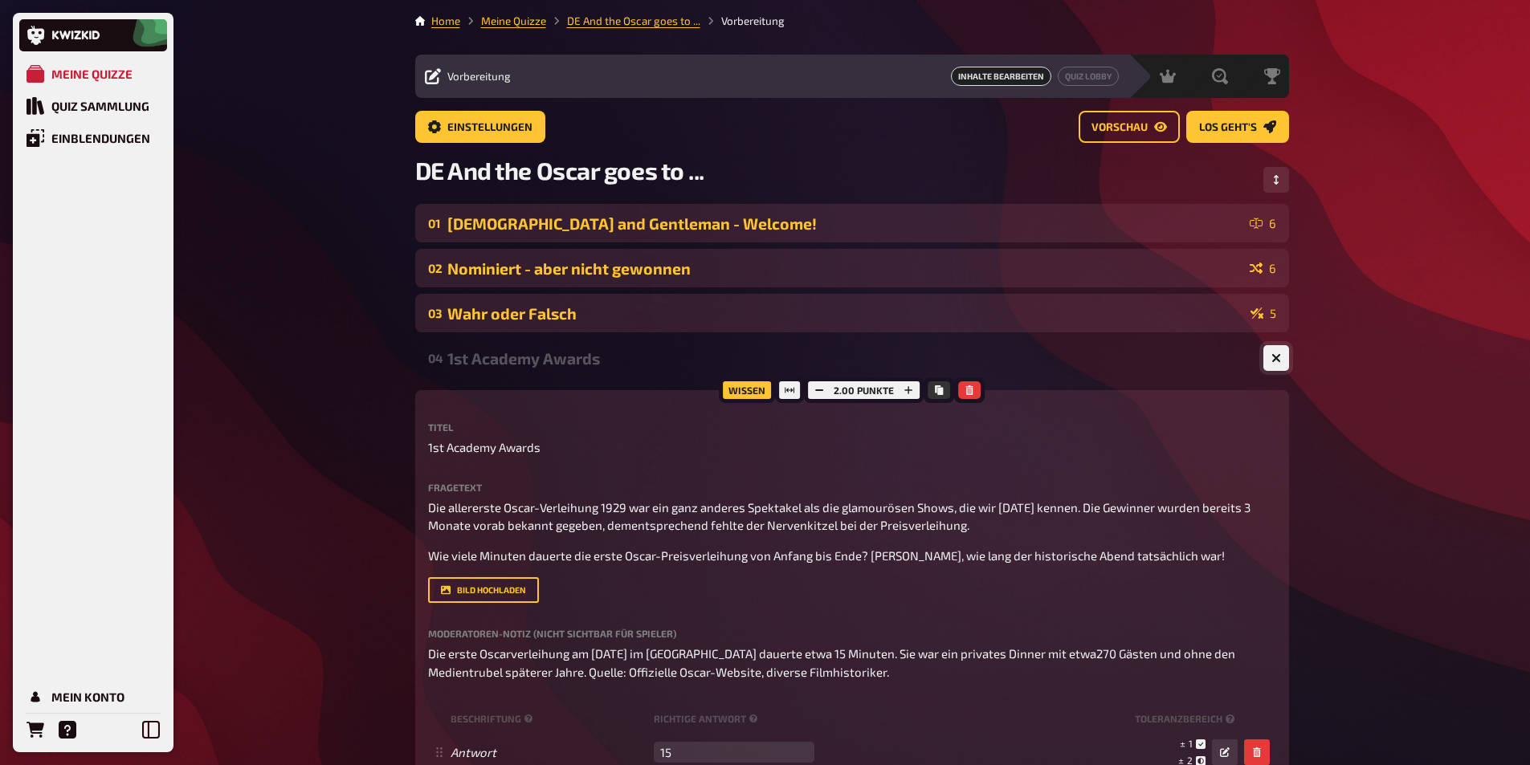
click at [1278, 356] on icon "button" at bounding box center [1275, 358] width 15 height 15
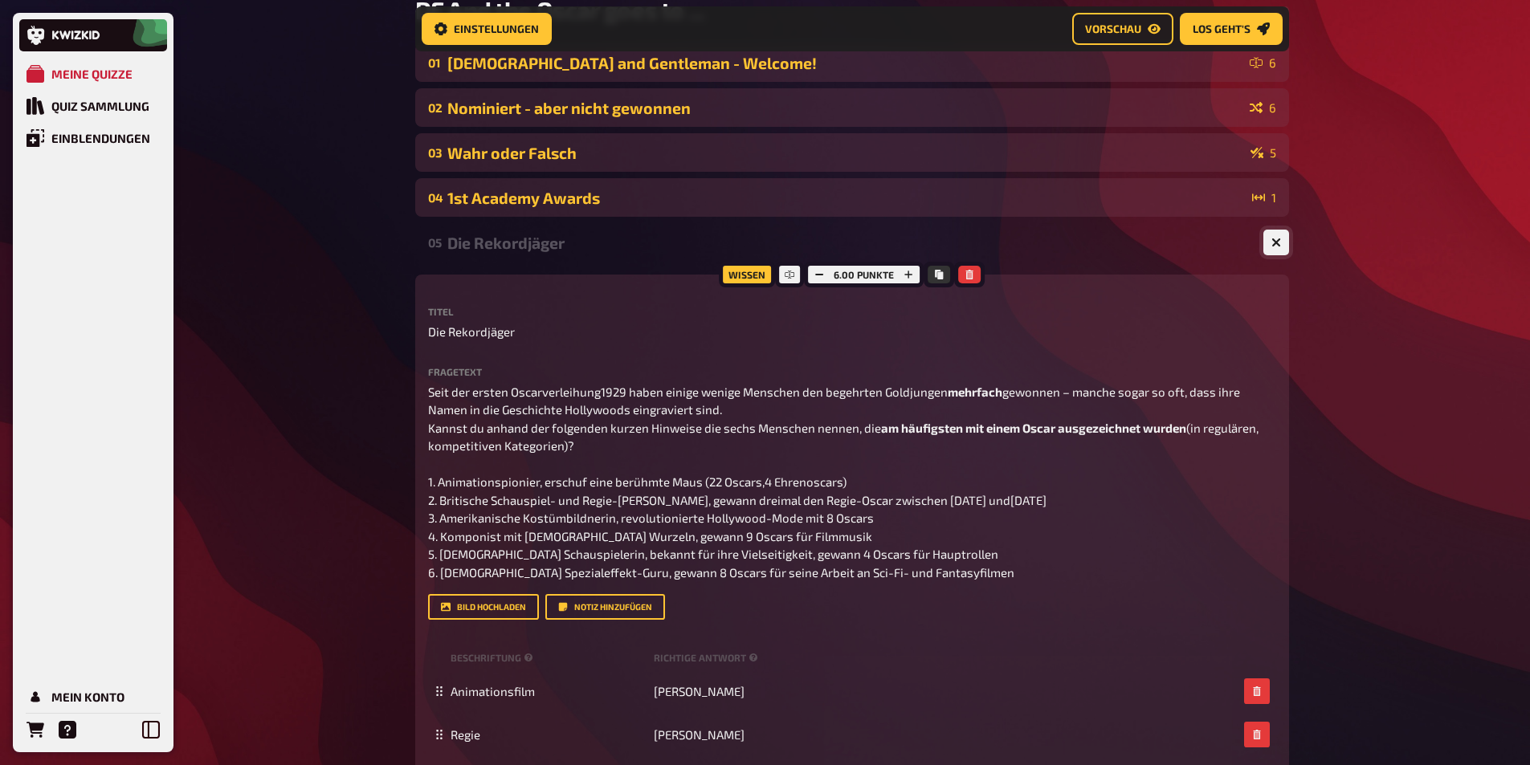
click at [1276, 250] on button "button" at bounding box center [1276, 243] width 26 height 26
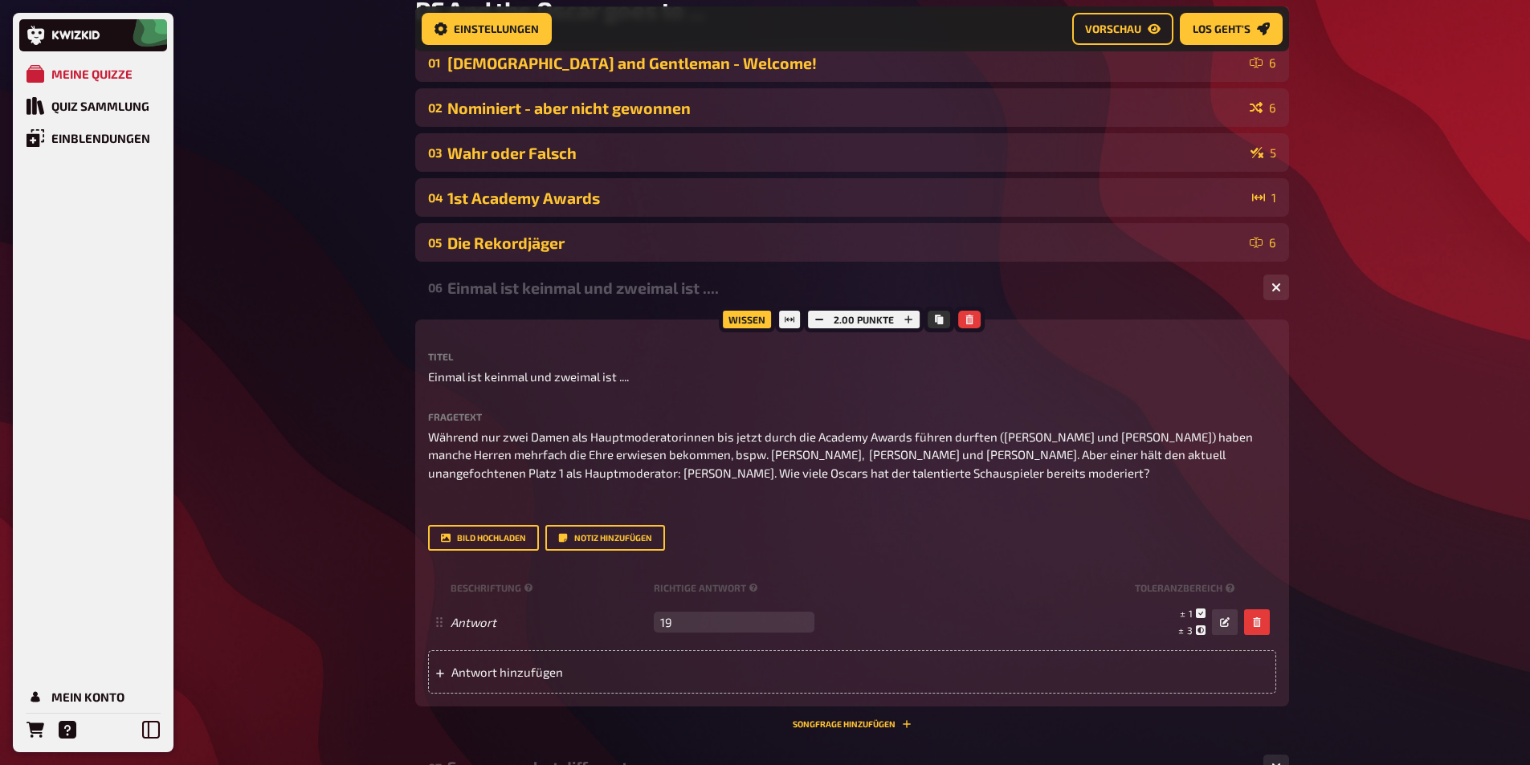
scroll to position [254, 0]
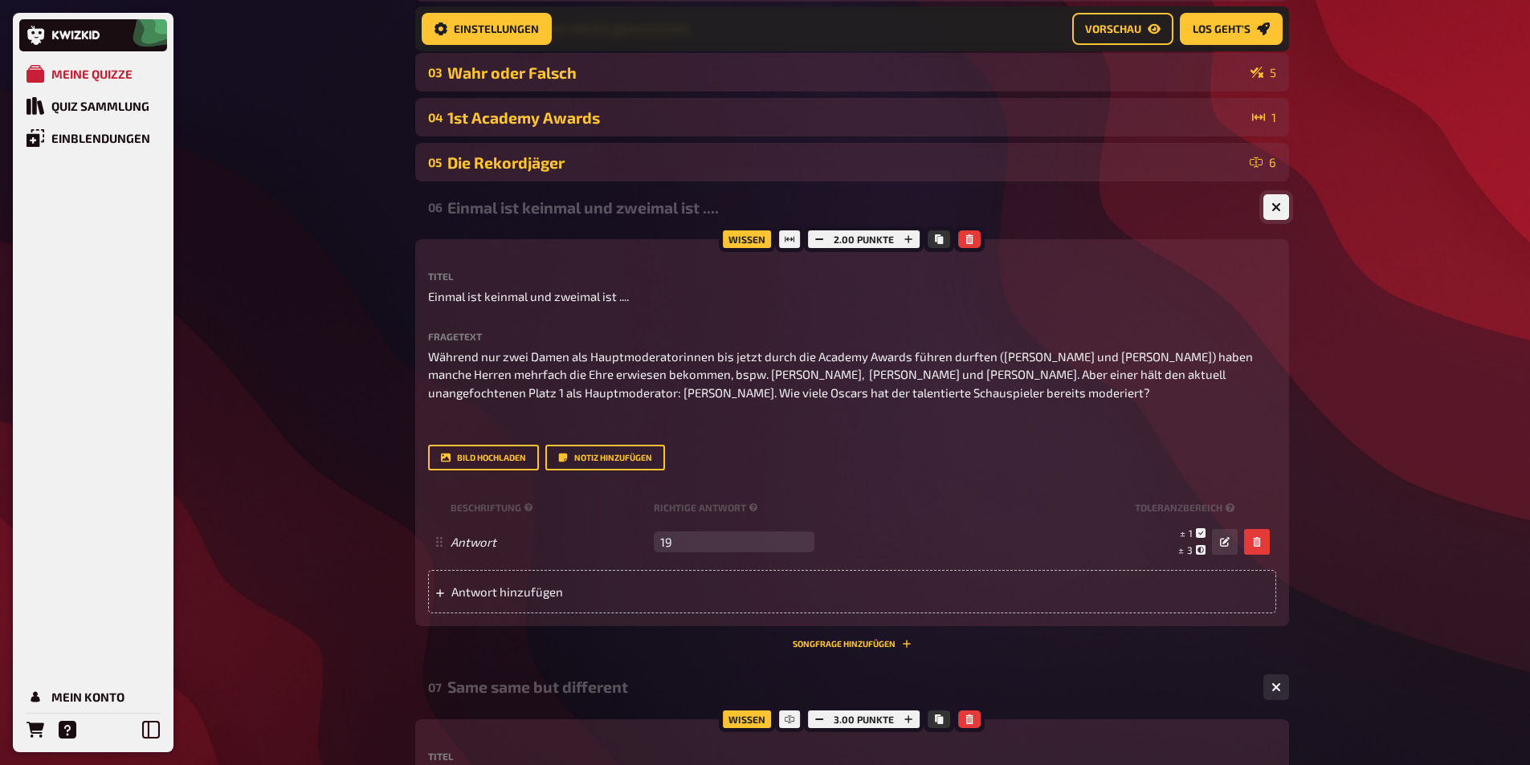
click at [1279, 213] on button "button" at bounding box center [1276, 207] width 26 height 26
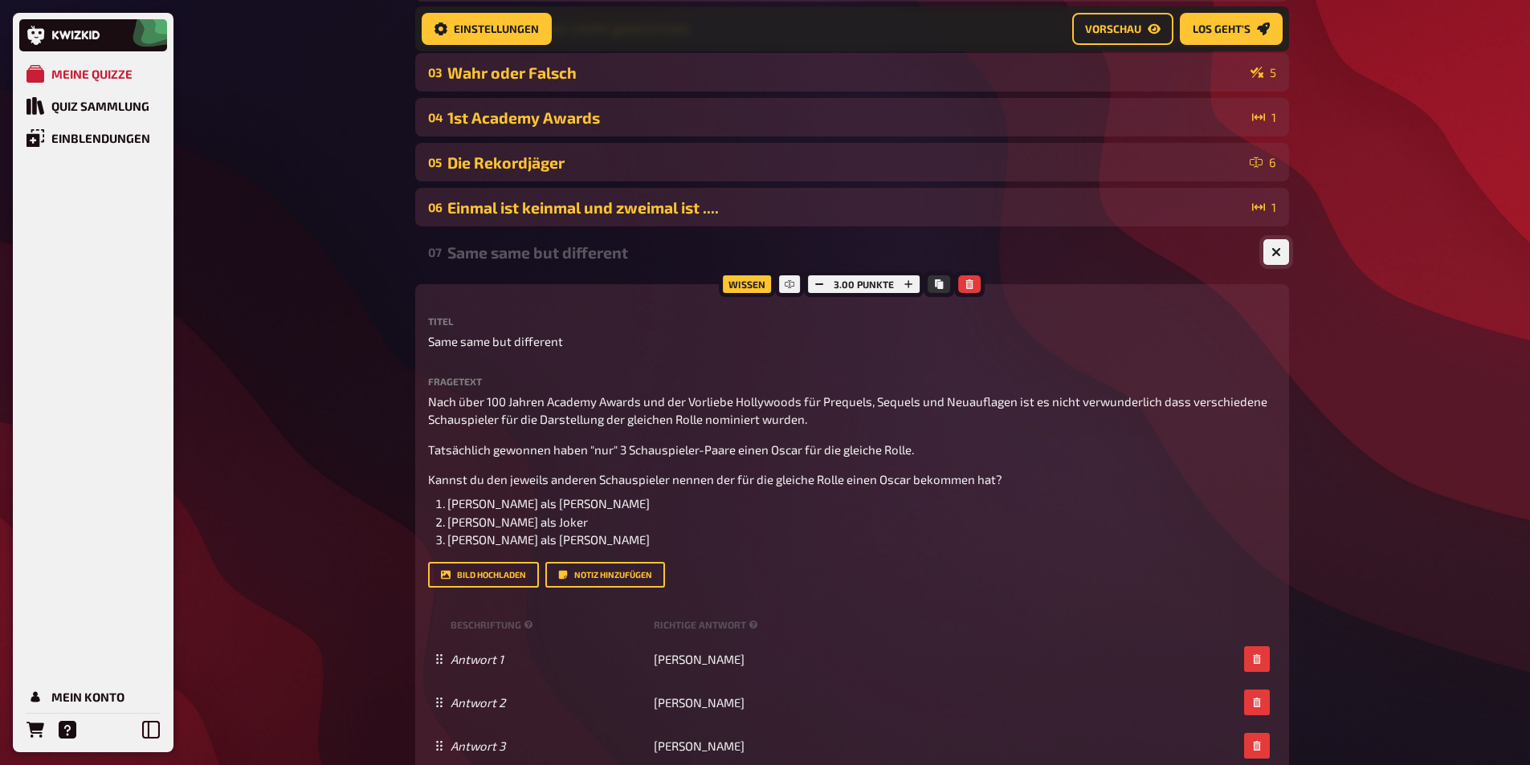
click at [1274, 251] on icon "button" at bounding box center [1275, 252] width 15 height 15
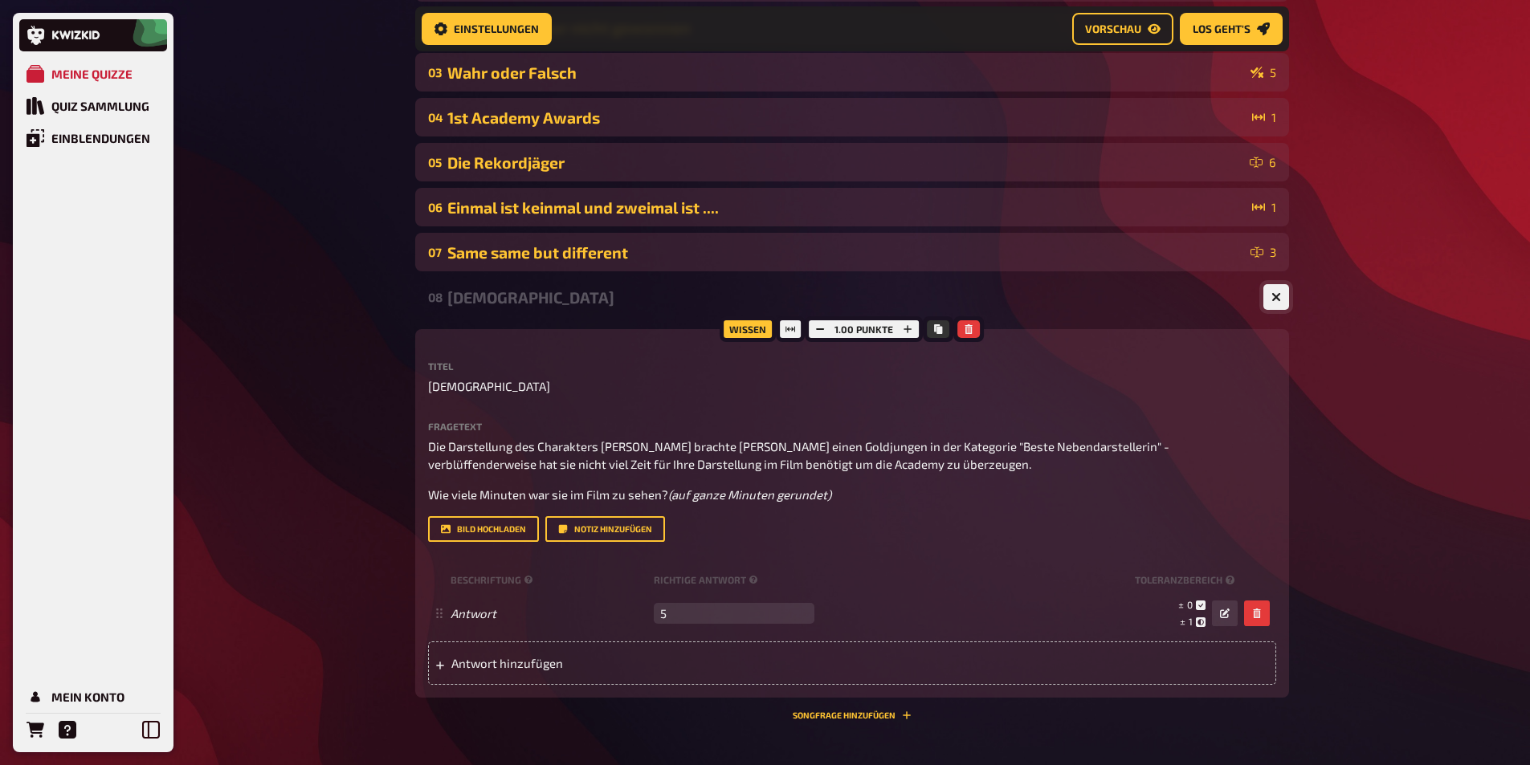
click at [1277, 304] on button "button" at bounding box center [1276, 297] width 26 height 26
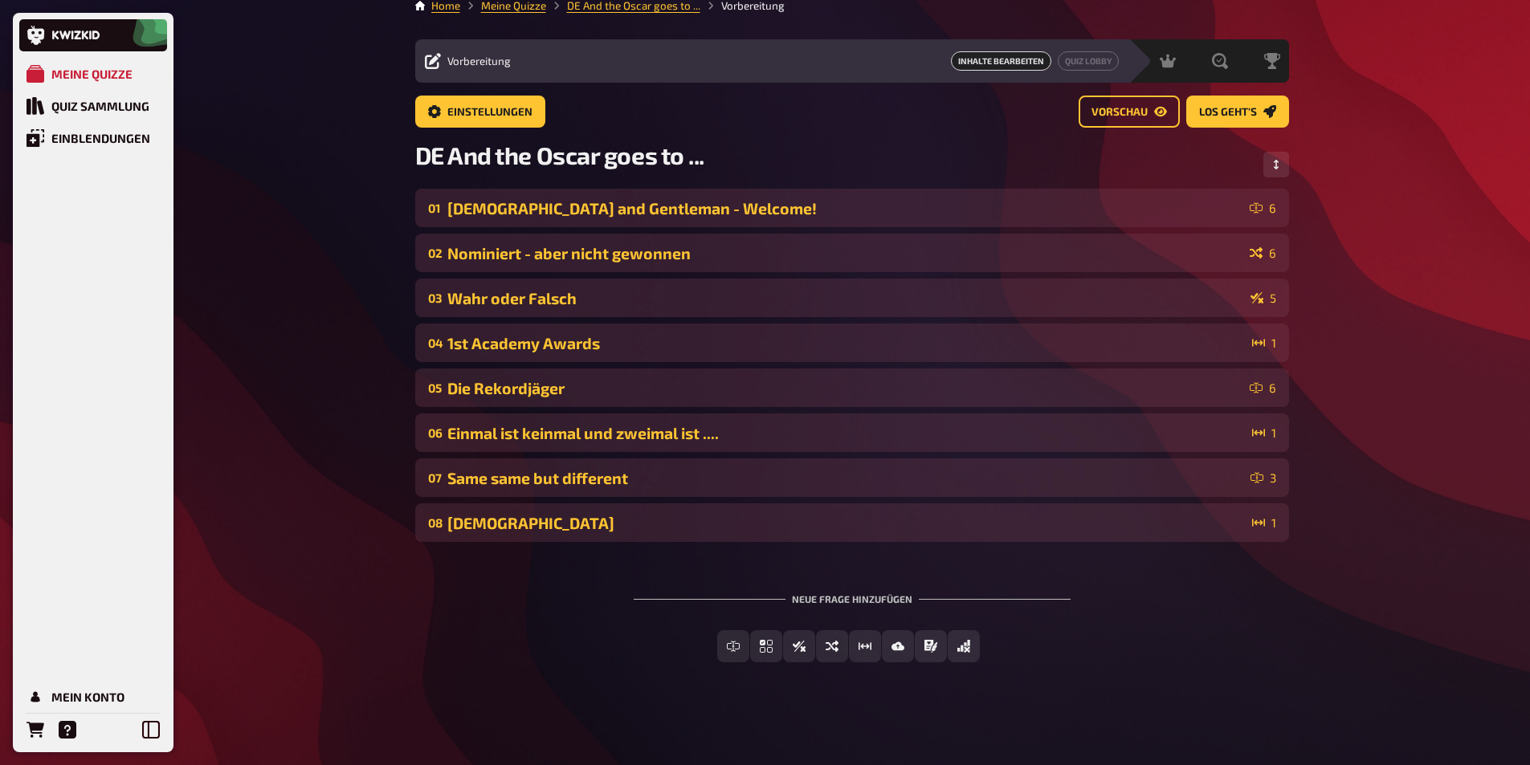
scroll to position [15, 0]
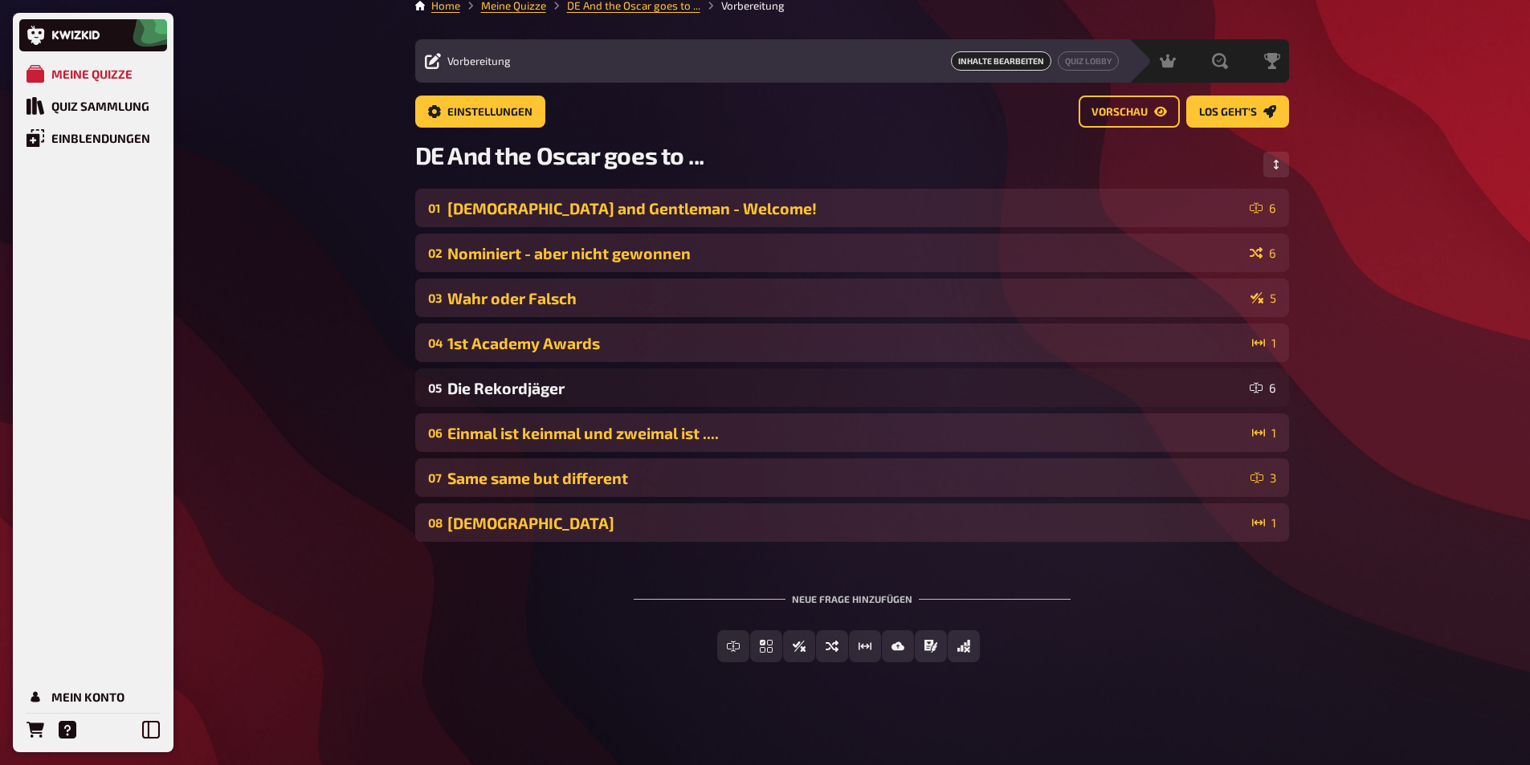
click at [367, 592] on div "Meine Quizze Quiz Sammlung Einblendungen Mein Konto Home Meine Quizze DE And th…" at bounding box center [765, 375] width 1530 height 781
click at [835, 653] on button "Wahr / Falsch" at bounding box center [800, 647] width 126 height 32
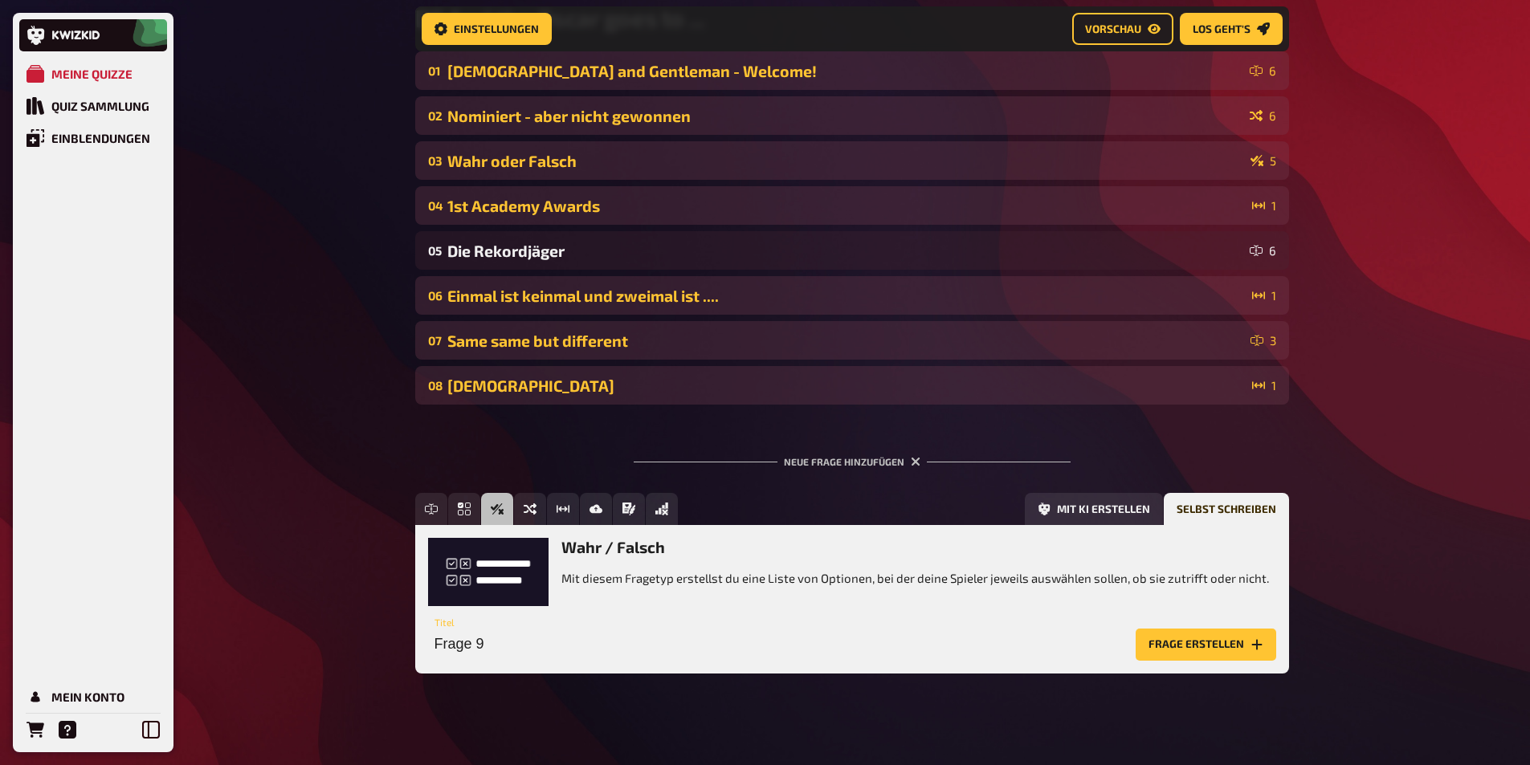
scroll to position [168, 0]
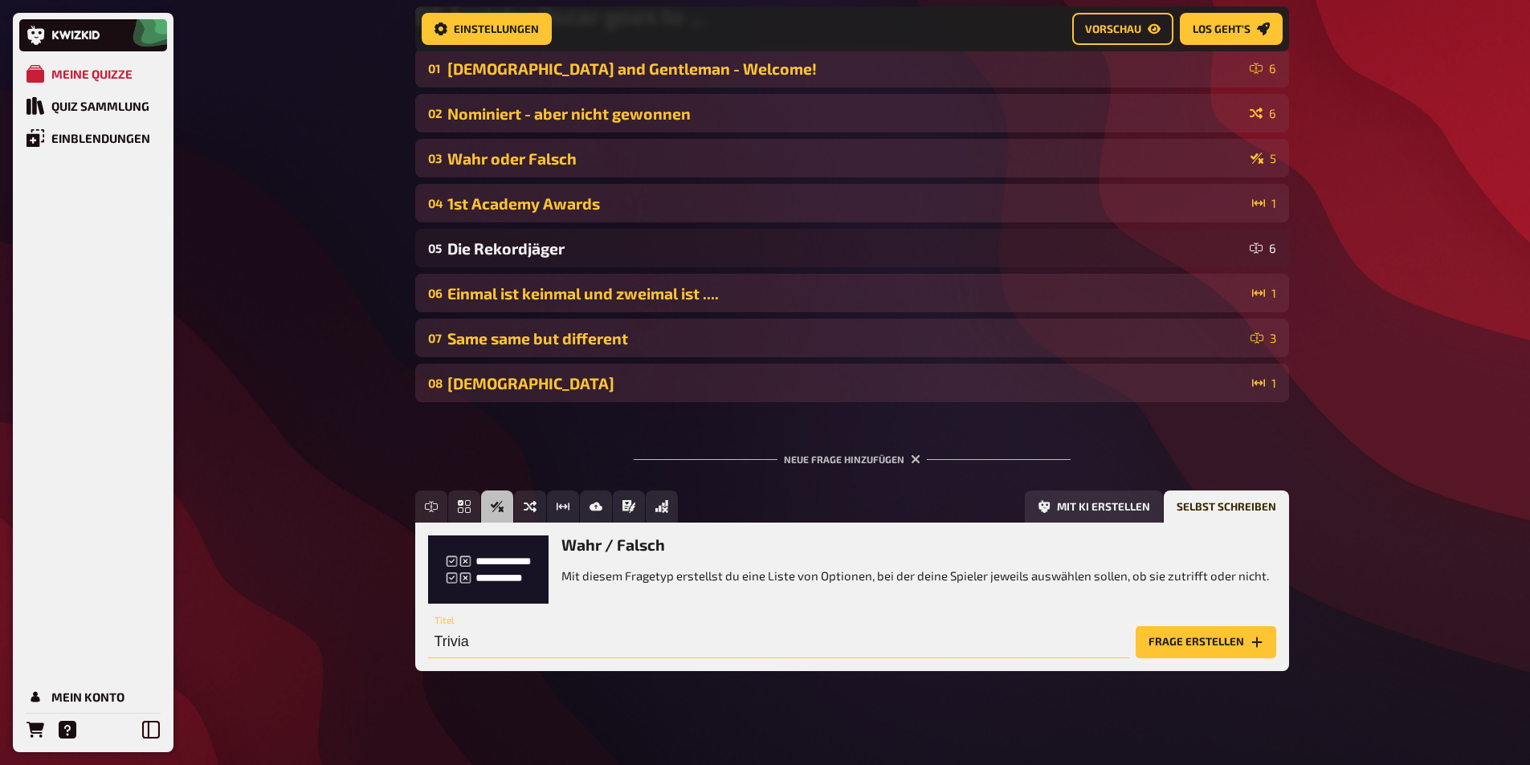
type input "Trivia"
click at [1170, 641] on button "Frage erstellen" at bounding box center [1206, 643] width 141 height 32
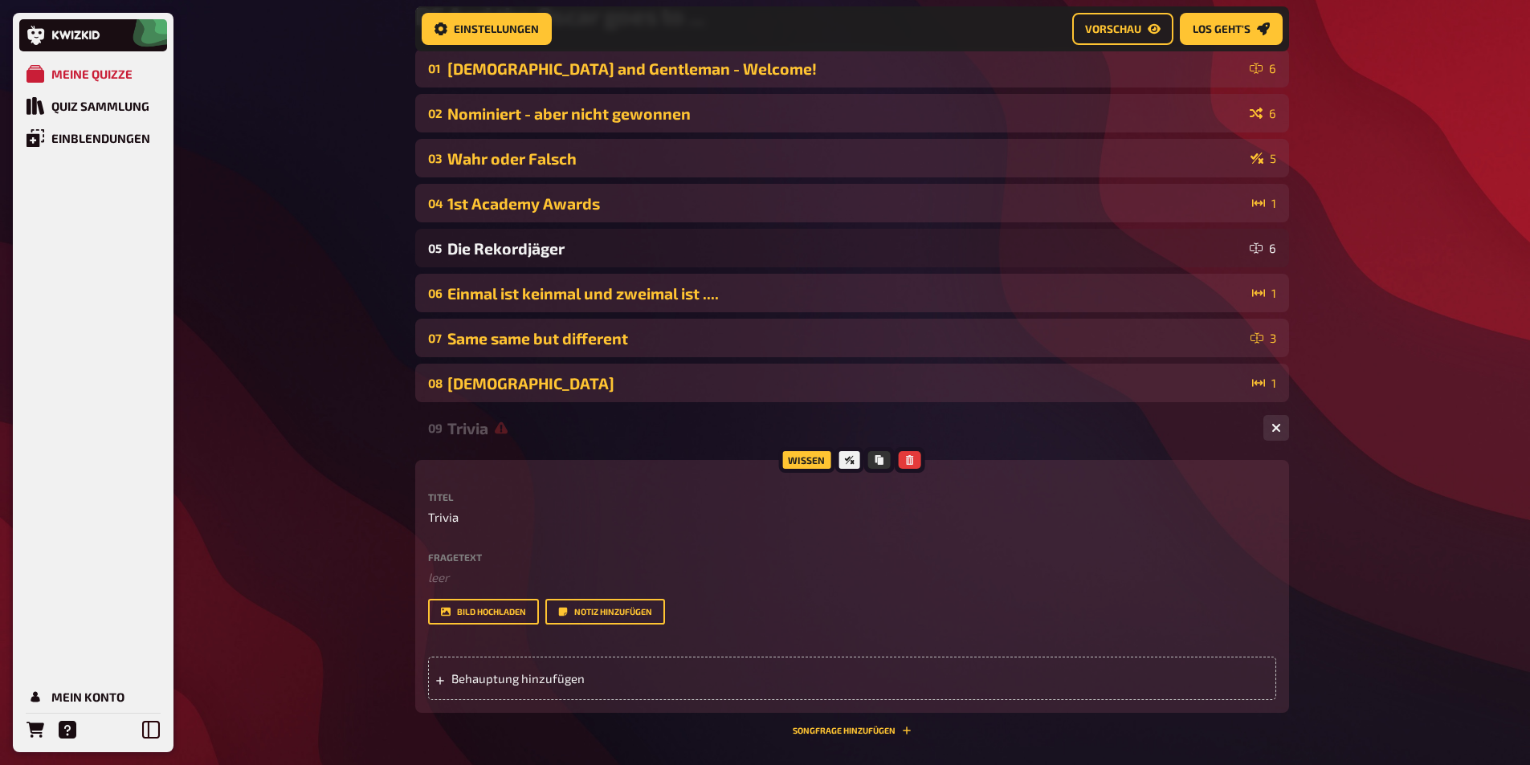
click at [472, 151] on div "Wahr oder Falsch" at bounding box center [845, 158] width 797 height 18
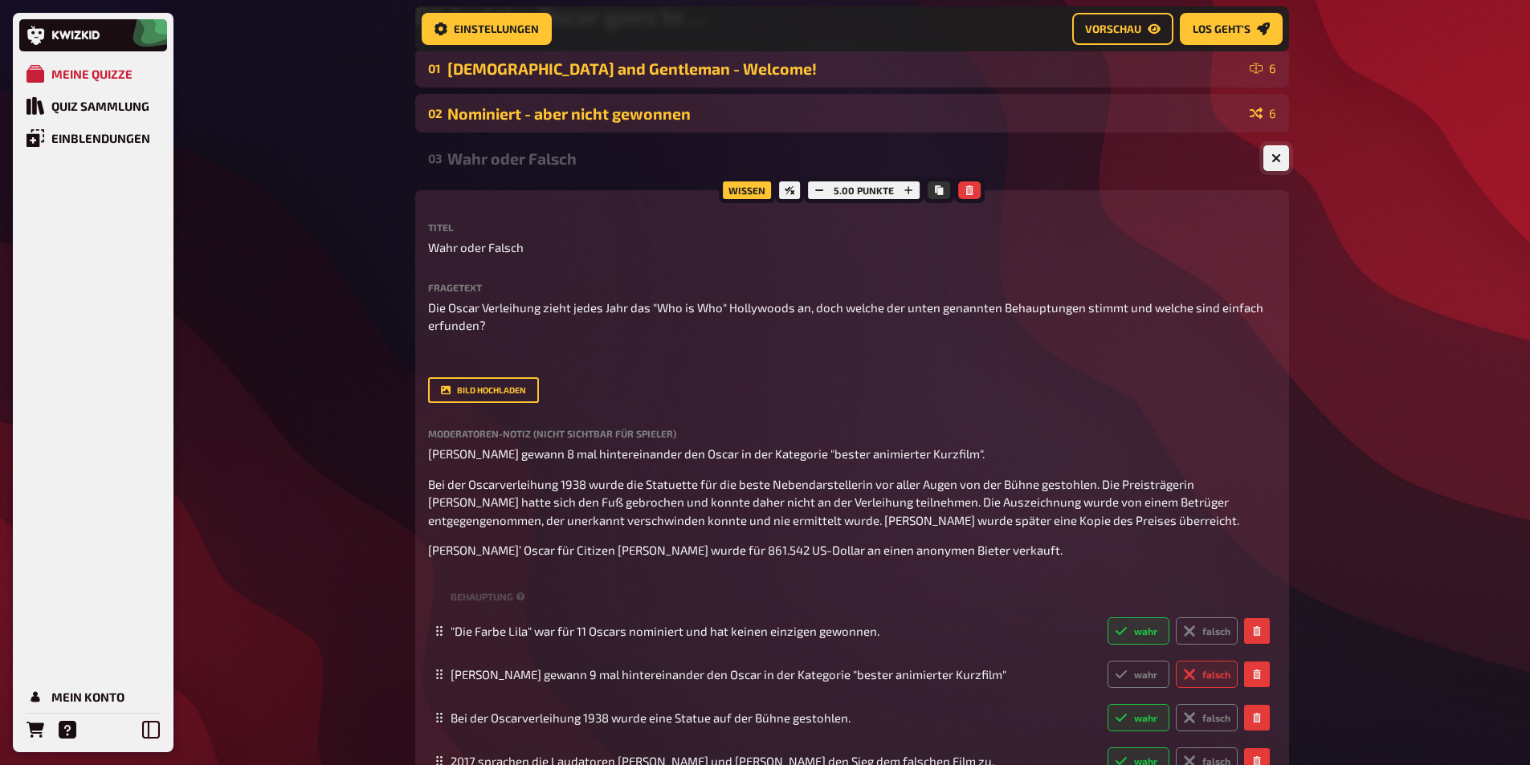
click at [1280, 160] on icon "button" at bounding box center [1277, 158] width 10 height 10
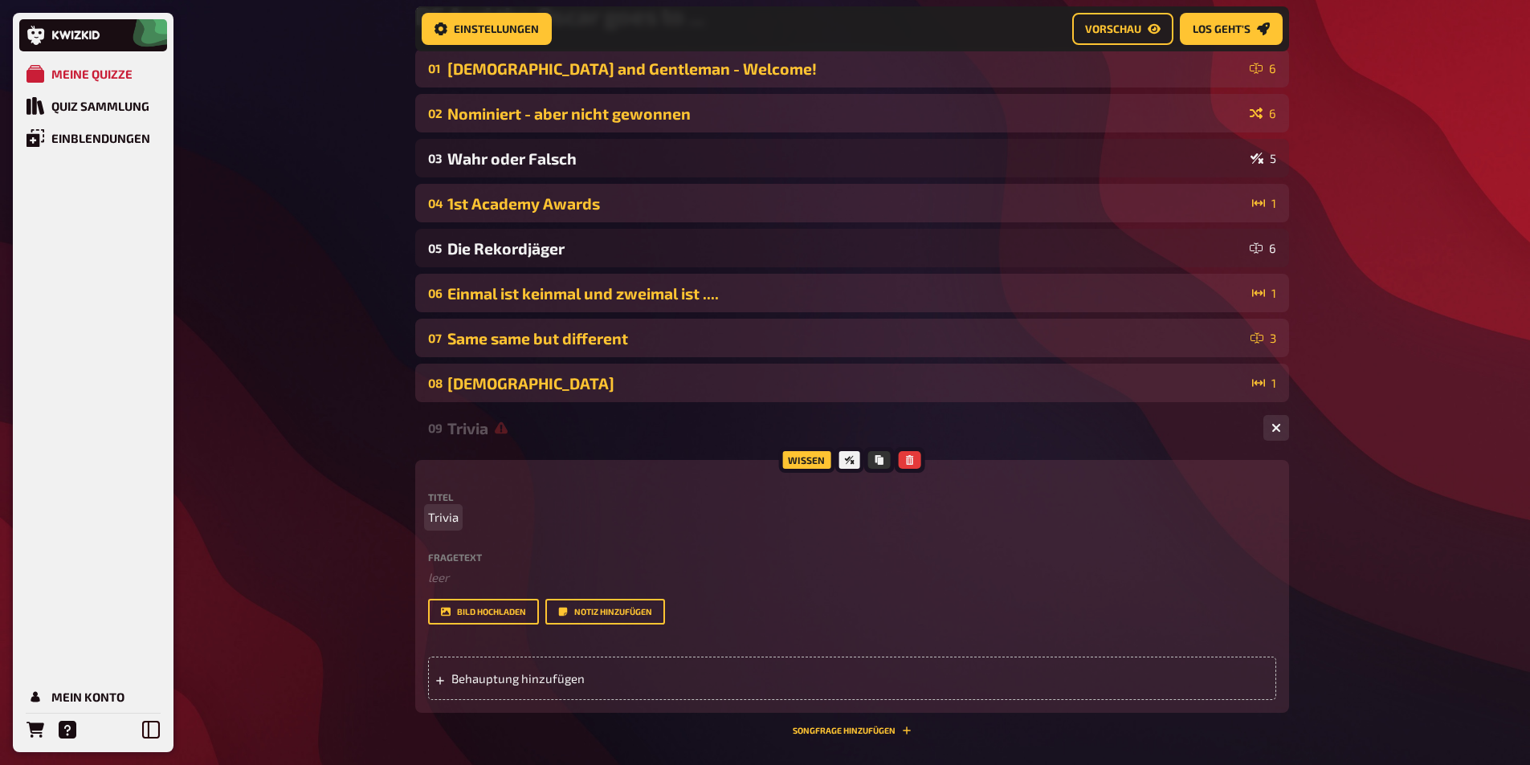
click at [451, 520] on span "Trivia" at bounding box center [443, 517] width 31 height 18
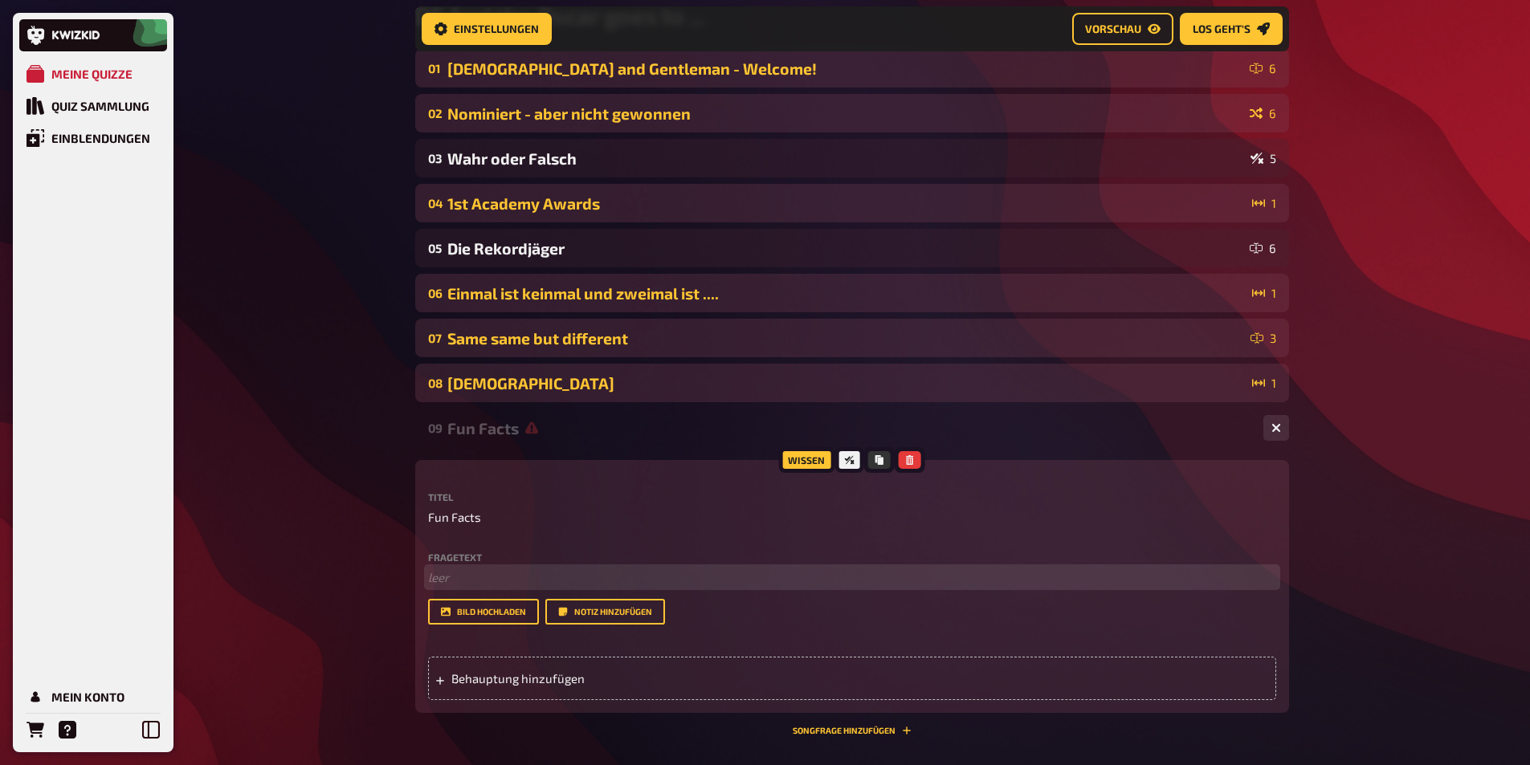
click at [476, 571] on p "﻿ leer" at bounding box center [852, 578] width 848 height 18
click at [474, 679] on span "Behauptung hinzufügen" at bounding box center [576, 679] width 250 height 14
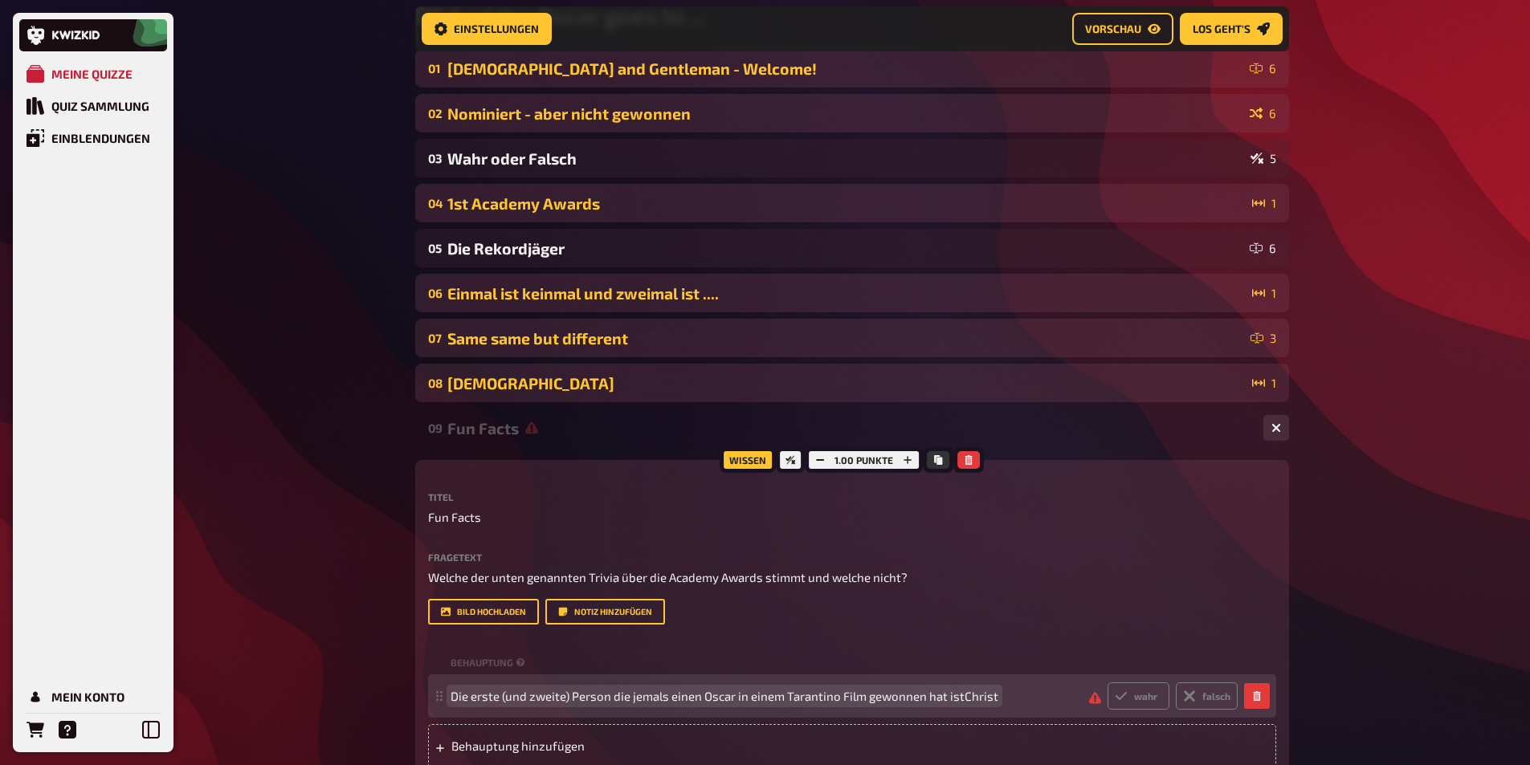
click at [481, 700] on span "Die erste (und zweite) Person die jemals einen Oscar in einem Tarantino Film ge…" at bounding box center [725, 696] width 548 height 14
click at [520, 697] on span "Die 1. (und zweite) Person die jemals einen Oscar in einem Tarantino Film gewon…" at bounding box center [714, 696] width 526 height 14
click at [915, 692] on span "Die 1. (und 2.) Person die jemals einen Oscar in einem Tarantino Film gewonnen …" at bounding box center [700, 696] width 499 height 14
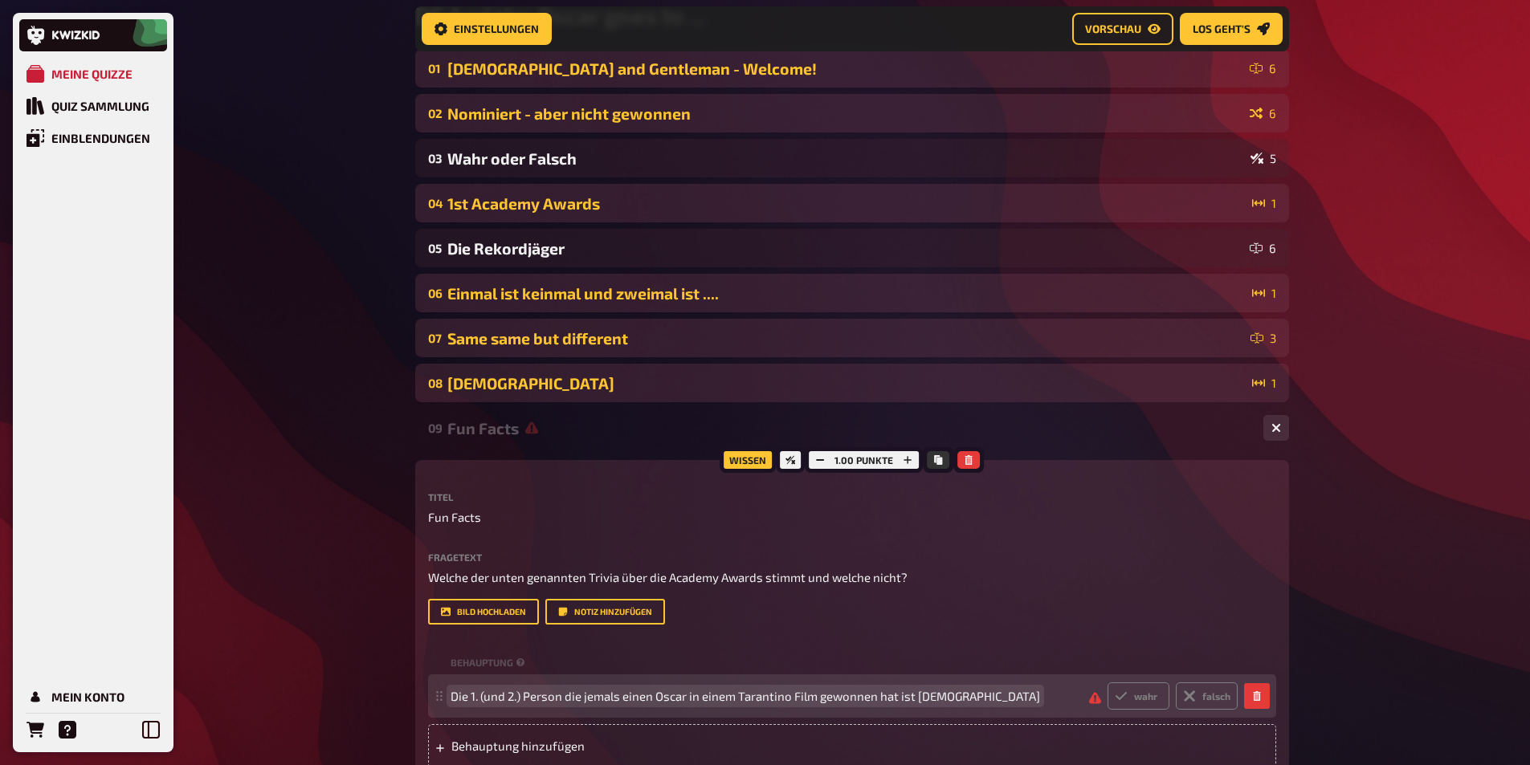
click at [949, 700] on span "Die 1. (und 2.) Person die jemals einen Oscar in einem Tarantino Film gewonnen …" at bounding box center [746, 696] width 590 height 14
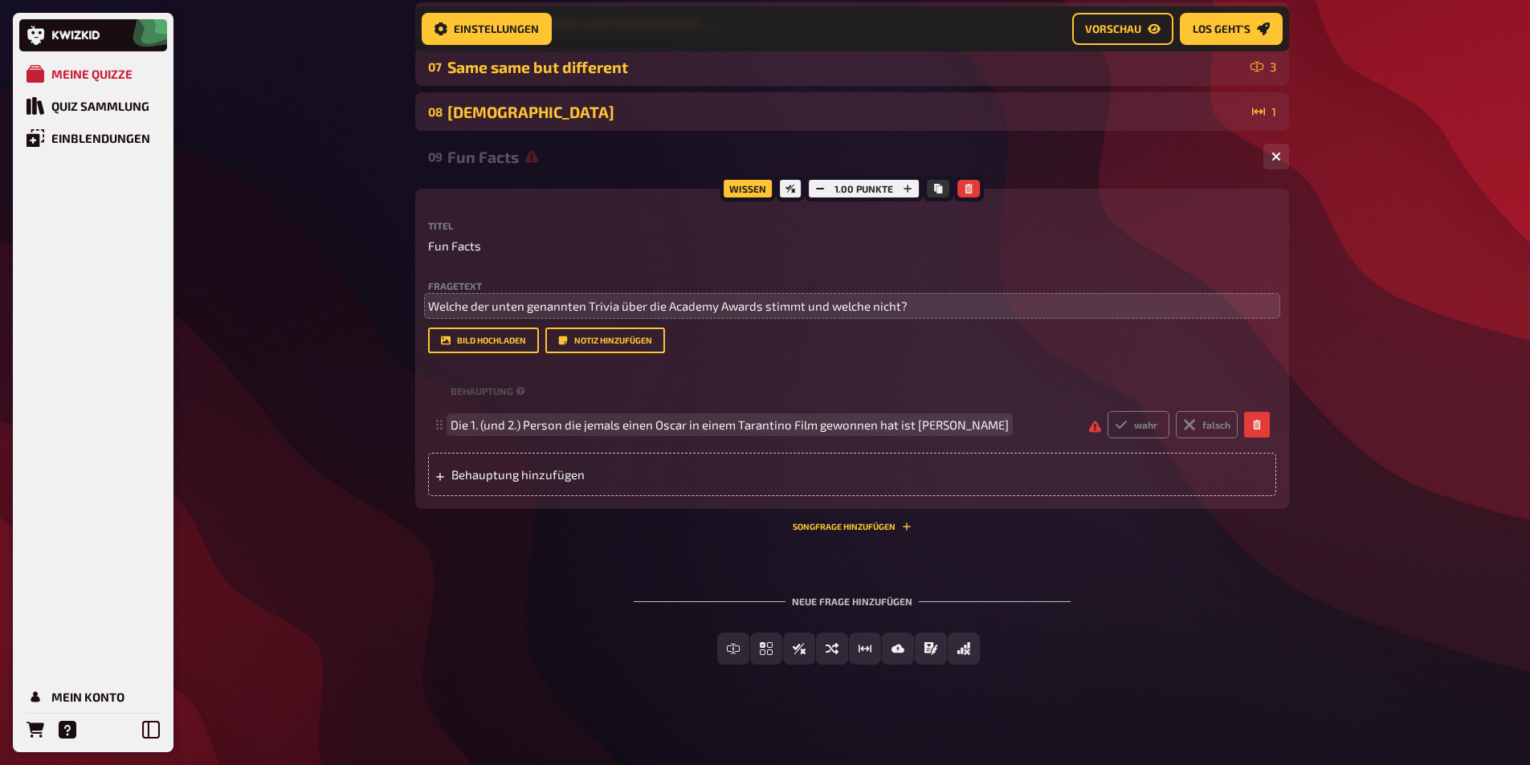
scroll to position [442, 0]
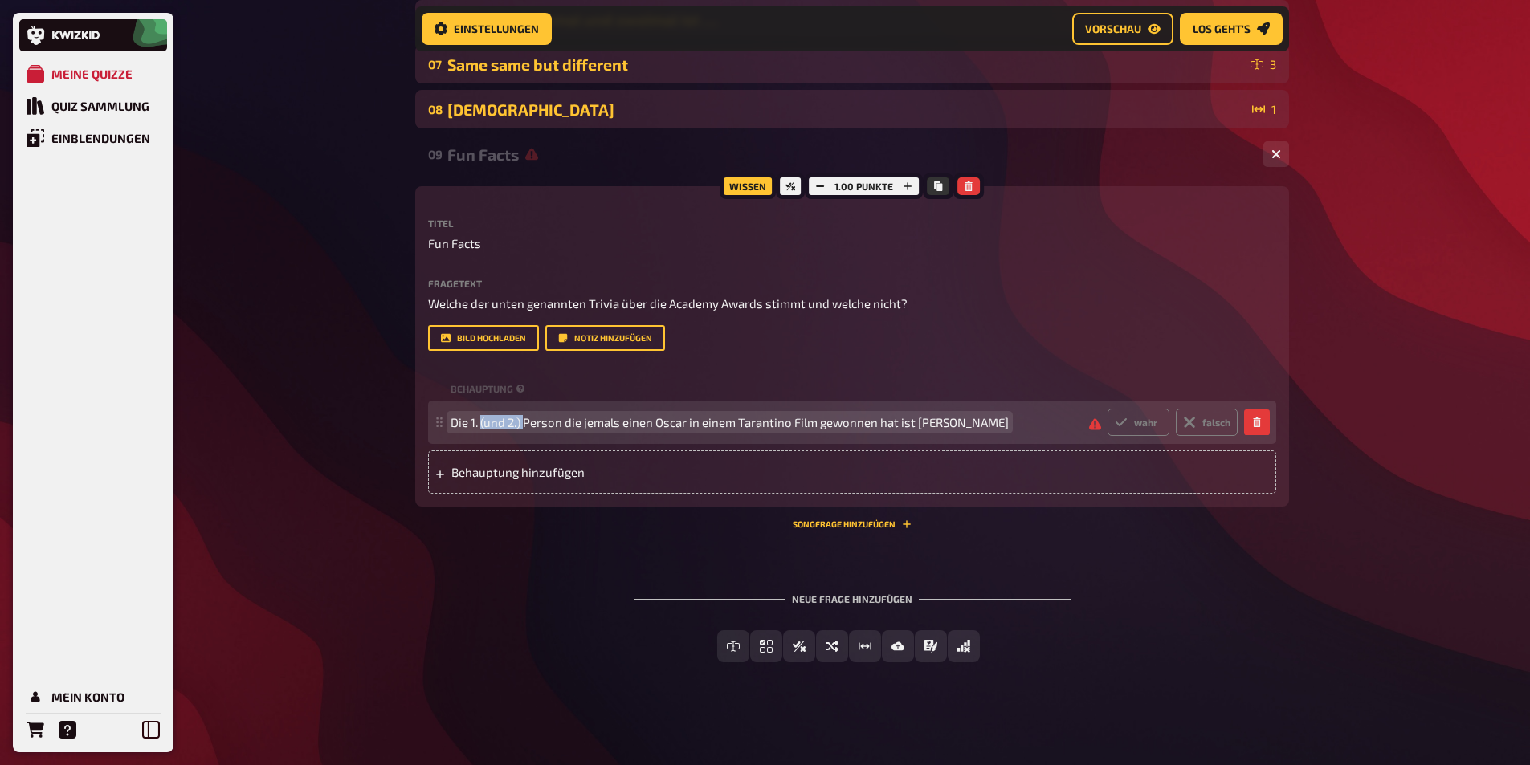
drag, startPoint x: 527, startPoint y: 419, endPoint x: 481, endPoint y: 420, distance: 45.8
click at [481, 420] on span "Die 1. (und 2.) Person die jemals einen Oscar in einem Tarantino Film gewonnen …" at bounding box center [730, 422] width 558 height 14
click at [942, 426] on span "Die 1. Person die jemals einen Oscar in einem Tarantino Film gewonnen hat ist […" at bounding box center [709, 422] width 516 height 14
click at [943, 426] on span "Die 1. Person die jemals einen Oscar in einem Tarantino Film gewonnen hat ist […" at bounding box center [710, 422] width 518 height 14
copy span "Die 1. Person die jemals einen Oscar in einem Tarantino Film gewonnen hat ist […"
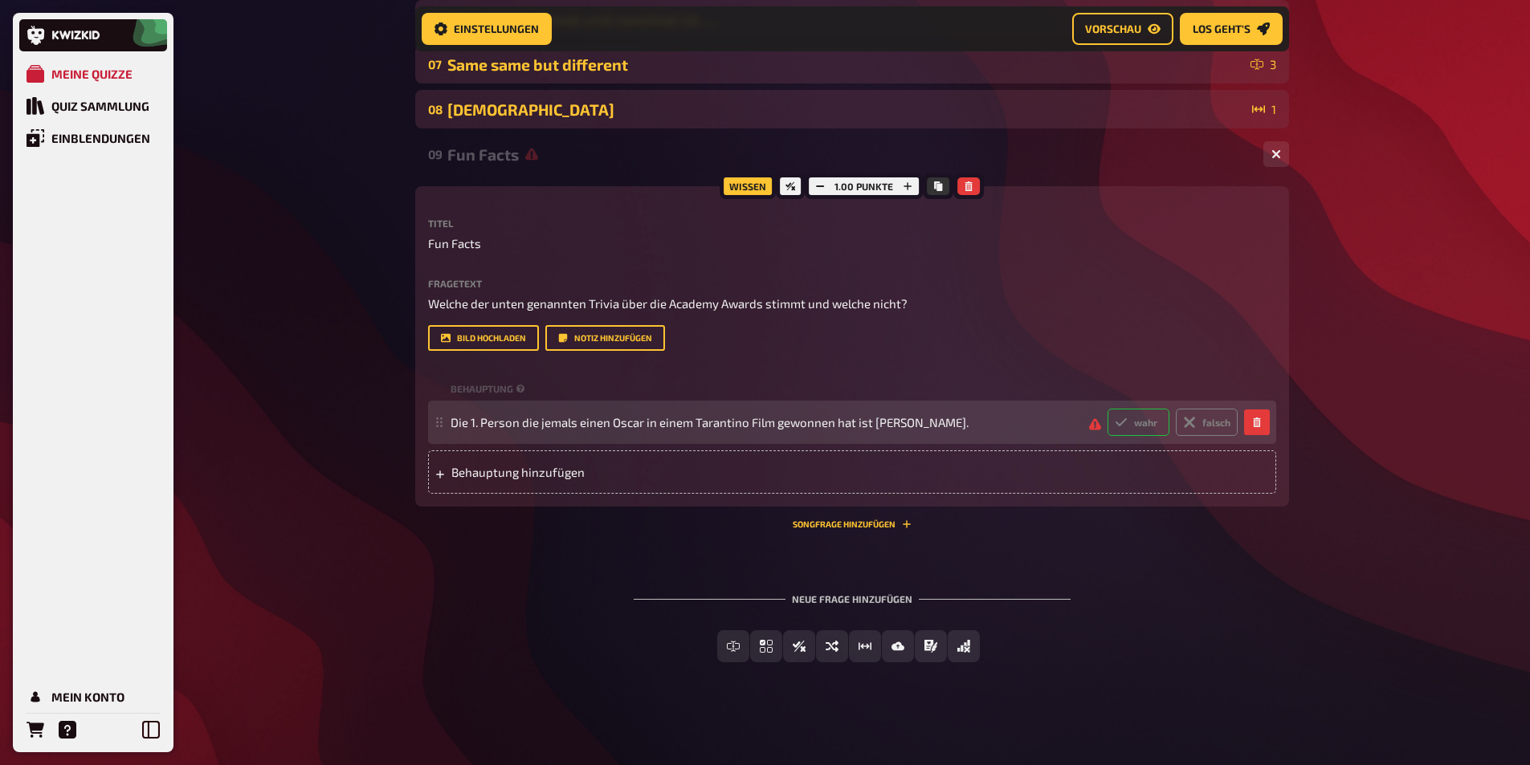
click at [1120, 430] on label "wahr" at bounding box center [1139, 422] width 62 height 27
click at [1108, 409] on input "wahr" at bounding box center [1107, 408] width 1 height 1
radio input "true"
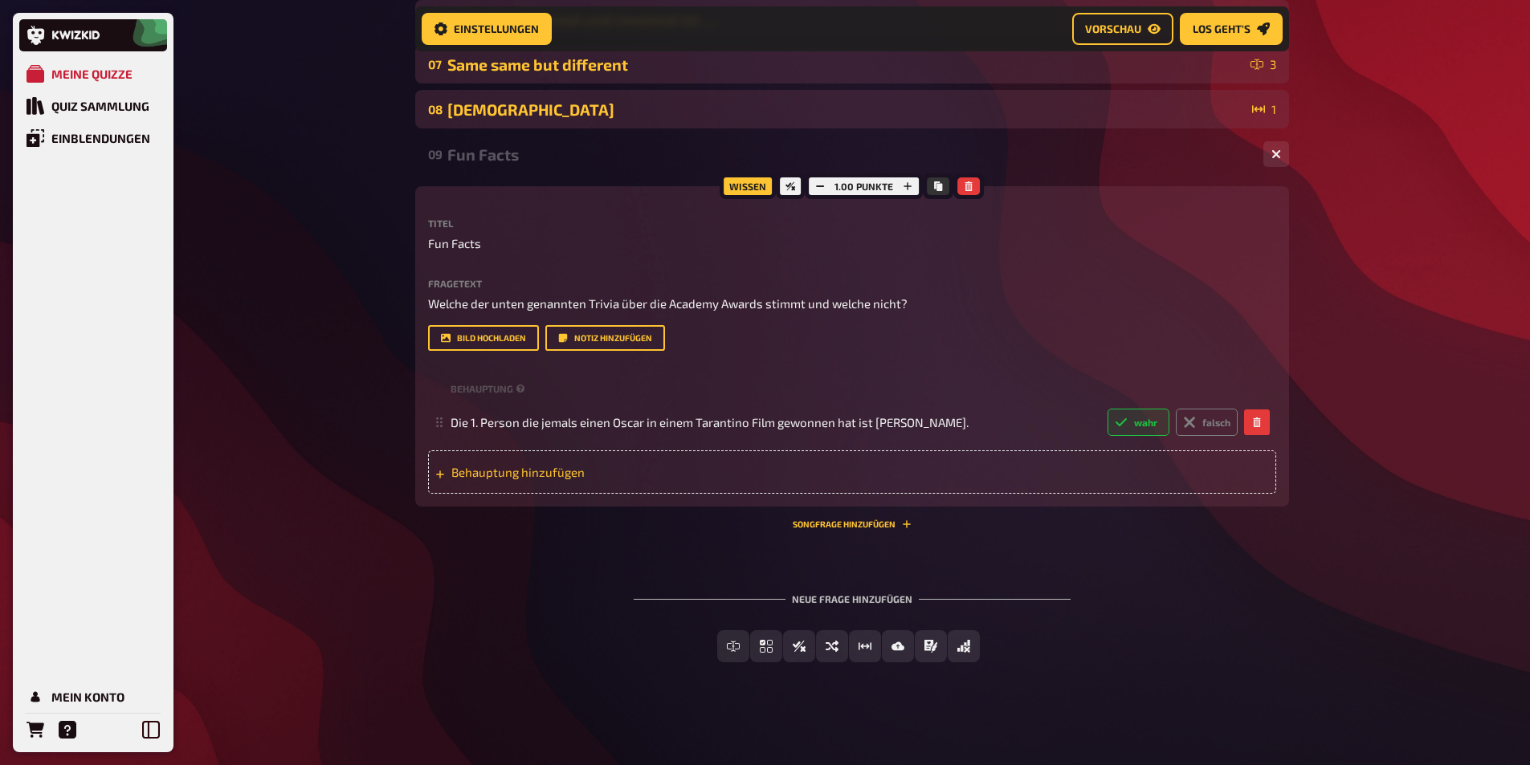
click at [606, 469] on span "Behauptung hinzufügen" at bounding box center [576, 472] width 250 height 14
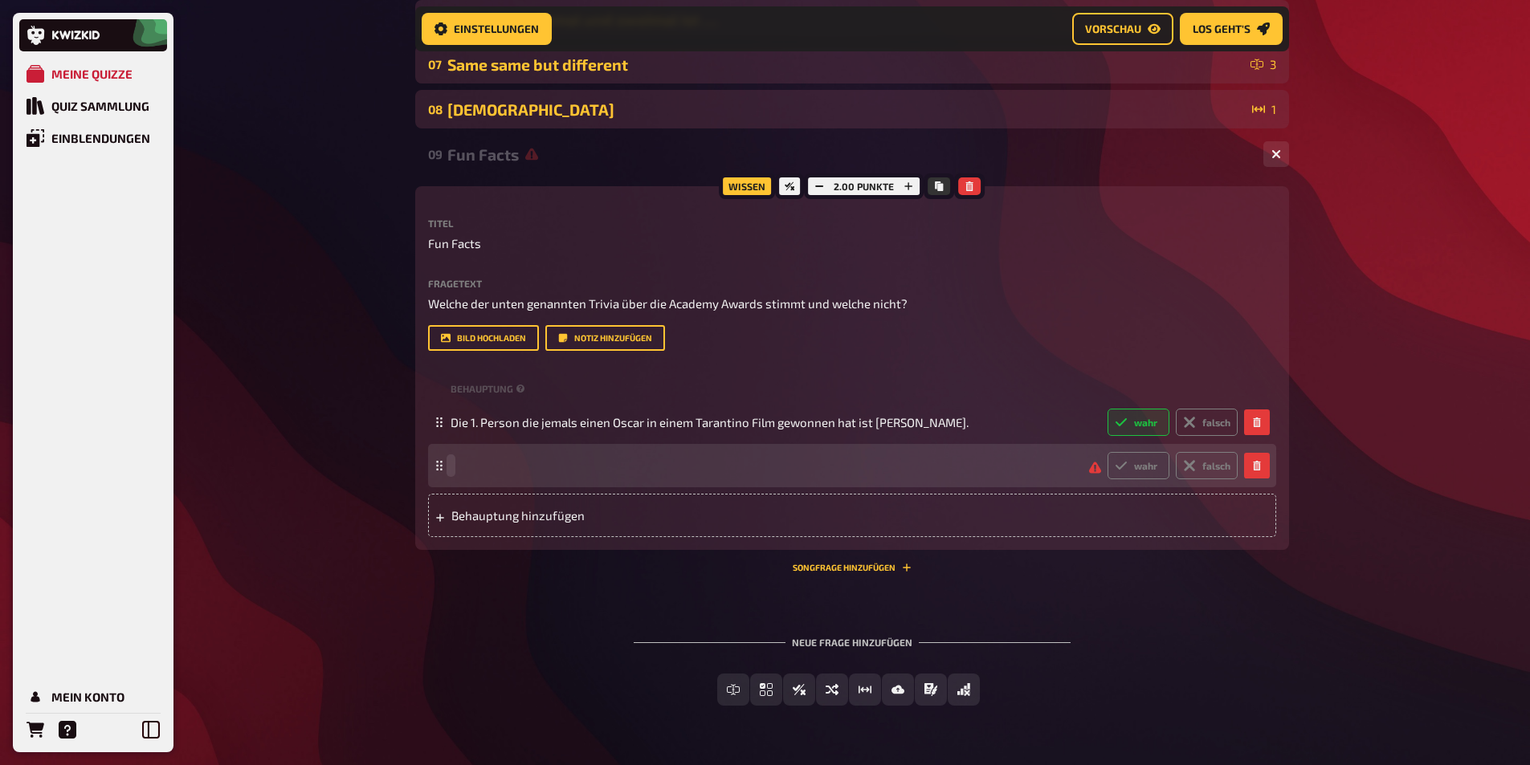
paste span
click at [468, 464] on span "Die 1. Person die jemals einen Oscar in einem Tarantino Film gewonnen hat ist […" at bounding box center [710, 466] width 518 height 14
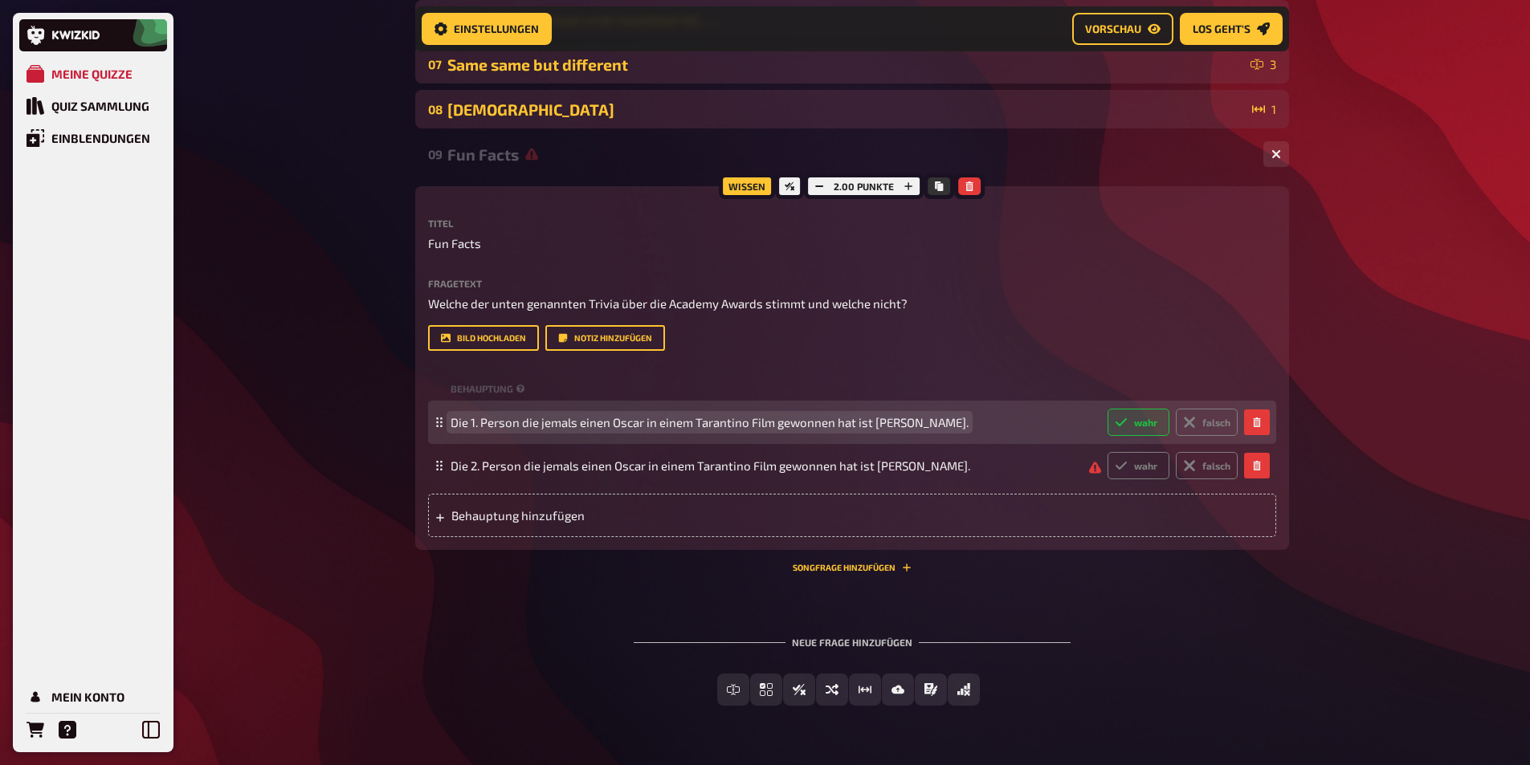
click at [653, 422] on span "Die 1. Person die jemals einen Oscar in einem Tarantino Film gewonnen hat ist […" at bounding box center [710, 422] width 518 height 14
click at [647, 423] on span "Die 1. Person die jemals einen Oscar in einem Tarantino Film gewonnen hat ist […" at bounding box center [710, 422] width 518 height 14
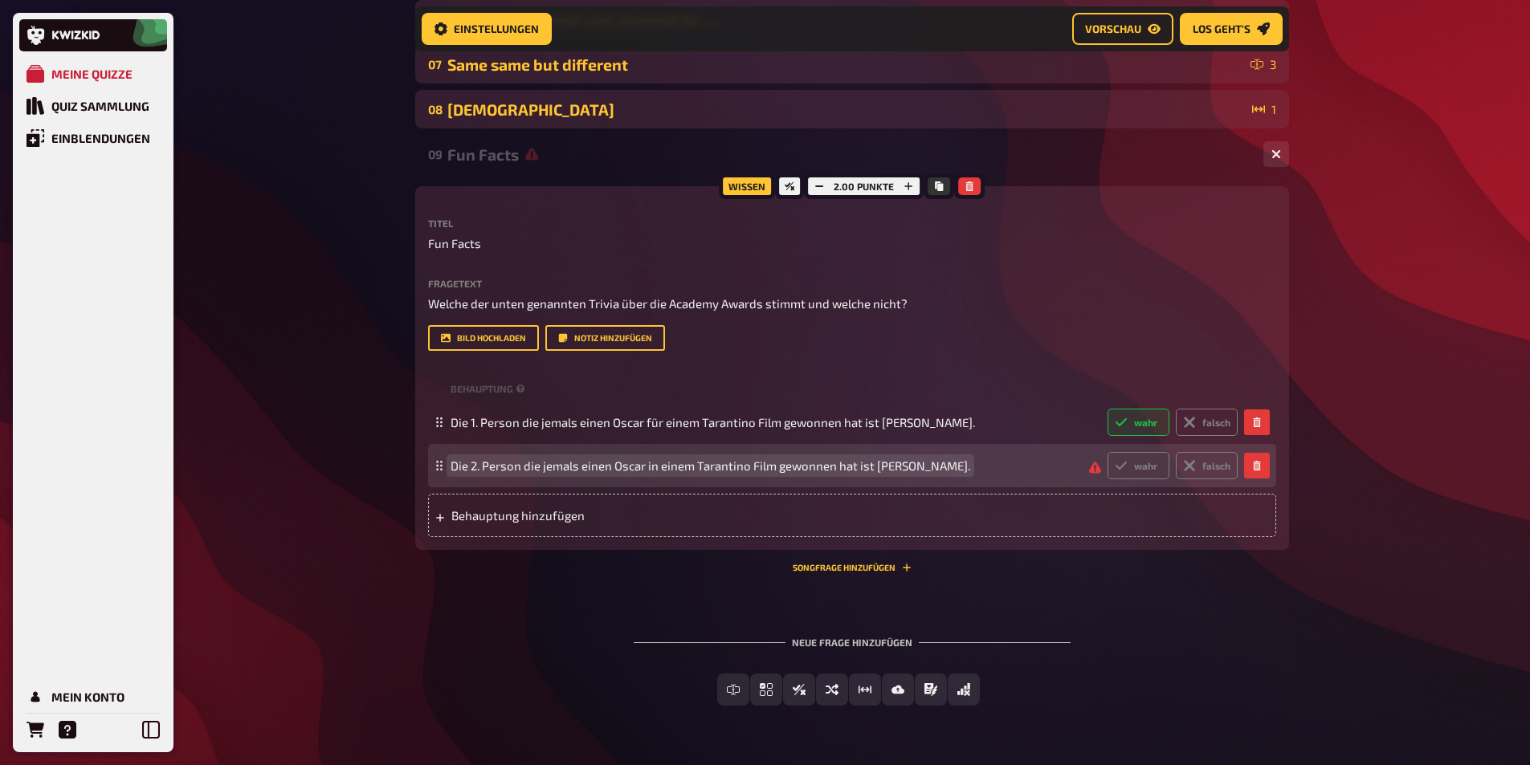
click at [654, 463] on span "Die 2. Person die jemals einen Oscar in einem Tarantino Film gewonnen hat ist […" at bounding box center [711, 466] width 520 height 14
click at [697, 466] on span "Die 2. Person die jemals einen Oscar für einem Tarantino Film gewonnen hat ist …" at bounding box center [714, 466] width 526 height 14
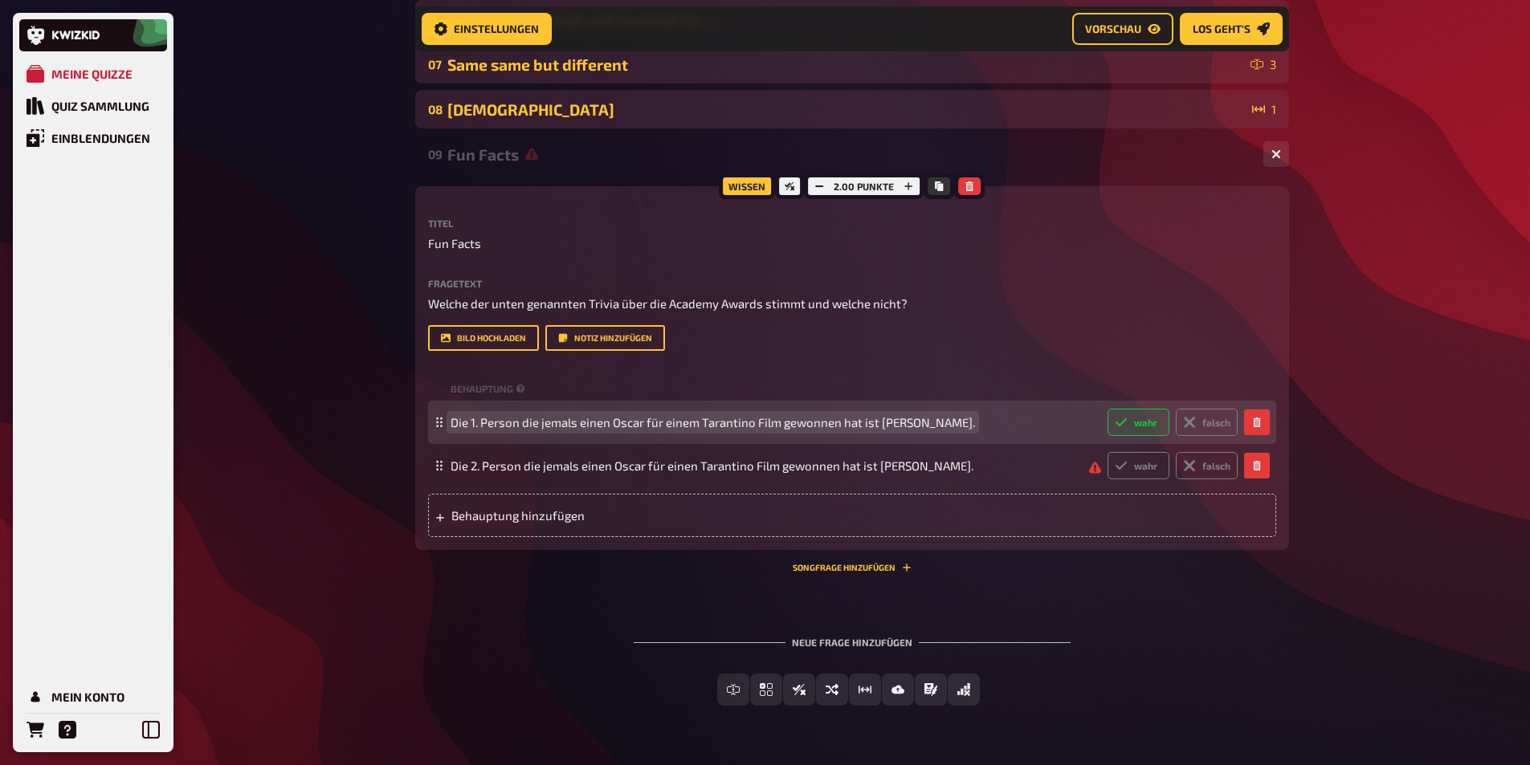
click at [697, 427] on span "Die 1. Person die jemals einen Oscar für einem Tarantino Film gewonnen hat ist …" at bounding box center [713, 422] width 525 height 14
click at [696, 421] on span "Die 1. Person die jemals einen Oscar für einem Tarantino Film gewonnen hat ist …" at bounding box center [713, 422] width 525 height 14
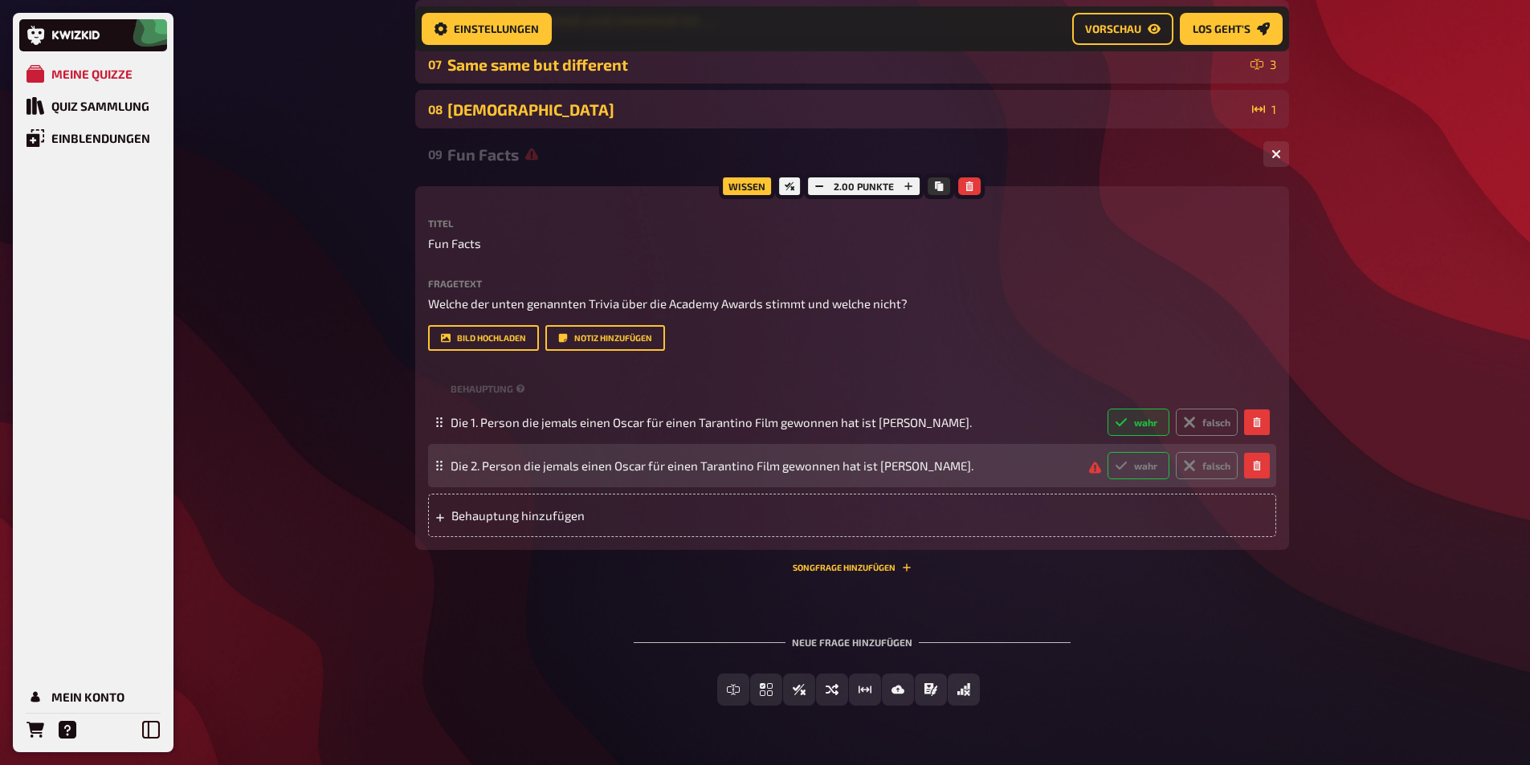
click at [1150, 466] on label "wahr" at bounding box center [1139, 465] width 62 height 27
click at [1108, 452] on input "wahr" at bounding box center [1107, 451] width 1 height 1
radio input "true"
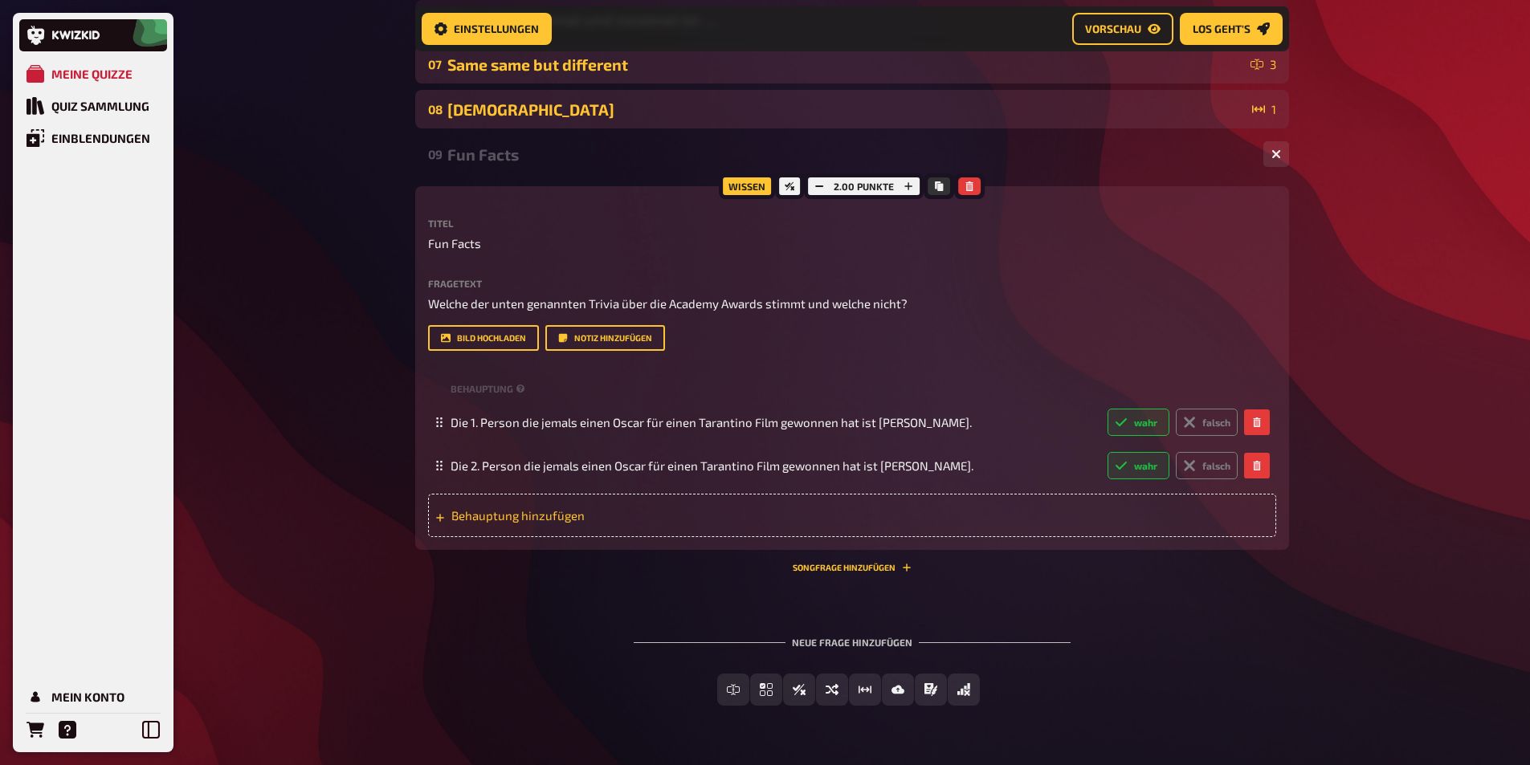
click at [521, 508] on span "Behauptung hinzufügen" at bounding box center [576, 515] width 250 height 14
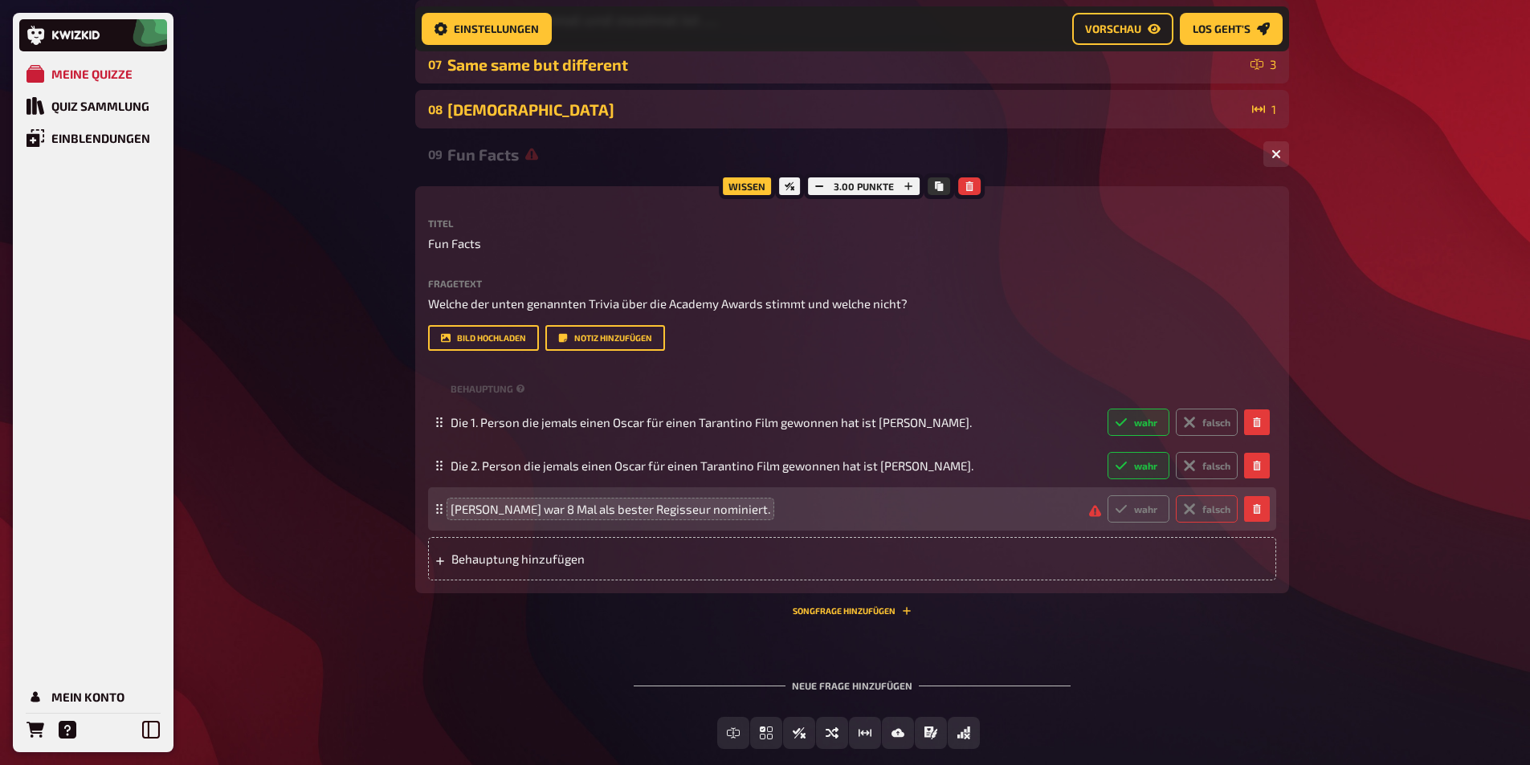
click at [1207, 505] on label "falsch" at bounding box center [1207, 509] width 62 height 27
click at [1108, 496] on input "falsch" at bounding box center [1107, 495] width 1 height 1
radio input "true"
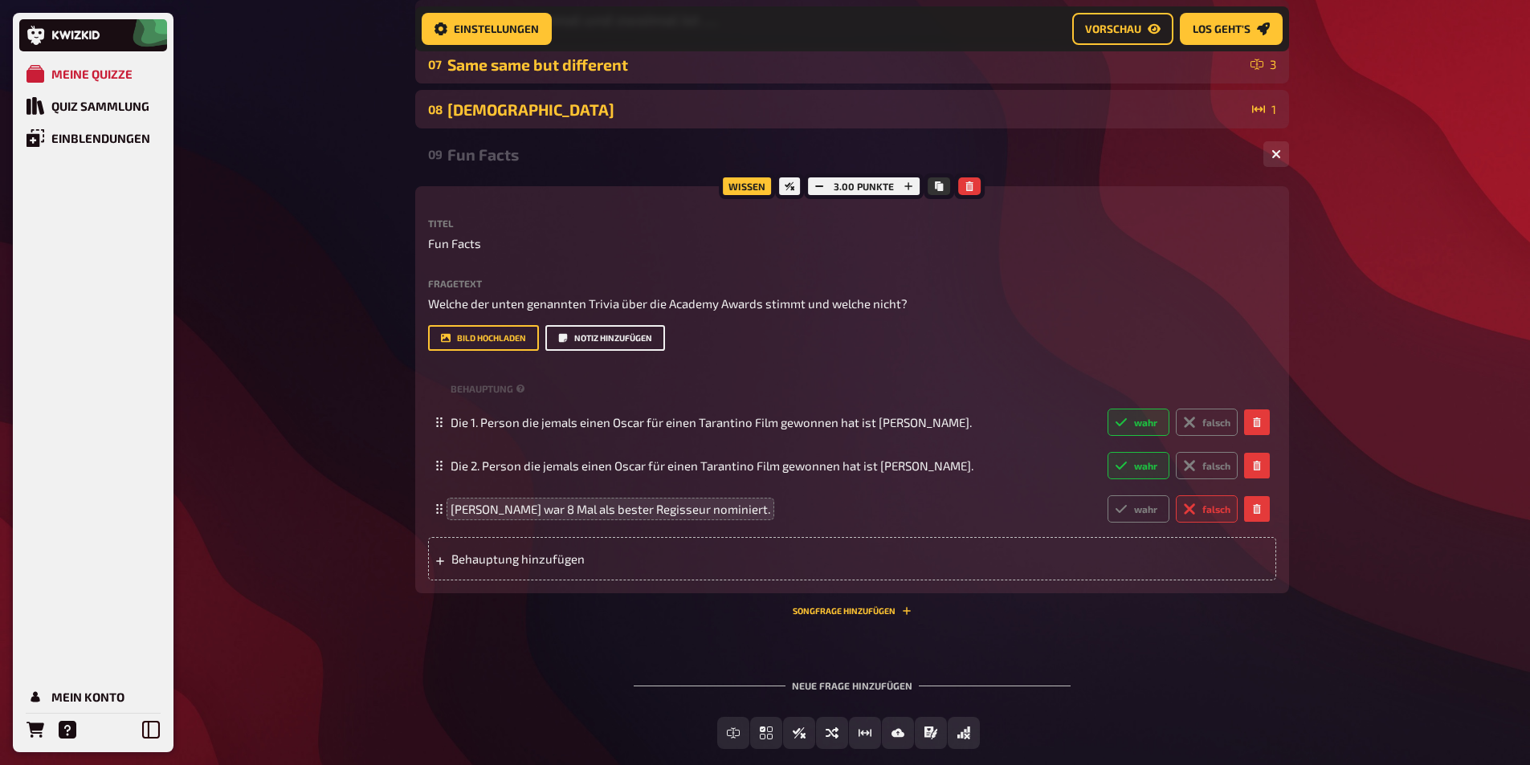
click at [569, 341] on button "Notiz hinzufügen" at bounding box center [605, 338] width 120 height 26
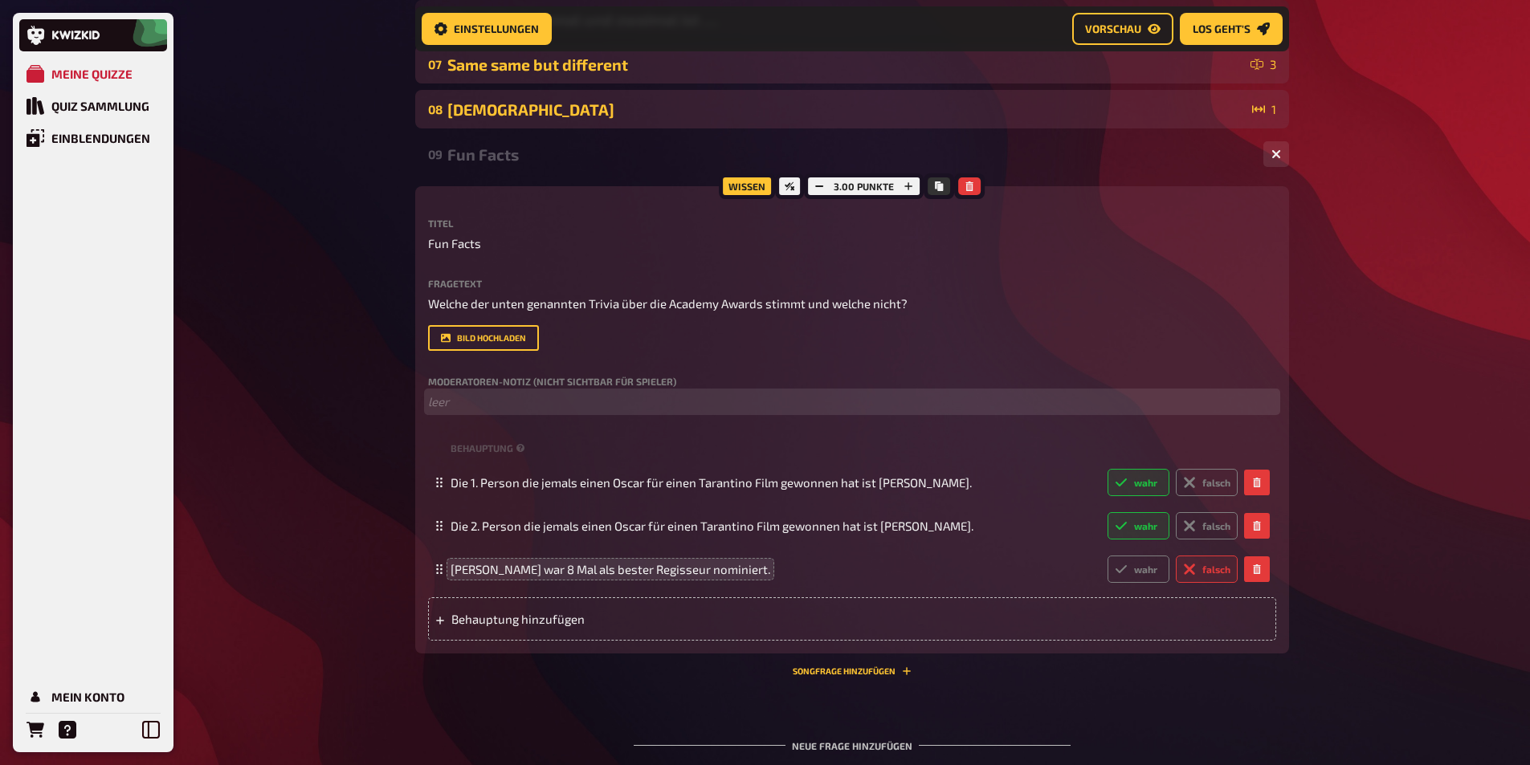
click at [464, 407] on p "﻿ leer" at bounding box center [852, 402] width 848 height 18
click at [766, 566] on span "[PERSON_NAME] war 8 Mal als bester Regisseur nominiert." at bounding box center [611, 569] width 320 height 14
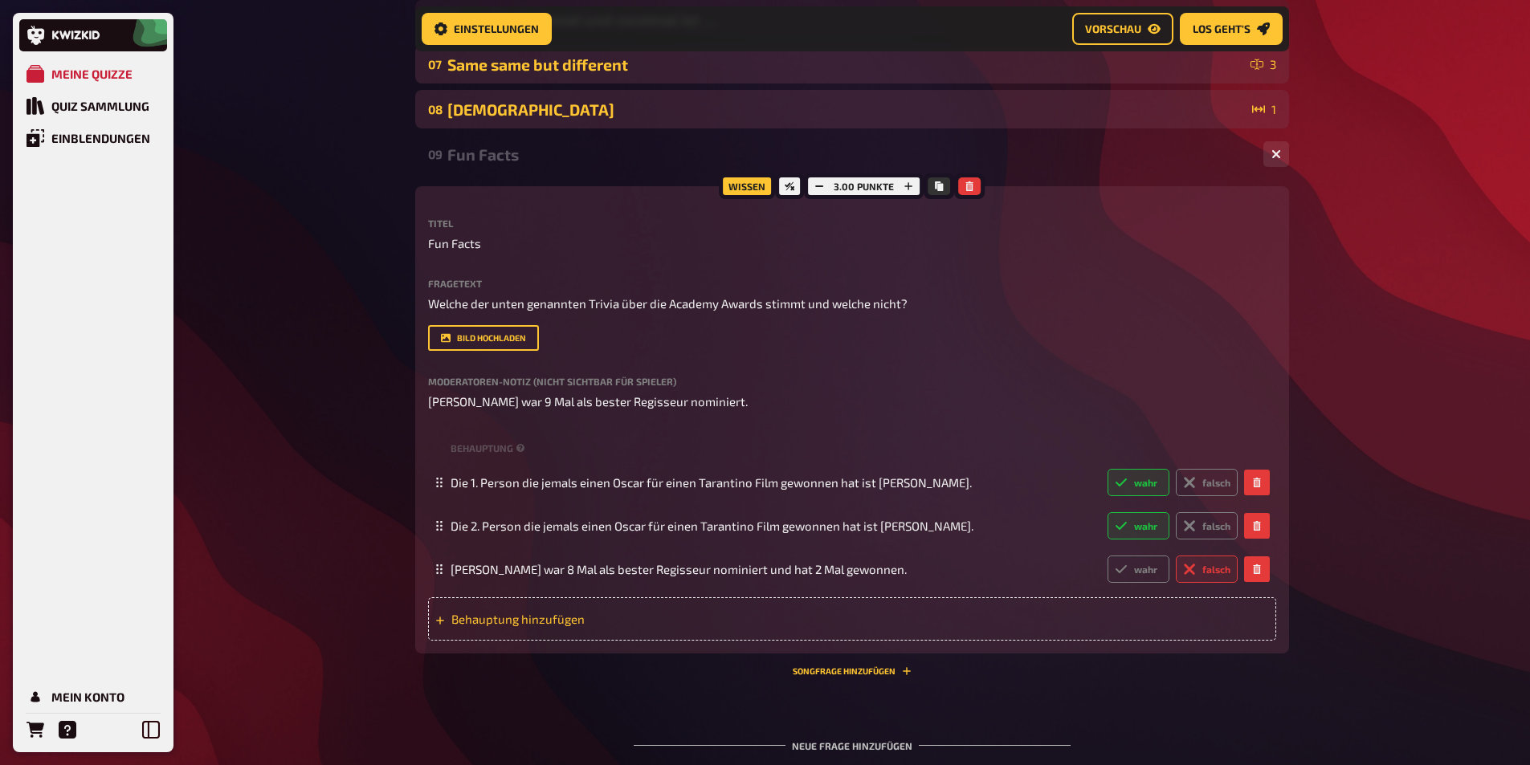
click at [552, 628] on div "Behauptung hinzufügen" at bounding box center [852, 619] width 848 height 43
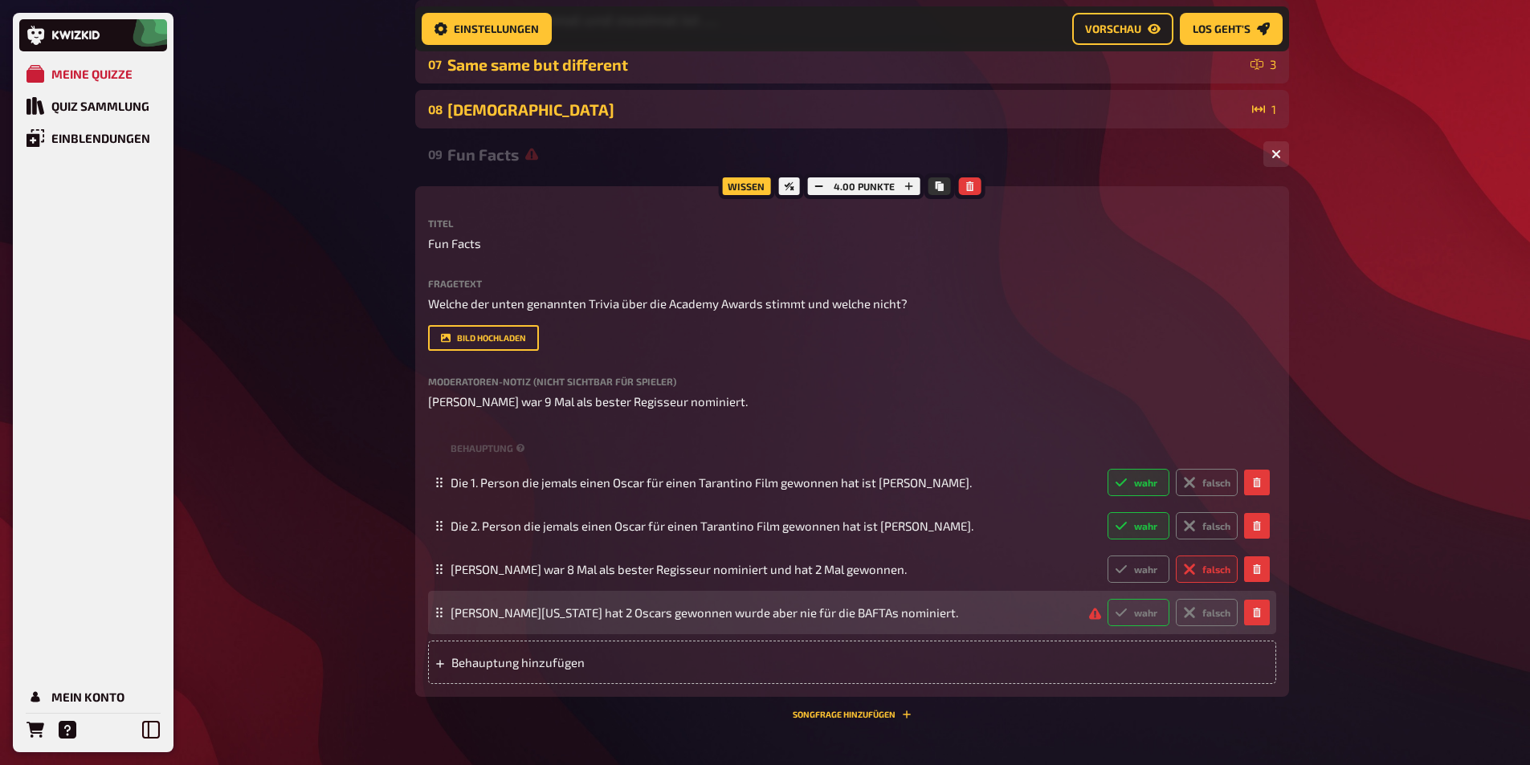
click at [1123, 609] on icon at bounding box center [1121, 612] width 13 height 13
click at [1108, 599] on input "wahr" at bounding box center [1107, 598] width 1 height 1
radio input "true"
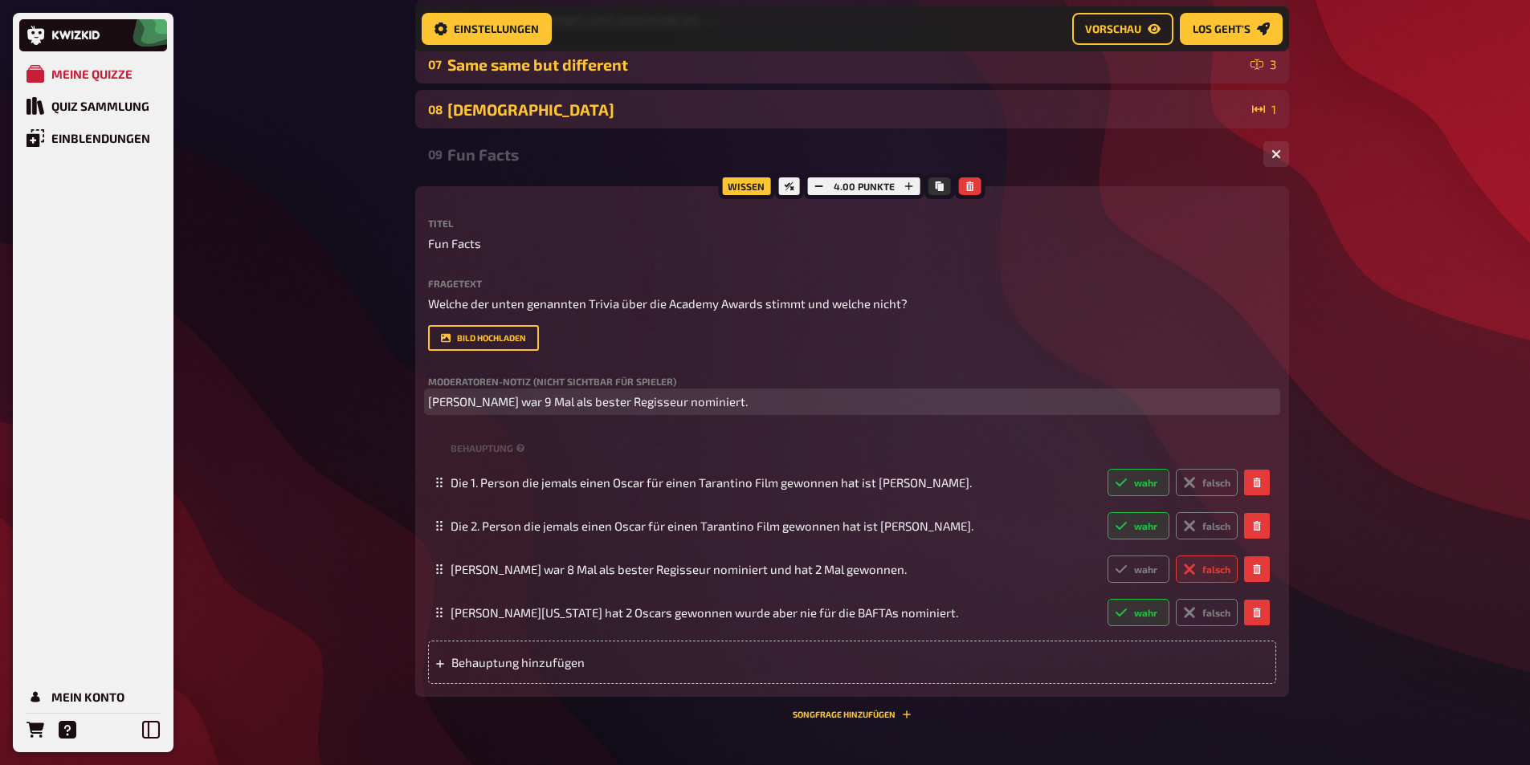
click at [764, 403] on p "[PERSON_NAME] war 9 Mal als bester Regisseur nominiert." at bounding box center [852, 402] width 848 height 18
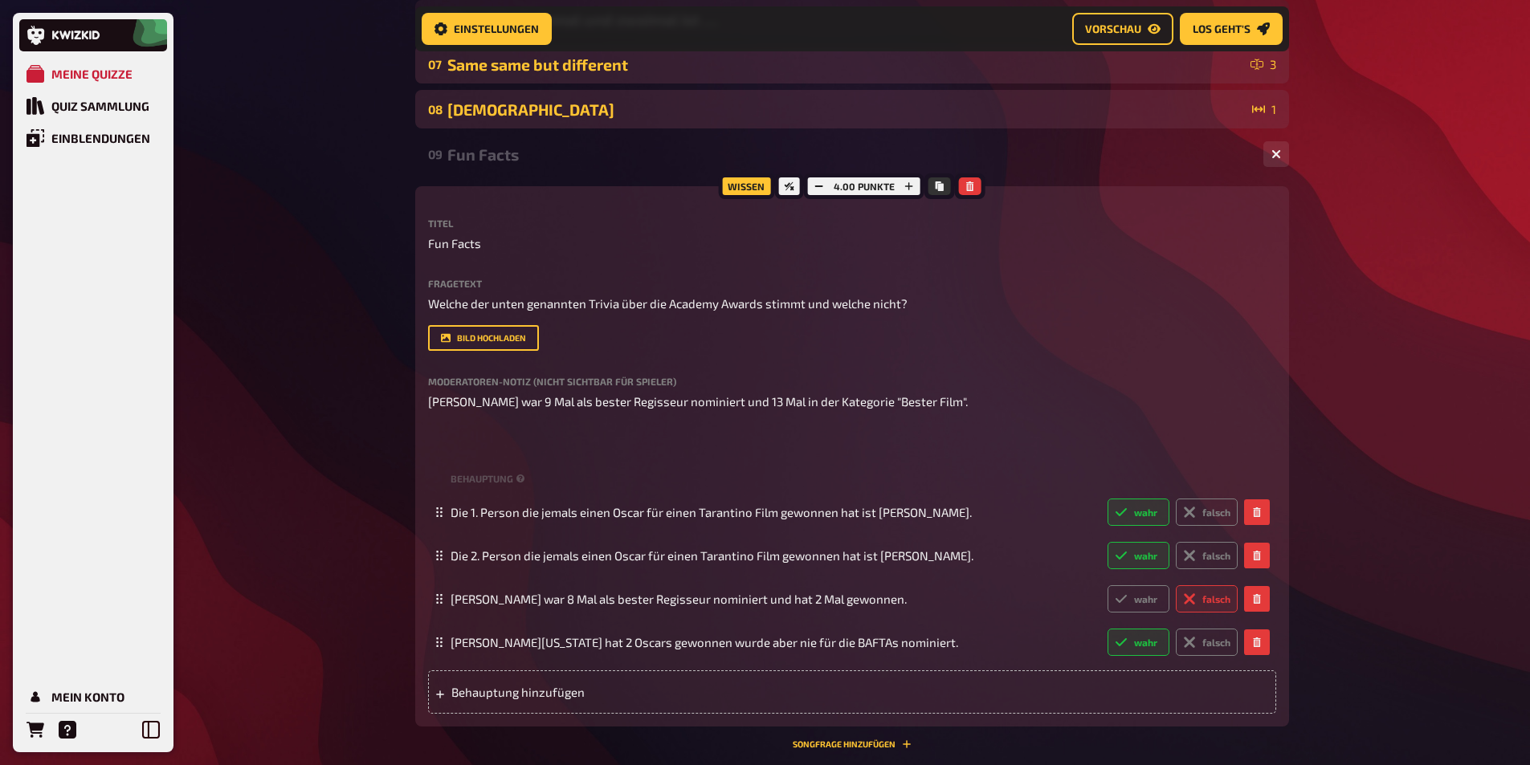
click at [361, 552] on div "Meine Quizze Quiz Sammlung Einblendungen Mein Konto Home Meine Quizze DE And th…" at bounding box center [765, 271] width 1530 height 1427
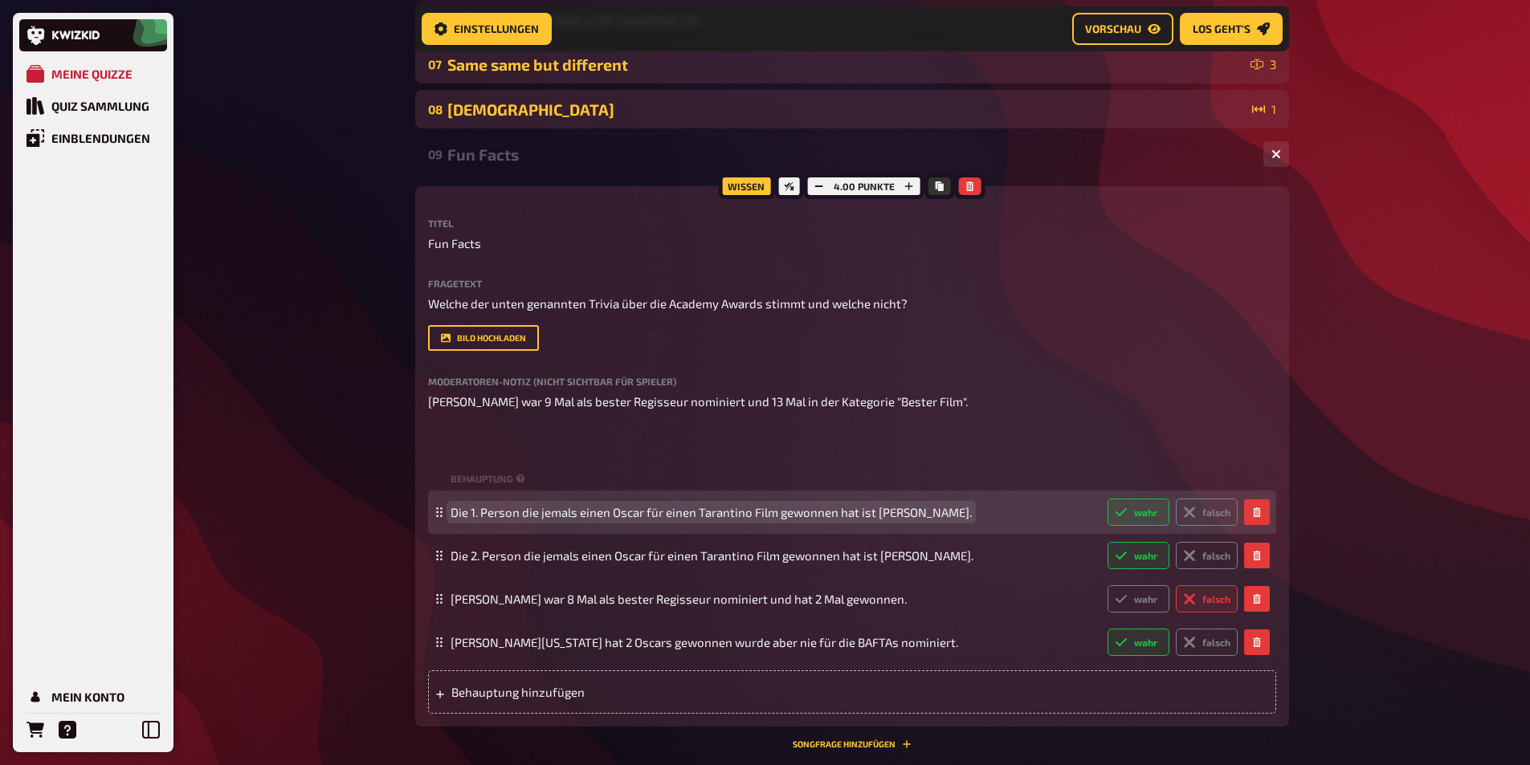
click at [915, 516] on span "Die 1. Person die jemals einen Oscar für einen Tarantino Film gewonnen hat ist …" at bounding box center [711, 512] width 521 height 14
click at [941, 516] on span "Die 1. Person die jemals einen Oscar für einen Tarantino Film gewonnen hat ist …" at bounding box center [711, 512] width 521 height 14
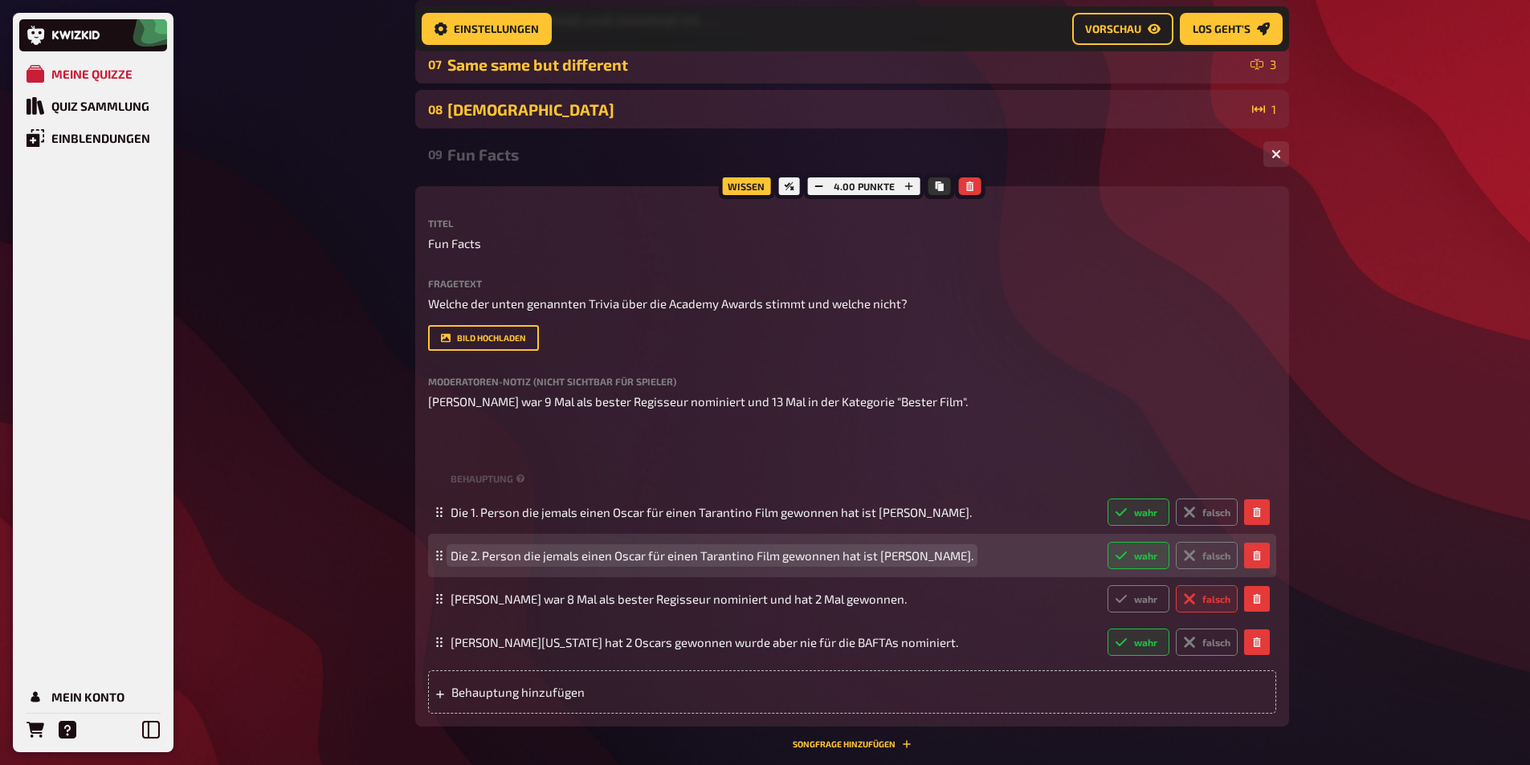
click at [940, 553] on span "Die 2. Person die jemals einen Oscar für einen Tarantino Film gewonnen hat ist …" at bounding box center [712, 556] width 523 height 14
click at [940, 558] on span "Die 2. Person die jemals einen Oscar für einen Tarantino Film gewonnen hat ist …" at bounding box center [712, 556] width 523 height 14
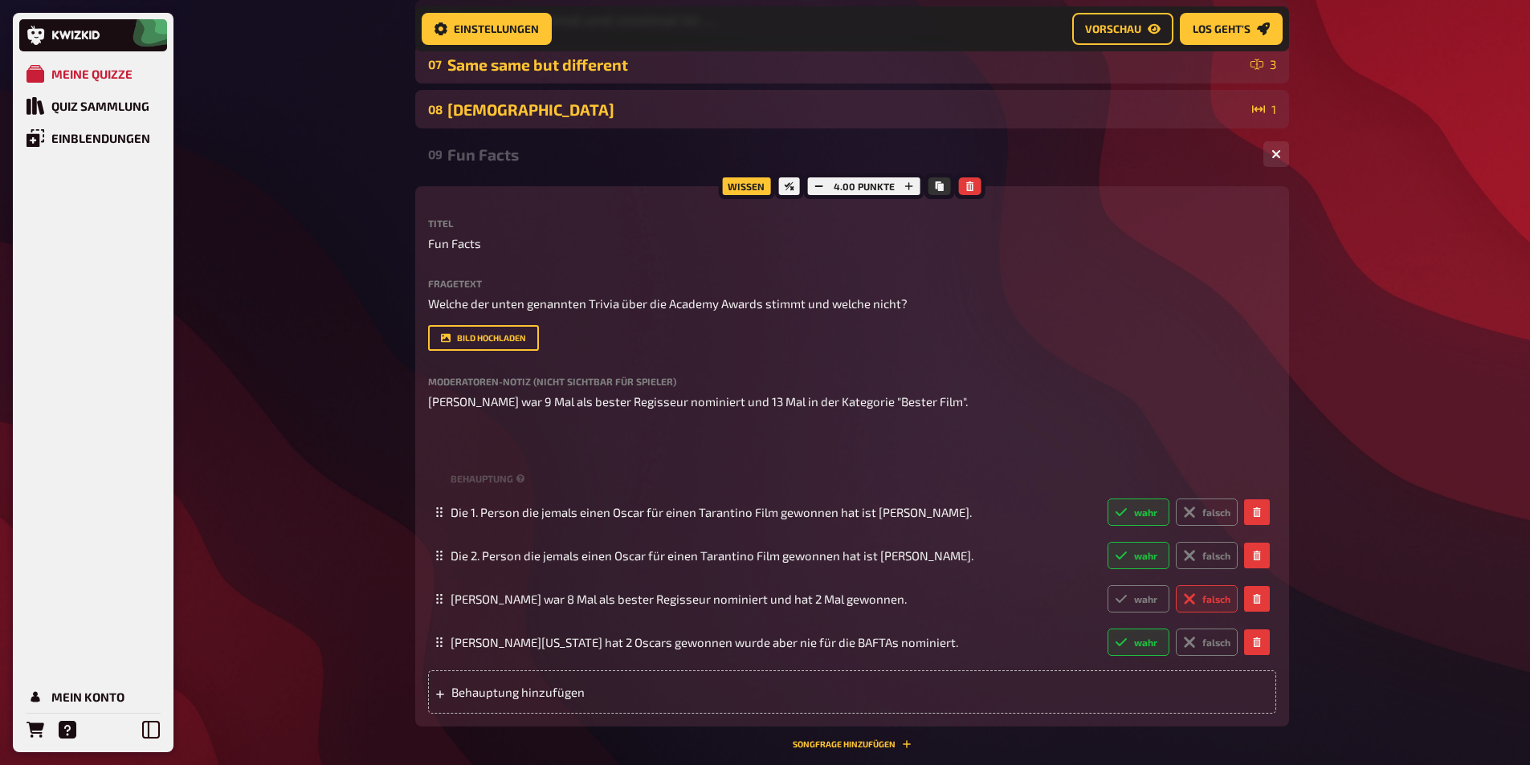
click at [337, 504] on div "Meine Quizze Quiz Sammlung Einblendungen Mein Konto Home Meine Quizze DE And th…" at bounding box center [765, 271] width 1530 height 1427
click at [501, 681] on div "Behauptung hinzufügen" at bounding box center [852, 692] width 848 height 43
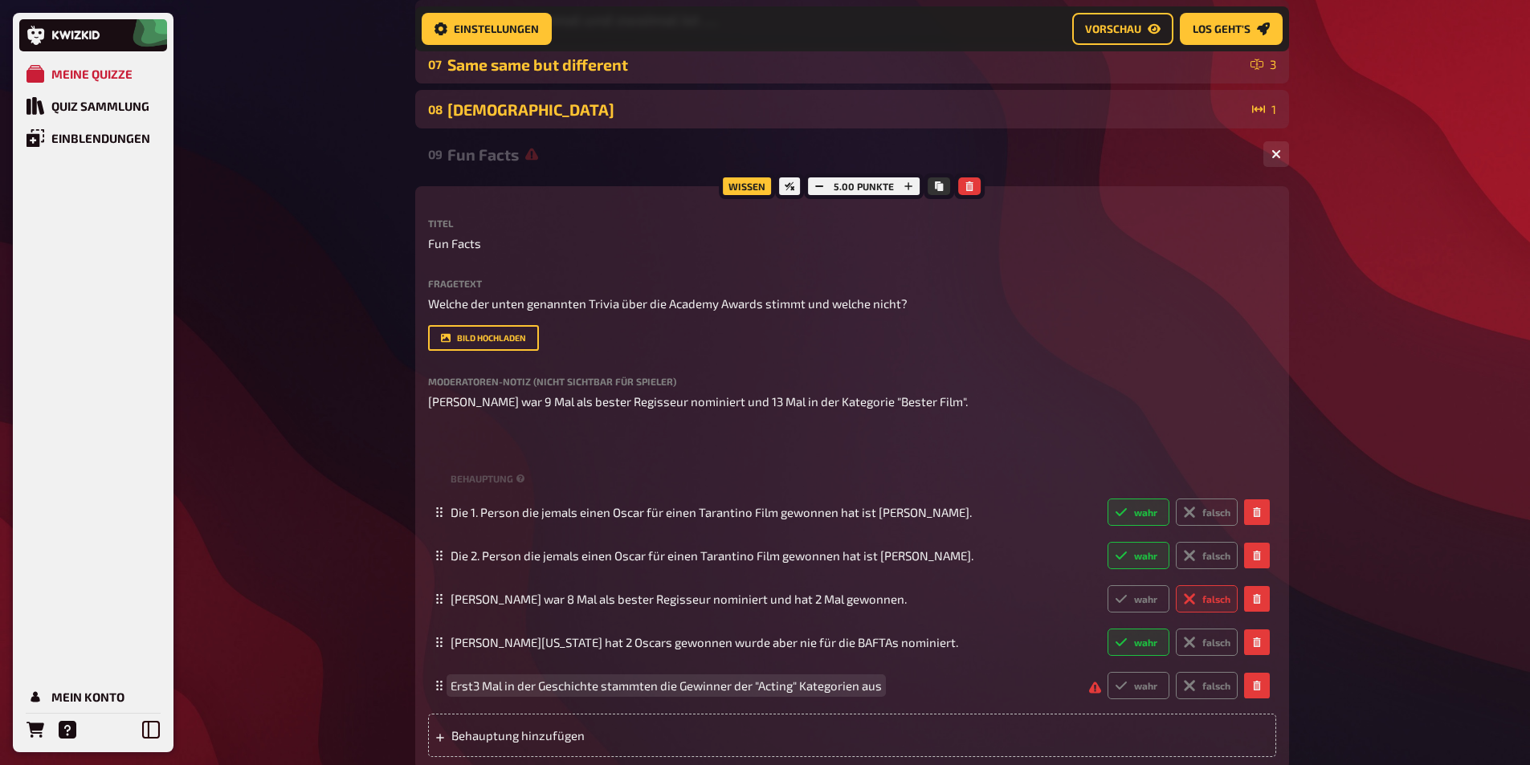
click at [474, 683] on span "Erst3 Mal in der Geschichte stammten die Gewinner der "Acting" Kategorien aus" at bounding box center [666, 686] width 431 height 14
click at [884, 684] on span "Erst 3 Mal in der Geschichte stammten die Gewinner der "Acting" Kategorien aus" at bounding box center [668, 686] width 434 height 14
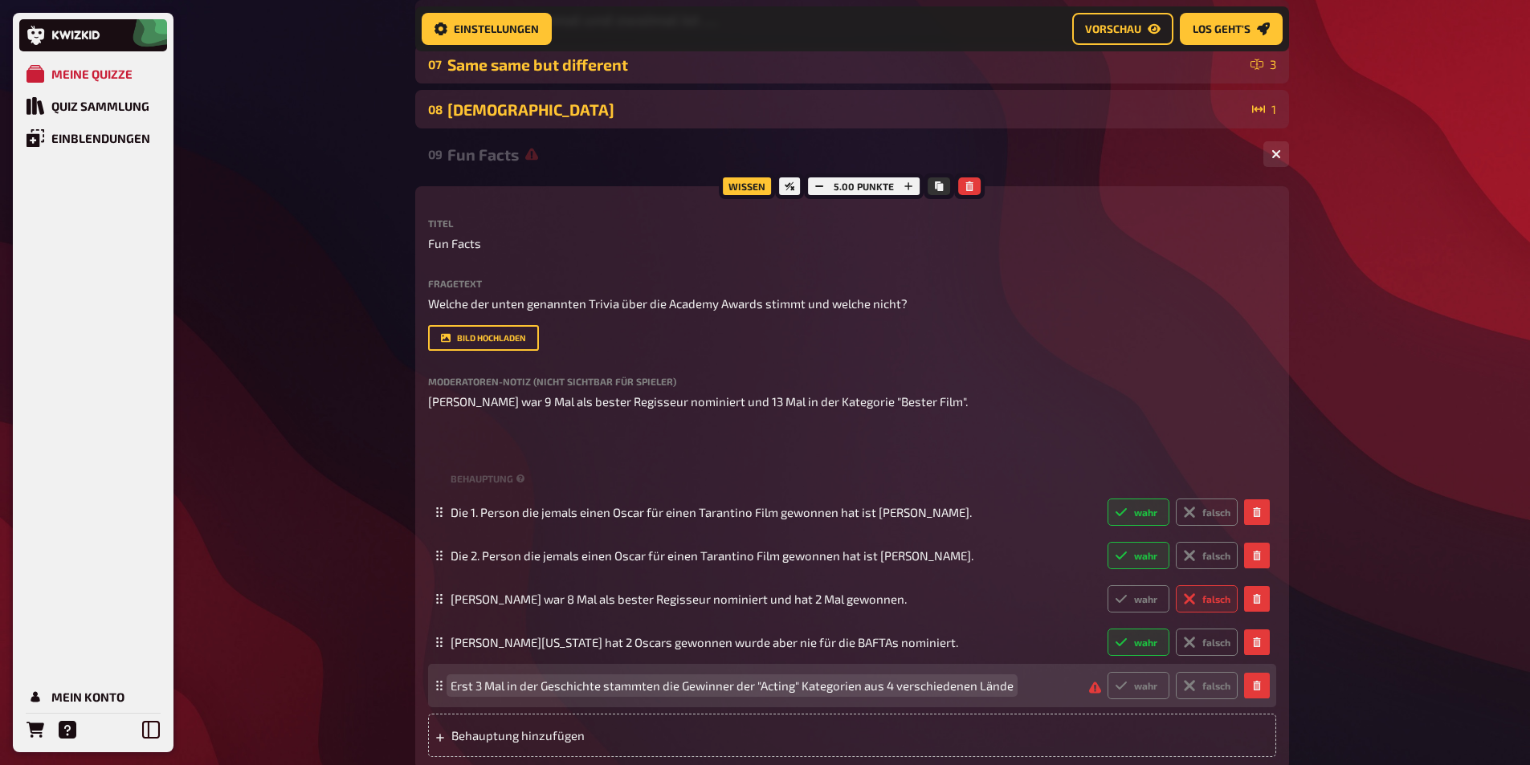
click at [459, 684] on span "Erst 3 Mal in der Geschichte stammten die Gewinner der "Acting" Kategorien aus …" at bounding box center [732, 686] width 563 height 14
click at [1005, 682] on span "Nur3 Mal in der Geschichte stammten die Gewinner der "Acting" Kategorien aus 4 …" at bounding box center [730, 686] width 559 height 14
click at [470, 681] on span "Nur3 Mal in der Geschichte stammten die Gewinner der "Acting" Kategorien aus 4 …" at bounding box center [736, 686] width 571 height 14
click at [1210, 684] on label "falsch" at bounding box center [1207, 685] width 62 height 27
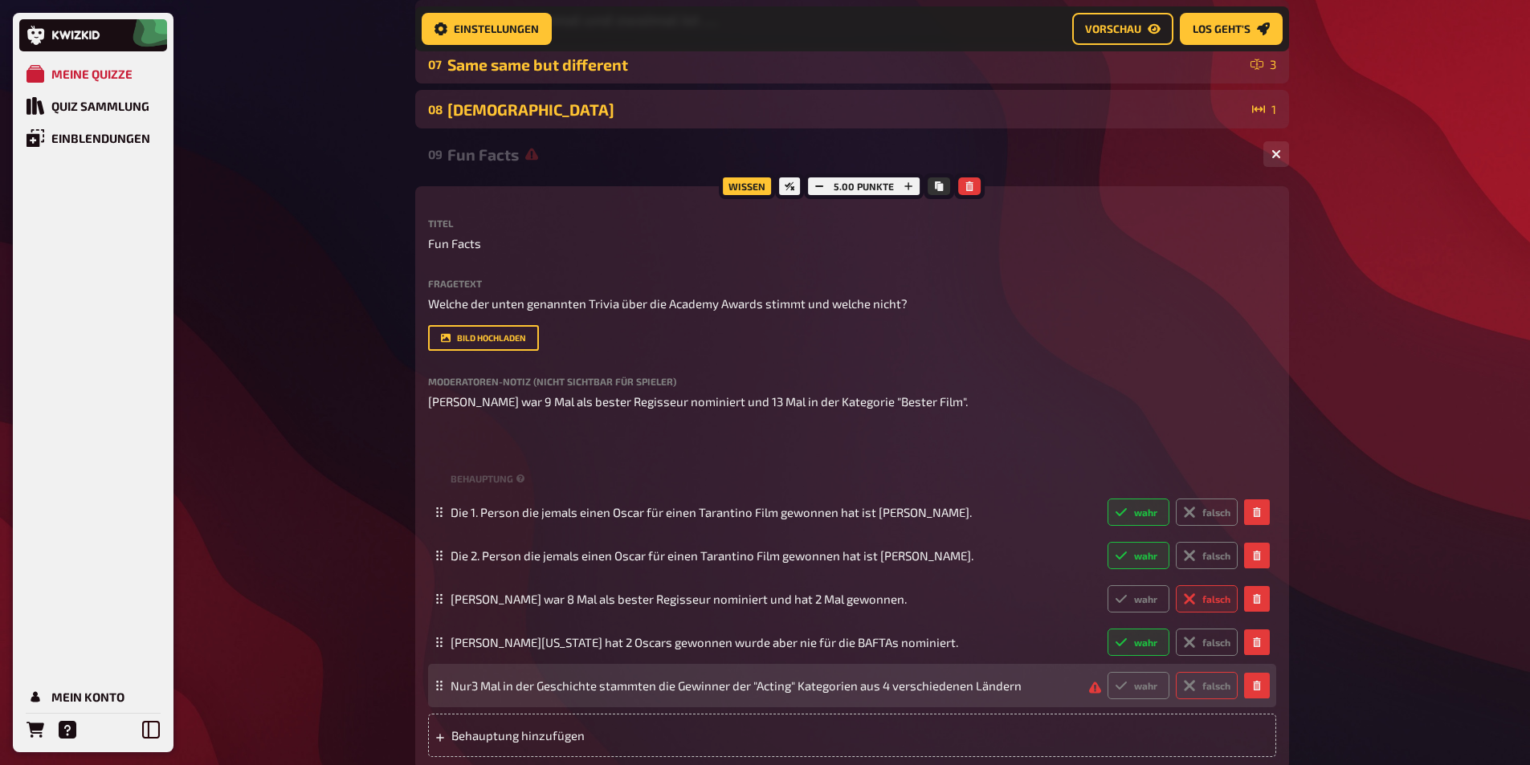
click at [1108, 672] on input "falsch" at bounding box center [1107, 672] width 1 height 1
radio input "true"
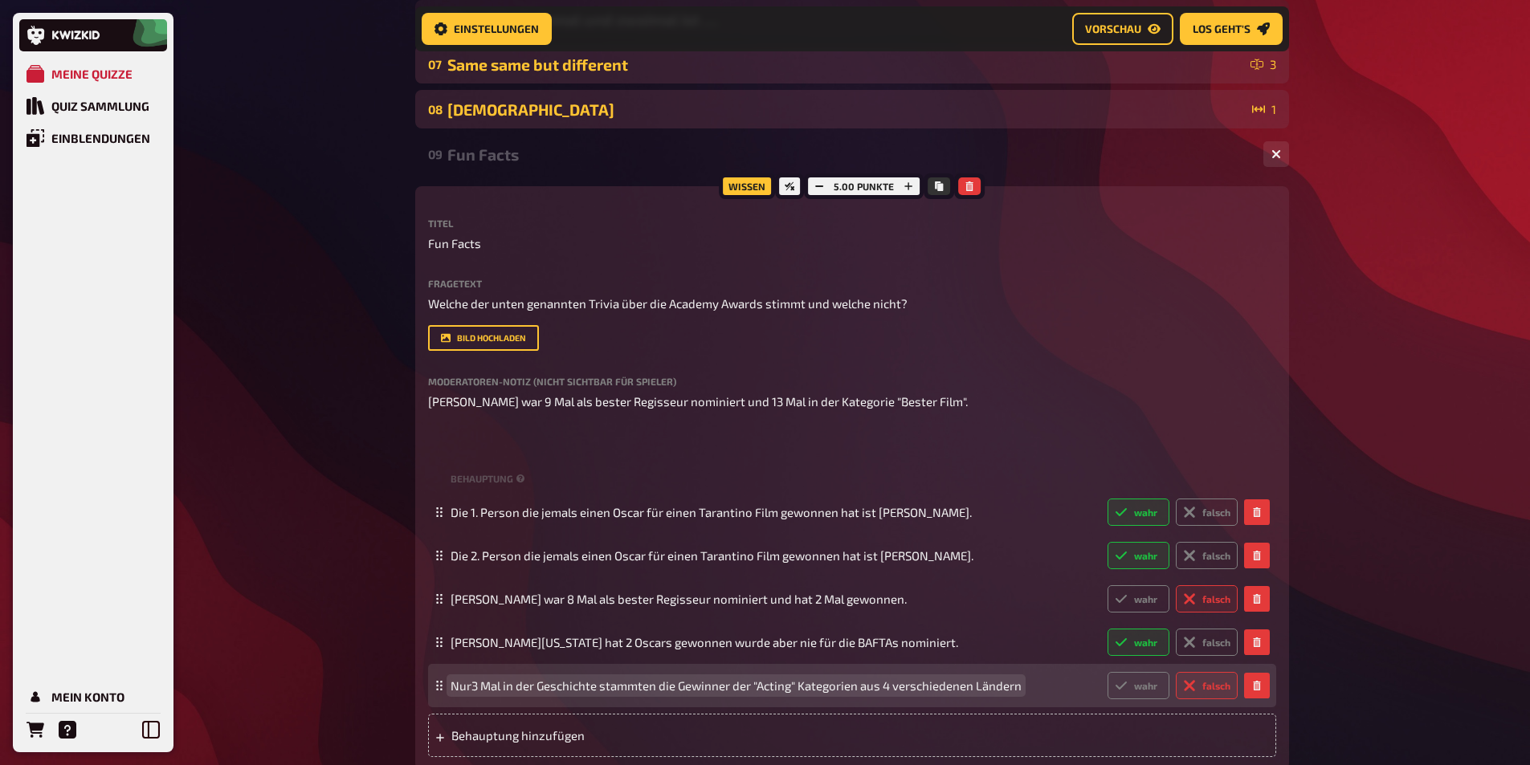
click at [463, 689] on span "Nur3 Mal in der Geschichte stammten die Gewinner der "Acting" Kategorien aus 4 …" at bounding box center [736, 686] width 571 height 14
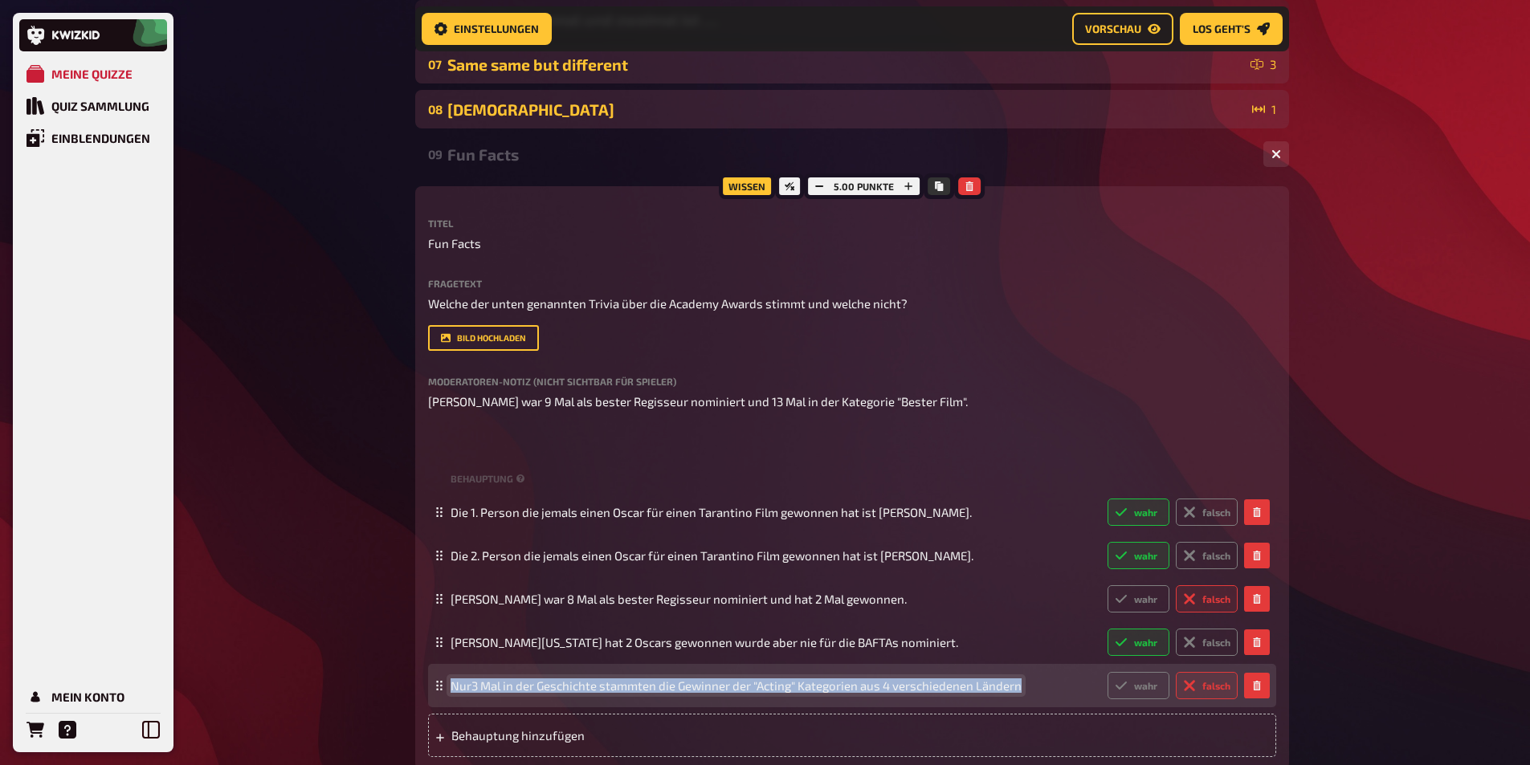
drag, startPoint x: 451, startPoint y: 683, endPoint x: 1074, endPoint y: 678, distance: 623.3
click at [1074, 678] on div "Nur3 Mal in der Geschichte stammten die Gewinner der "Acting" Kategorien aus 4 …" at bounding box center [844, 685] width 787 height 27
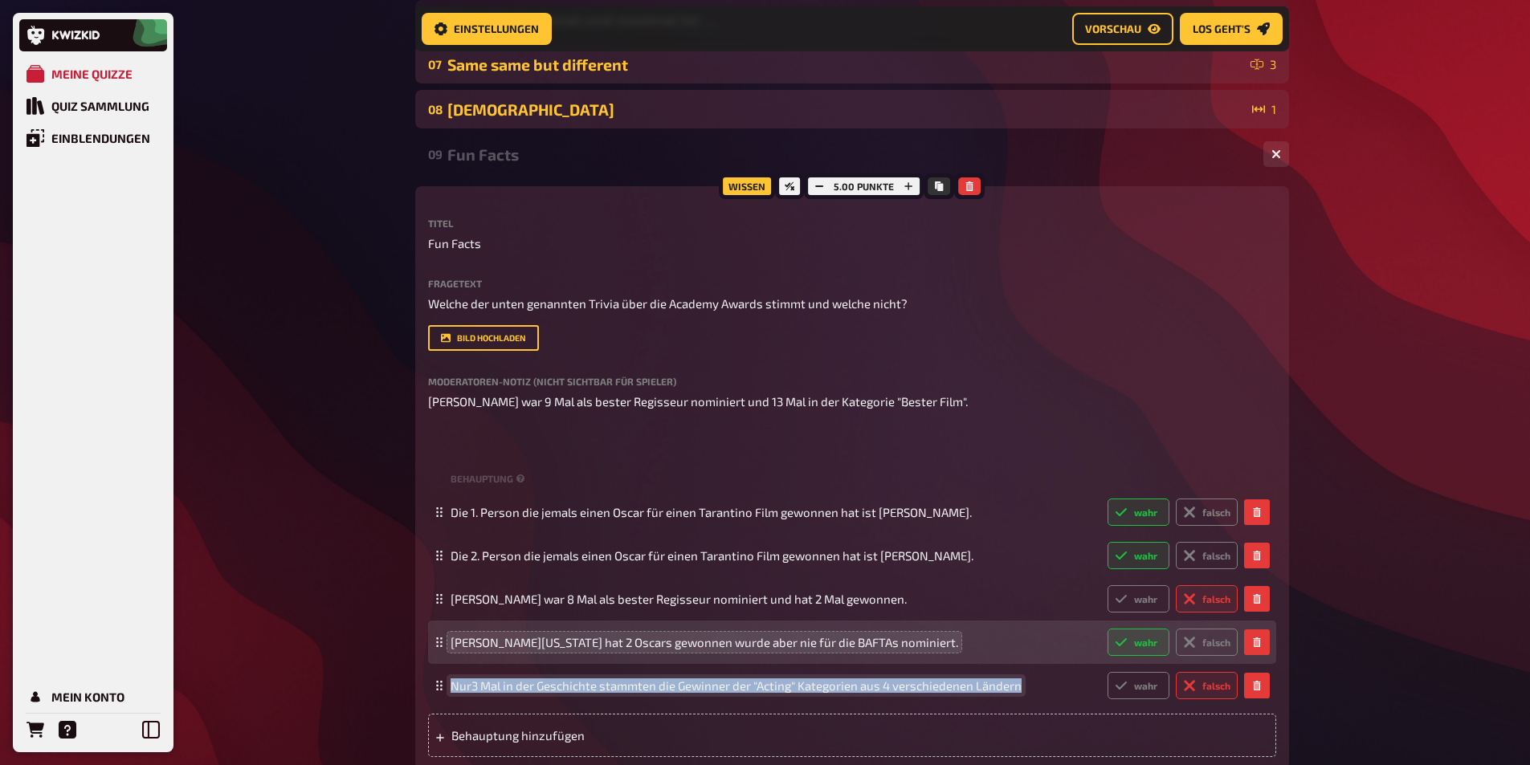
copy span "Nur3 Mal in der Geschichte stammten die Gewinner der "Acting" Kategorien aus 4 …"
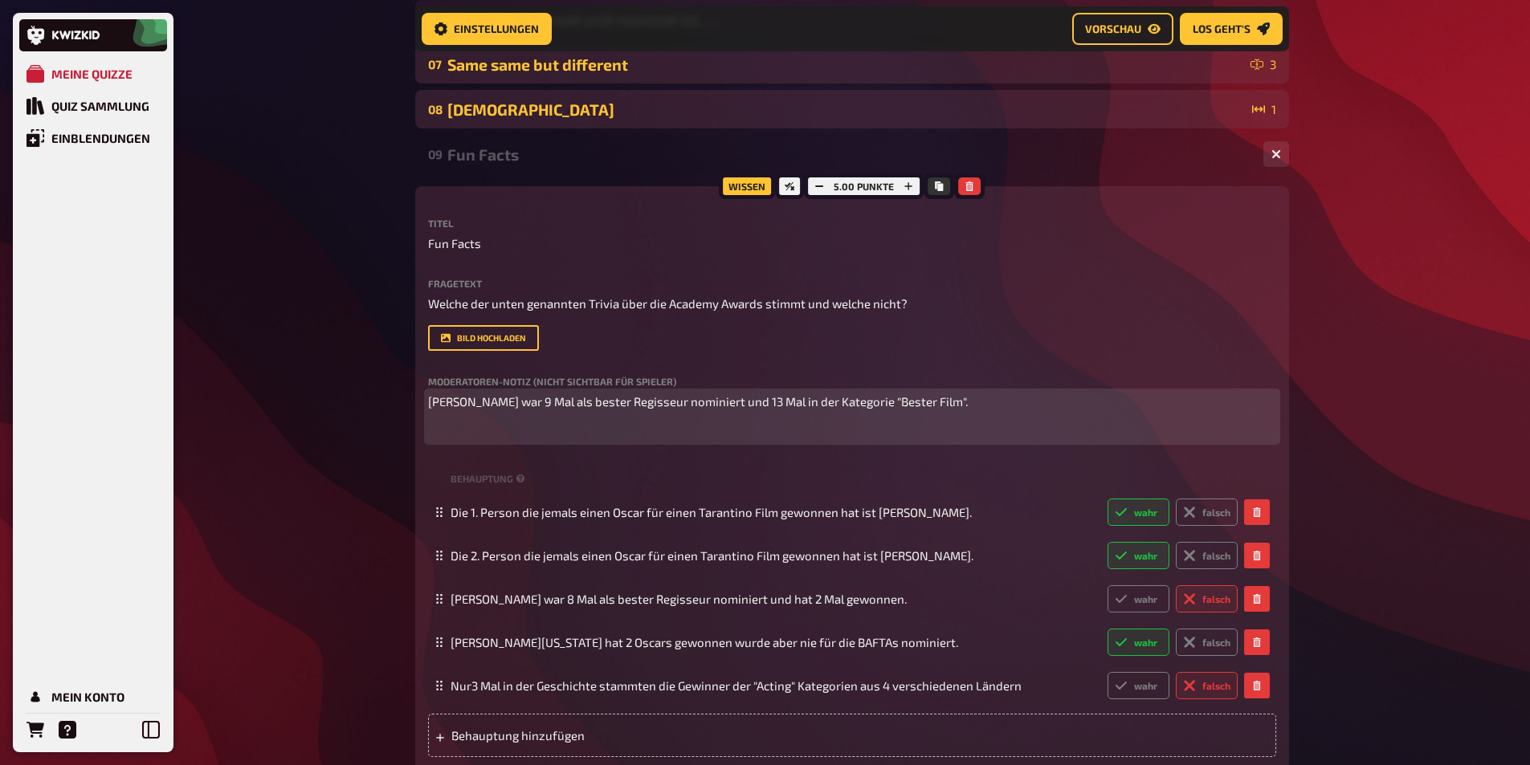
click at [585, 419] on div "[PERSON_NAME] war 9 Mal als bester Regisseur nominiert und 13 Mal in der Katego…" at bounding box center [852, 417] width 848 height 48
click at [449, 439] on span "Nur3 Mal in der Geschichte stammten die Gewinner der "Acting" Kategorien aus 4 …" at bounding box center [713, 432] width 571 height 14
click at [1055, 442] on p "Nur 2 Mal in der Geschichte stammten die Gewinner der "Acting" Kategorien aus 4…" at bounding box center [852, 432] width 848 height 18
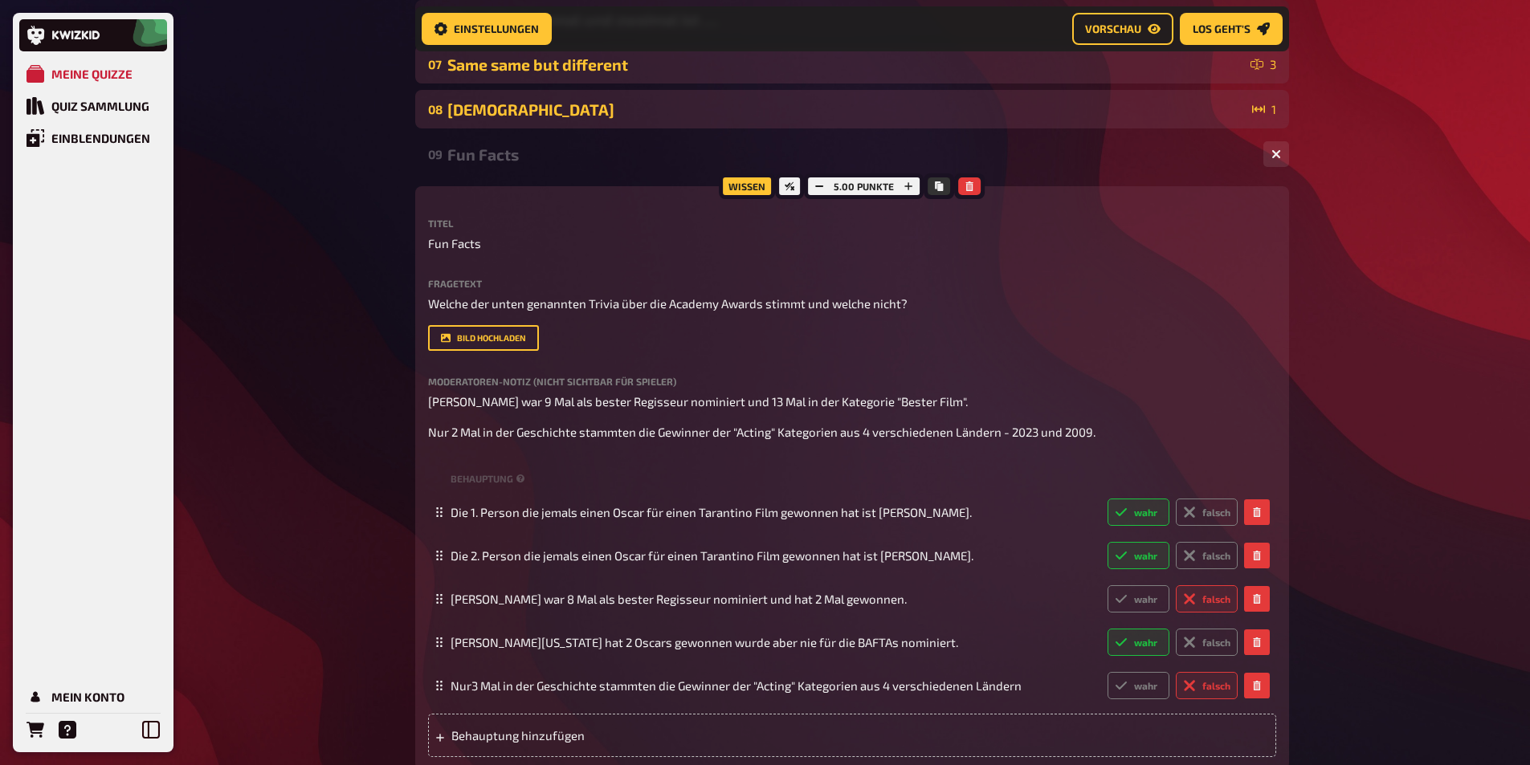
click at [344, 226] on div "Meine Quizze Quiz Sammlung Einblendungen Mein Konto Home Meine Quizze DE And th…" at bounding box center [765, 293] width 1530 height 1471
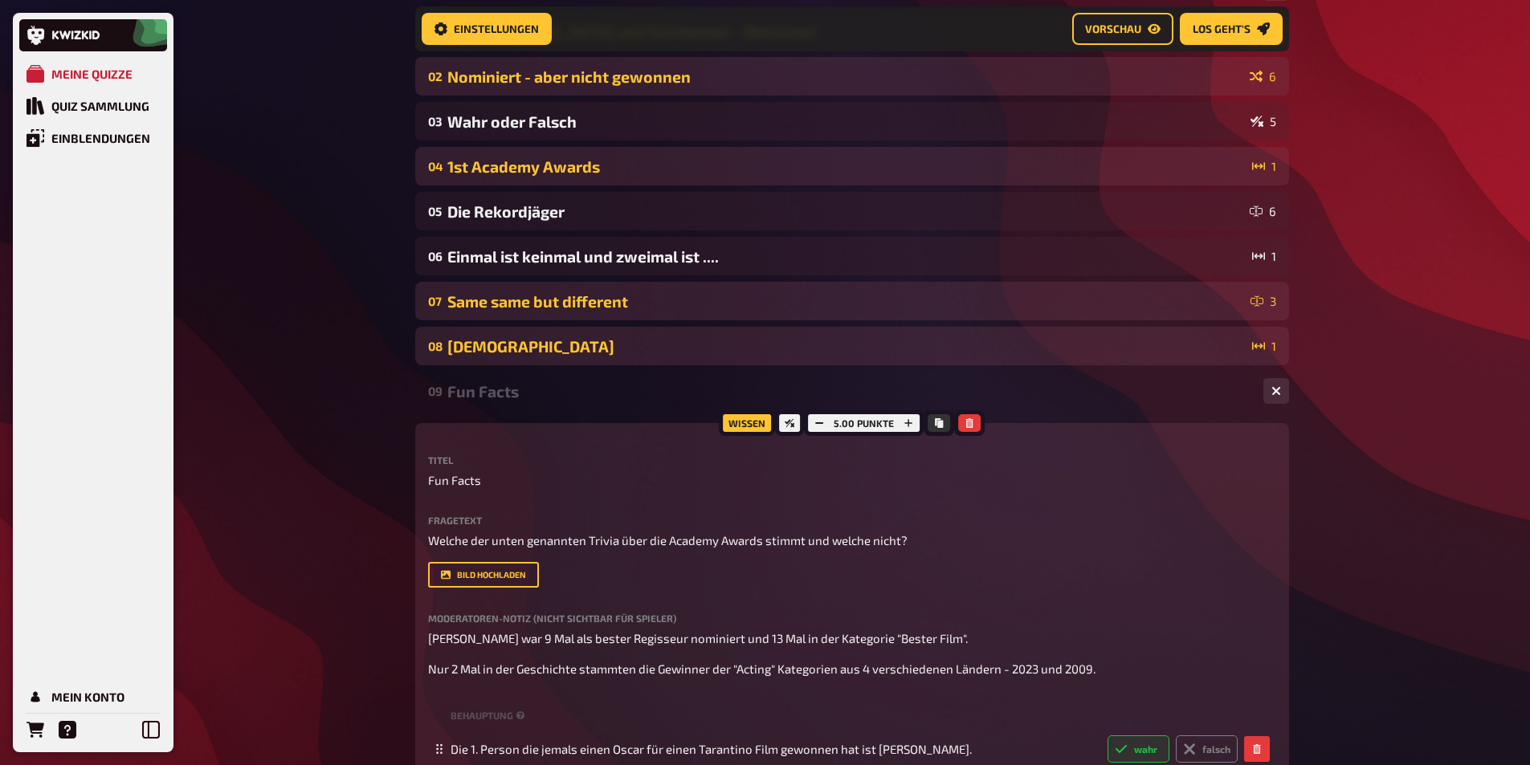
scroll to position [198, 0]
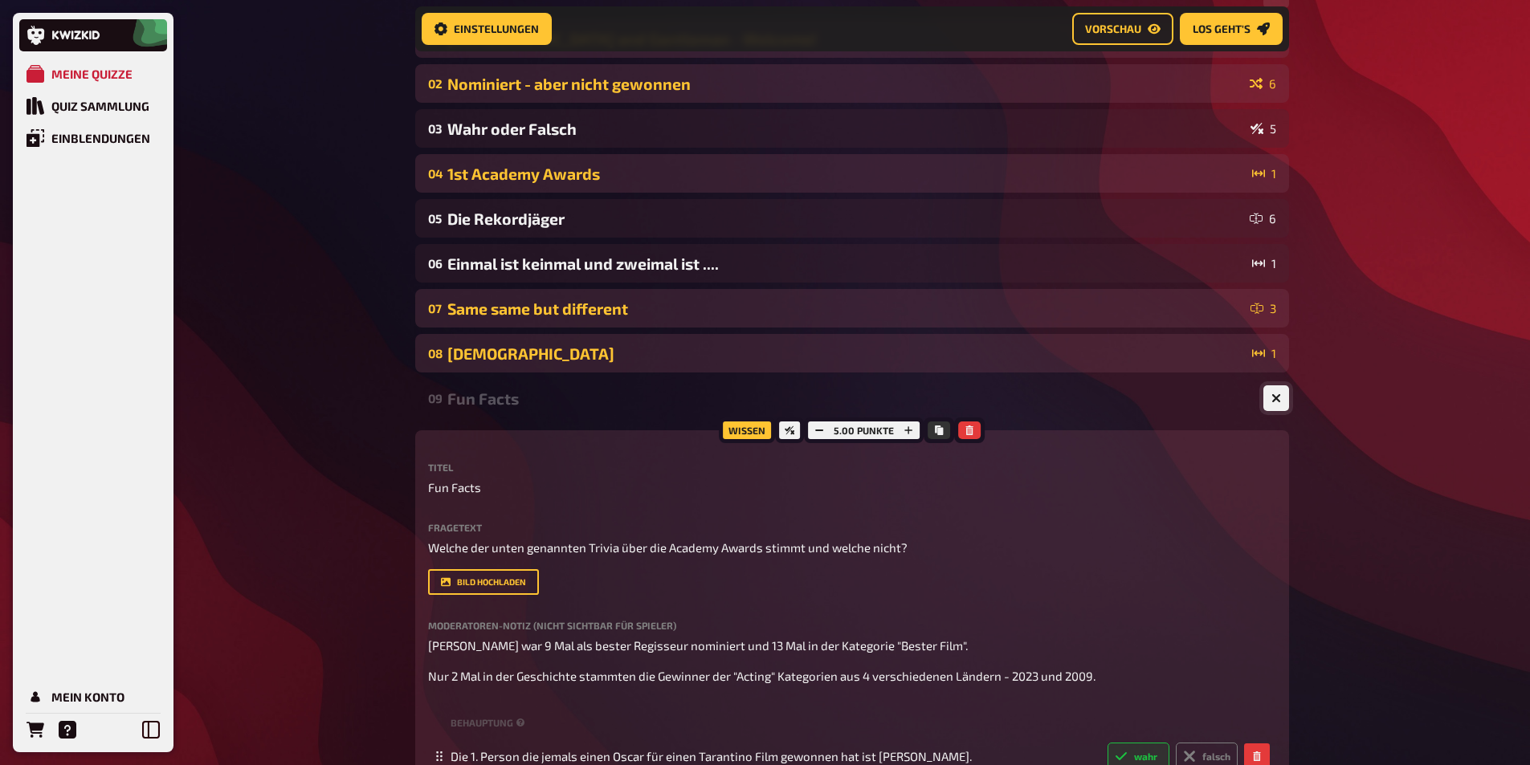
click at [1280, 402] on icon "button" at bounding box center [1277, 399] width 10 height 10
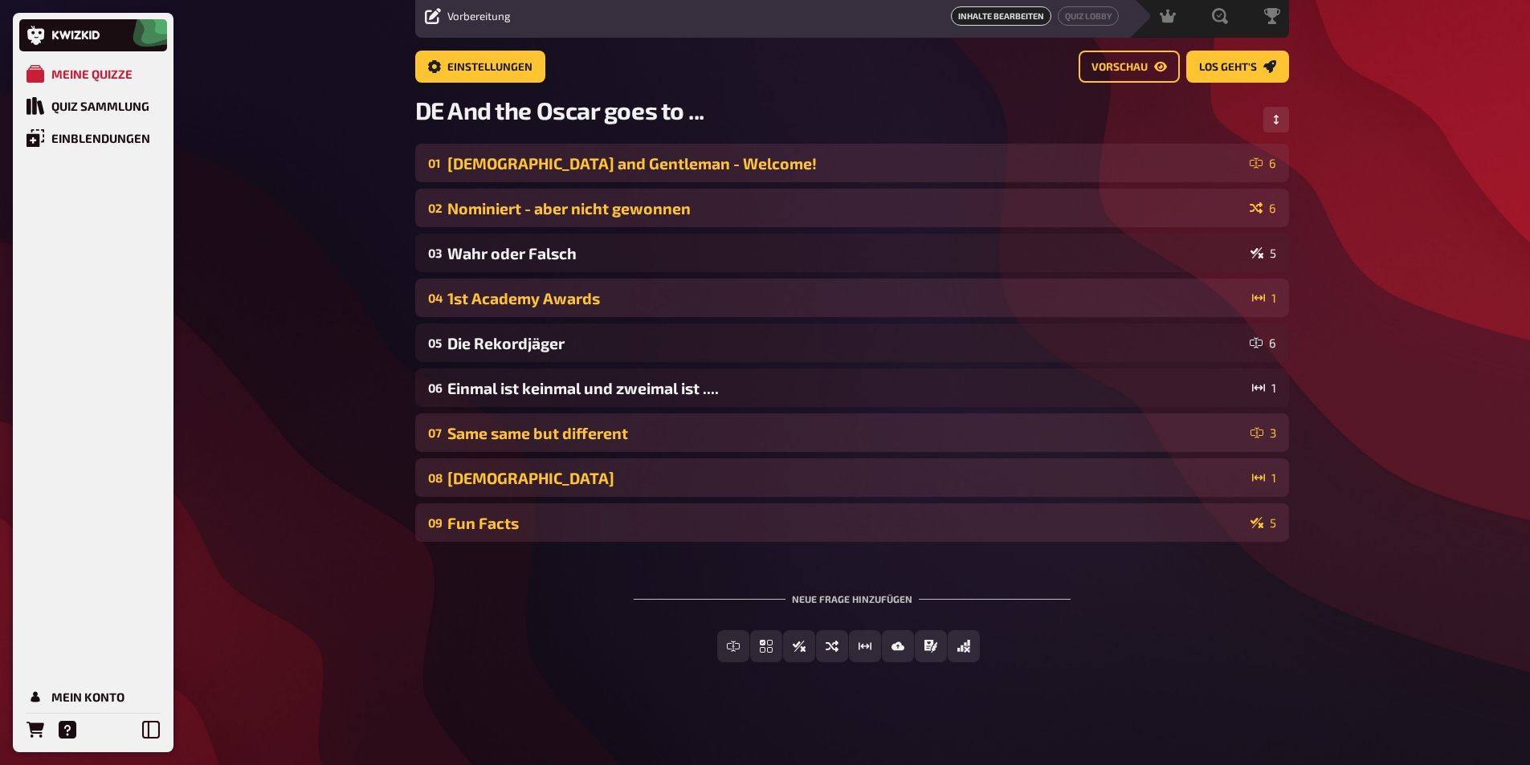
scroll to position [60, 0]
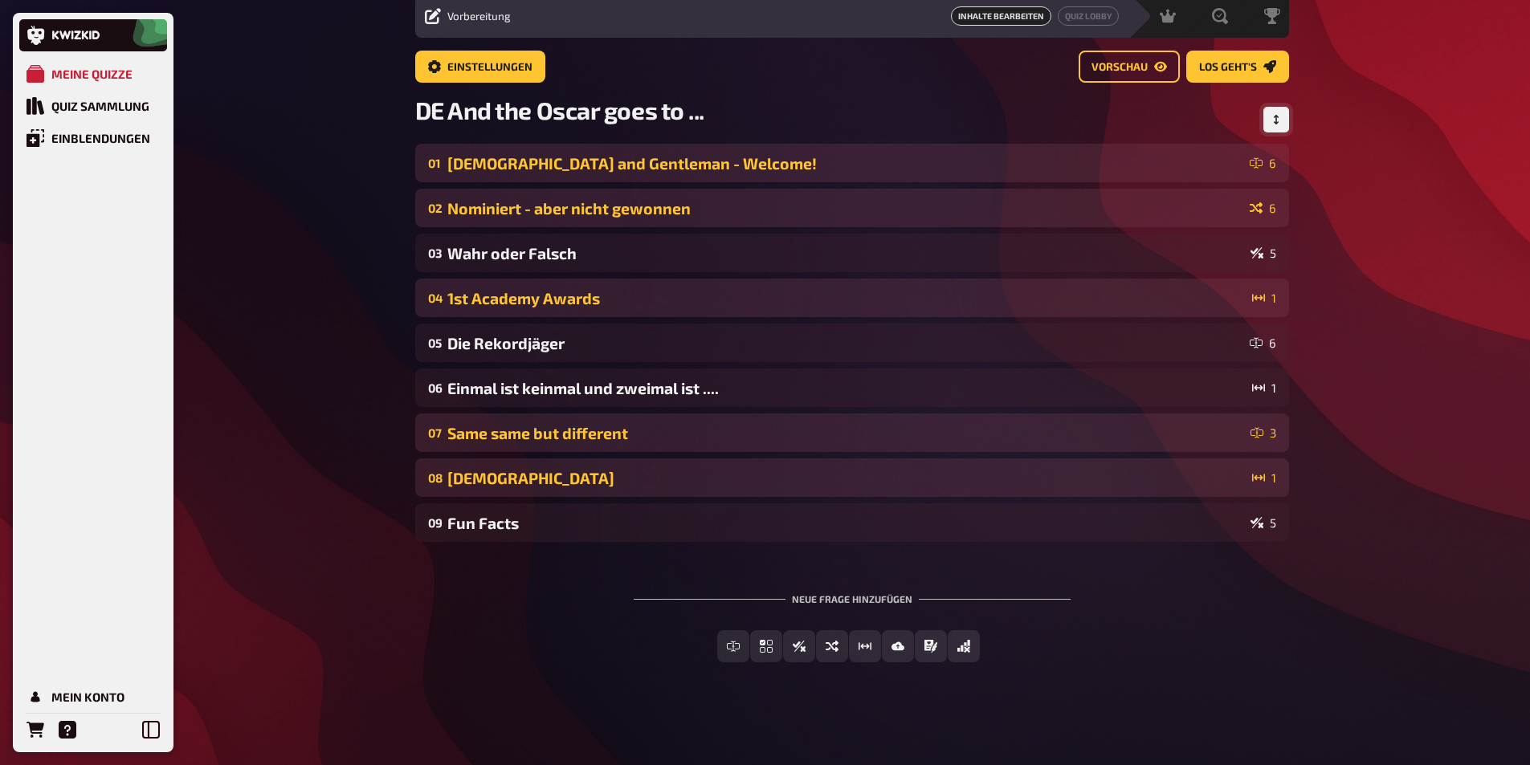
click at [1285, 113] on button "Reihenfolge anpassen" at bounding box center [1276, 120] width 26 height 26
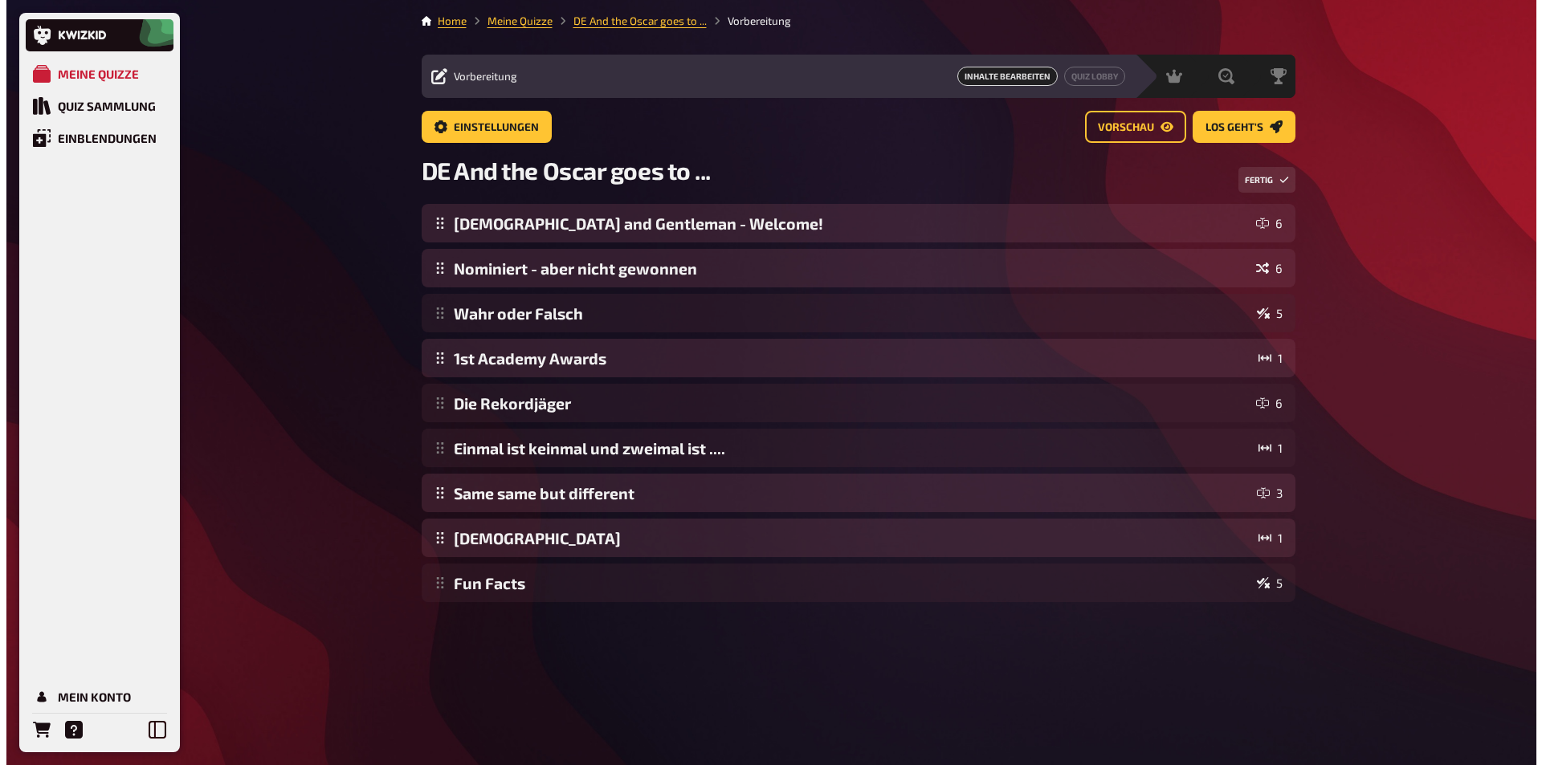
scroll to position [0, 0]
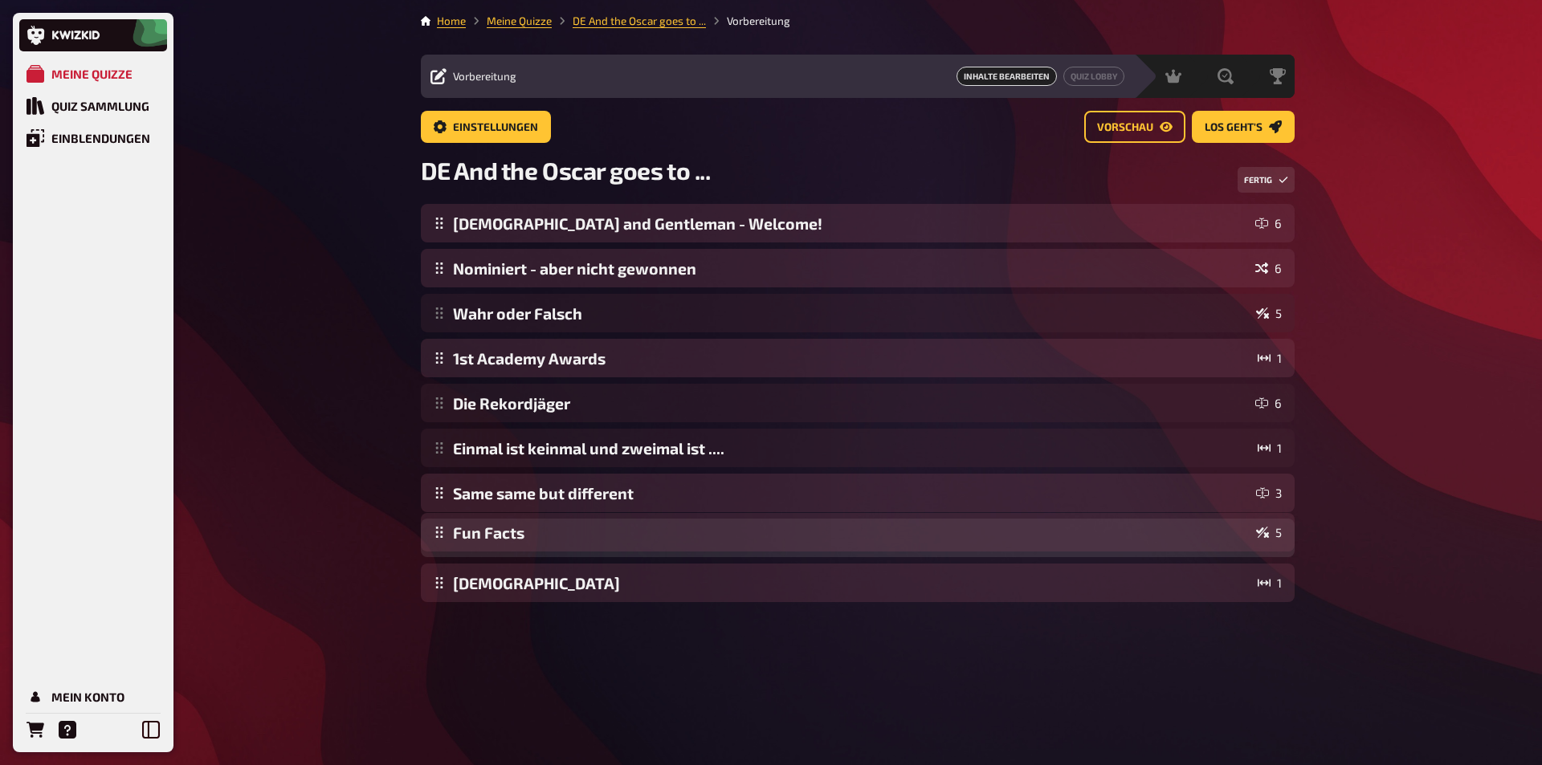
drag, startPoint x: 443, startPoint y: 597, endPoint x: 447, endPoint y: 546, distance: 50.8
click at [447, 546] on div "[DEMOGRAPHIC_DATA] and Gentleman - Welcome! 6 Nominiert - aber nicht gewonnen 6…" at bounding box center [858, 403] width 874 height 398
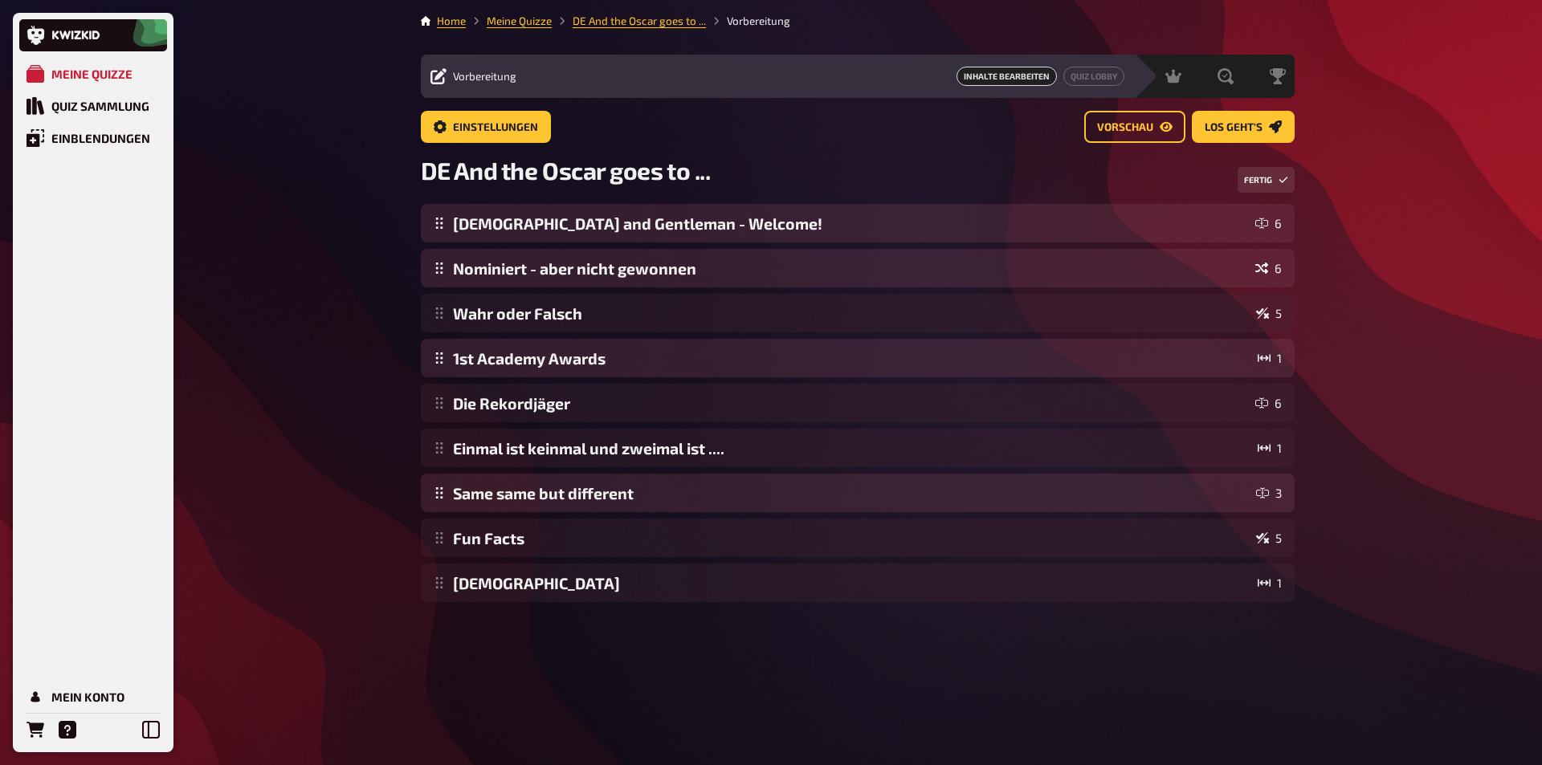
click at [328, 514] on div "Meine Quizze Quiz Sammlung Einblendungen Mein Konto Home Meine Quizze DE And th…" at bounding box center [771, 382] width 1542 height 765
